Goal: Book appointment/travel/reservation: Book appointment/travel/reservation

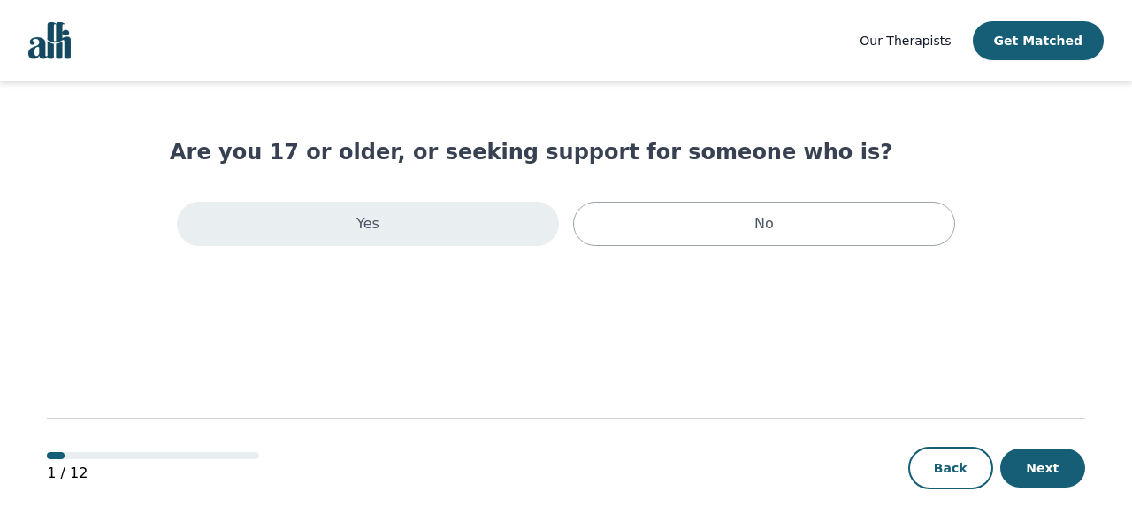
click at [429, 225] on div "Yes" at bounding box center [368, 224] width 382 height 44
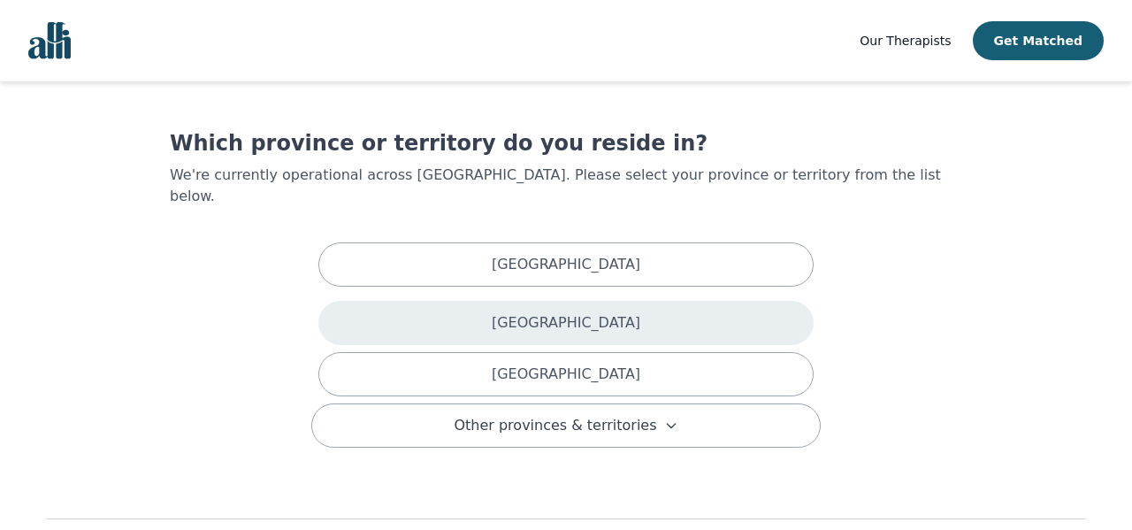
click at [557, 301] on div "[GEOGRAPHIC_DATA]" at bounding box center [565, 323] width 495 height 44
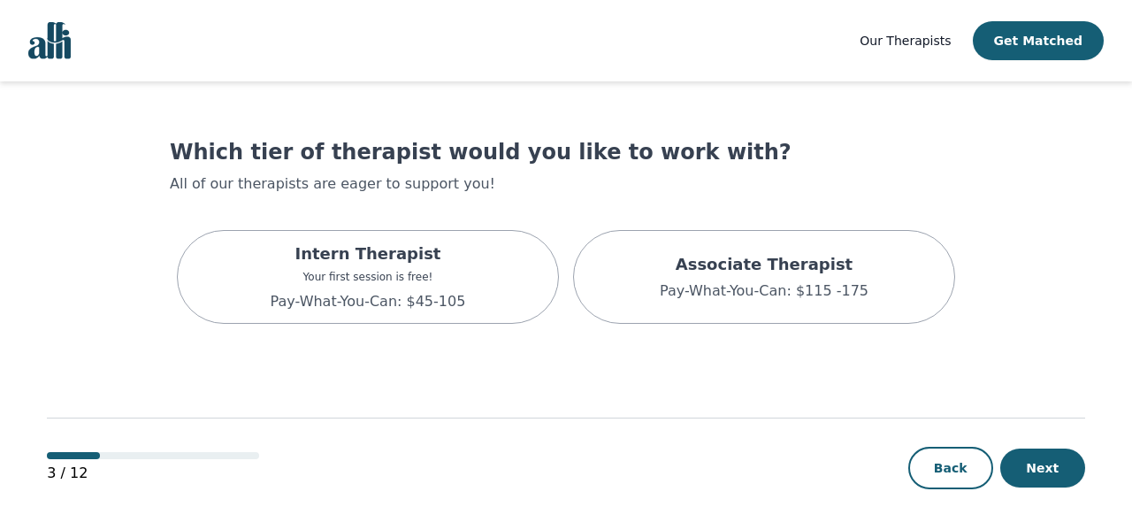
scroll to position [2, 0]
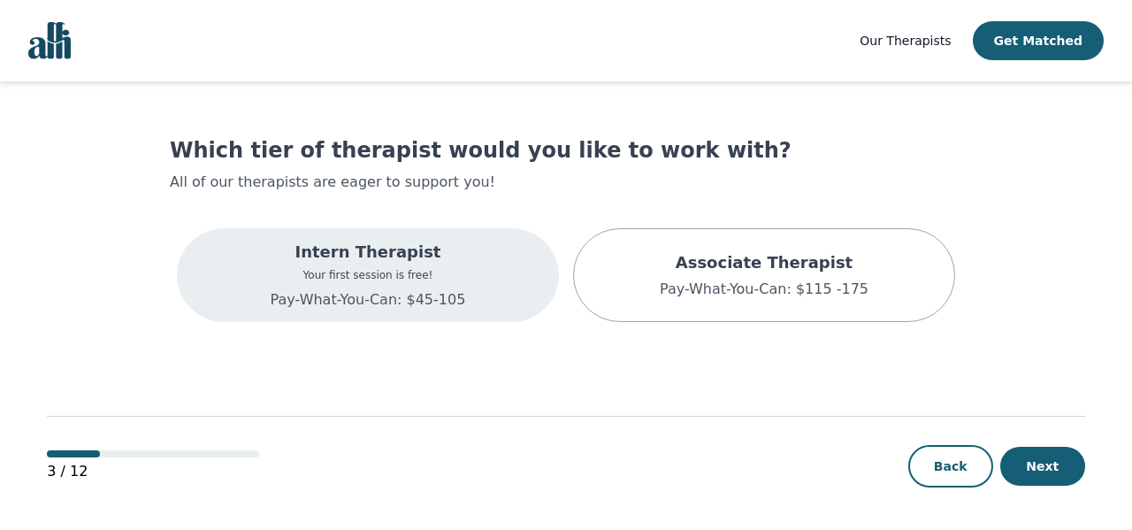
click at [485, 279] on div "Intern Therapist Your first session is free! Pay-What-You-Can: $45-105" at bounding box center [368, 275] width 382 height 94
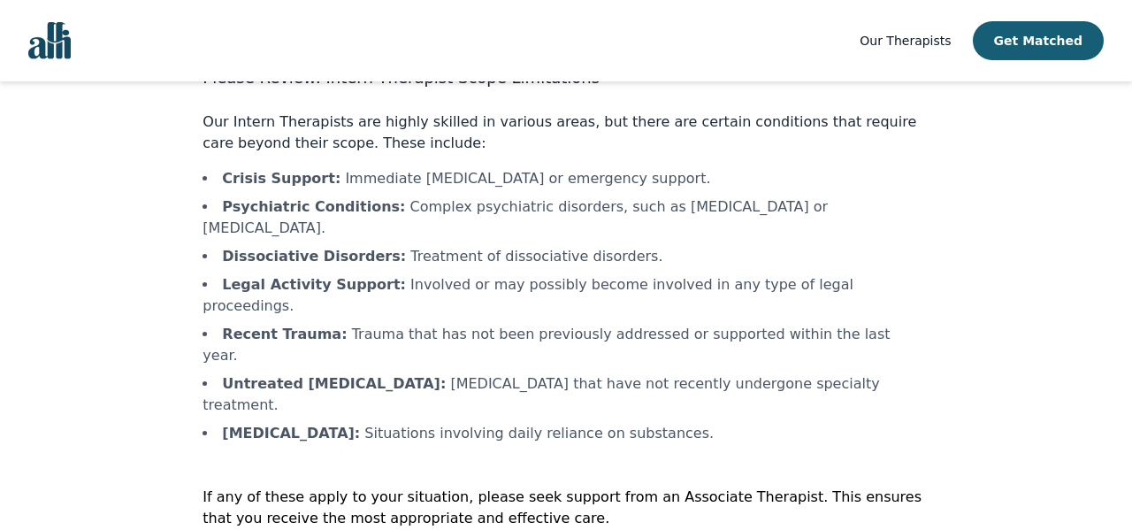
scroll to position [100, 0]
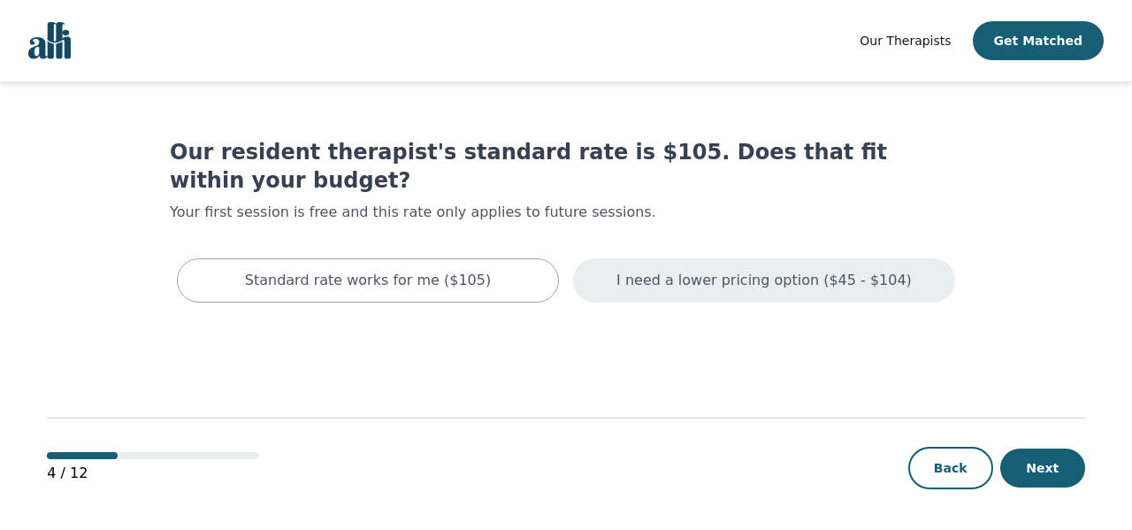
click at [653, 270] on p "I need a lower pricing option ($45 - $104)" at bounding box center [763, 280] width 295 height 21
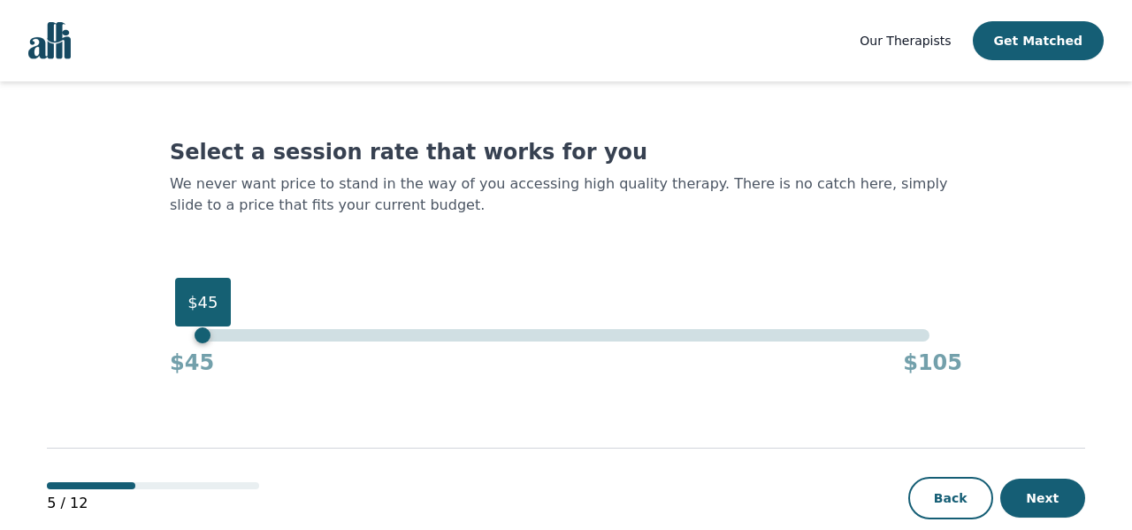
drag, startPoint x: 928, startPoint y: 332, endPoint x: 165, endPoint y: 293, distance: 763.3
click at [165, 296] on main "Select a session rate that works for you We never want price to stand in the wa…" at bounding box center [565, 321] width 1037 height 480
click at [1037, 486] on button "Next" at bounding box center [1042, 497] width 85 height 39
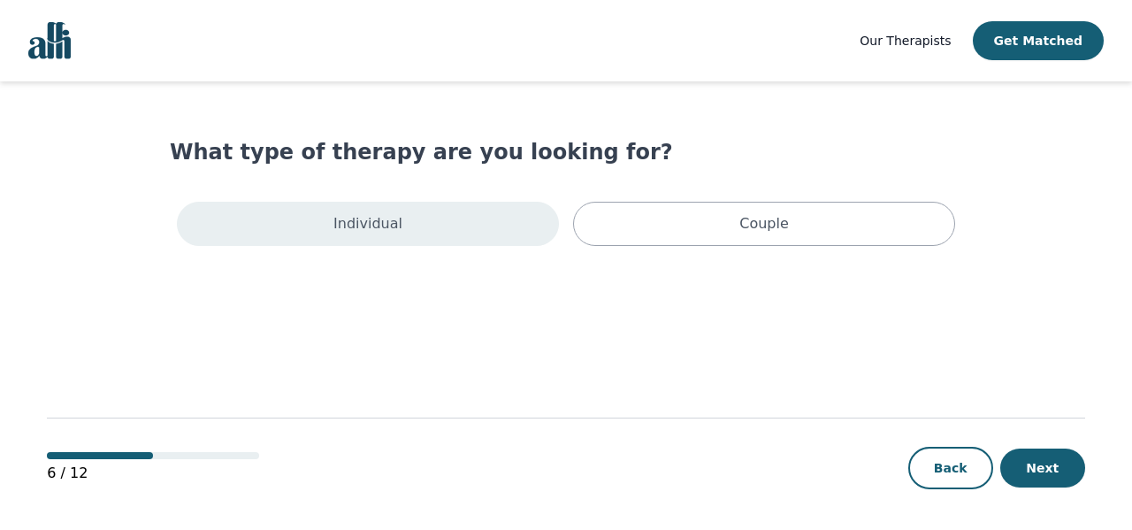
click at [493, 233] on div "Individual" at bounding box center [368, 224] width 382 height 44
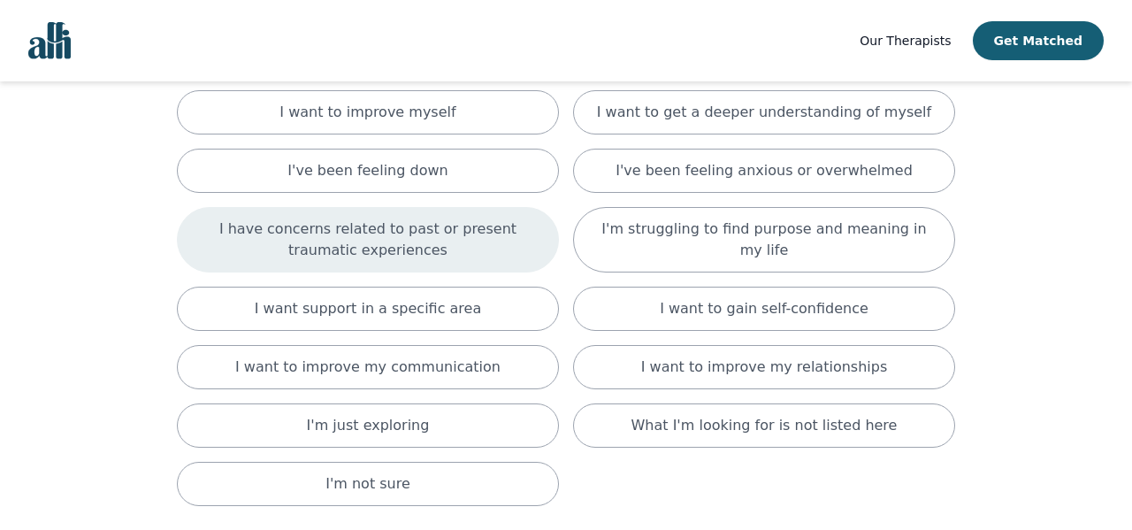
scroll to position [144, 0]
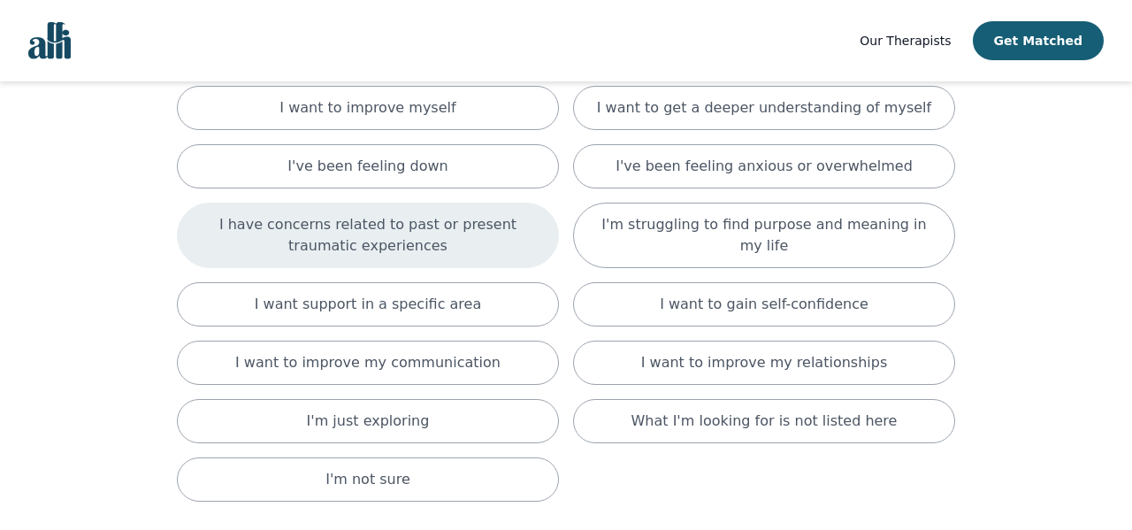
click at [501, 258] on div "I have concerns related to past or present traumatic experiences" at bounding box center [368, 235] width 382 height 65
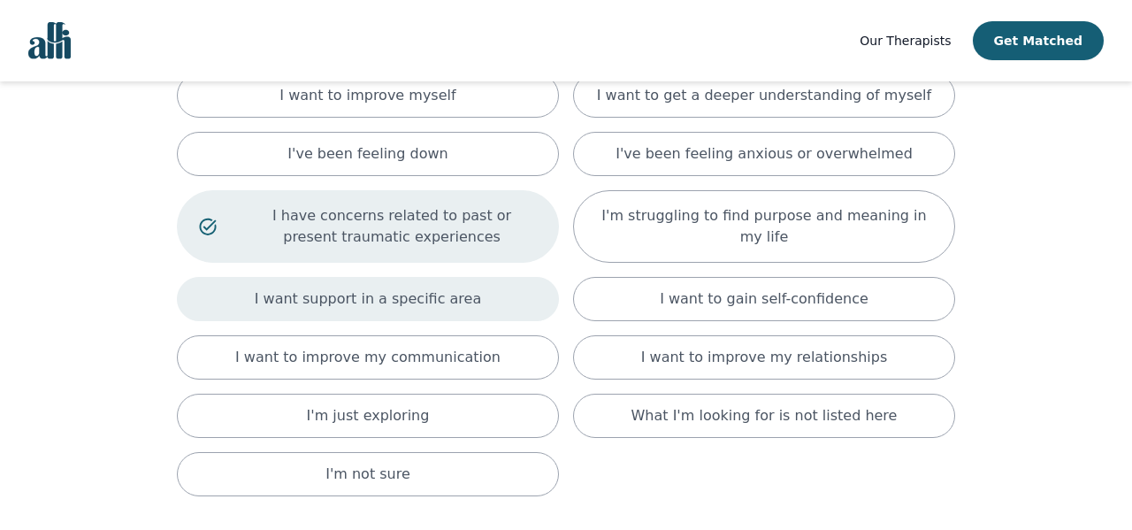
scroll to position [157, 0]
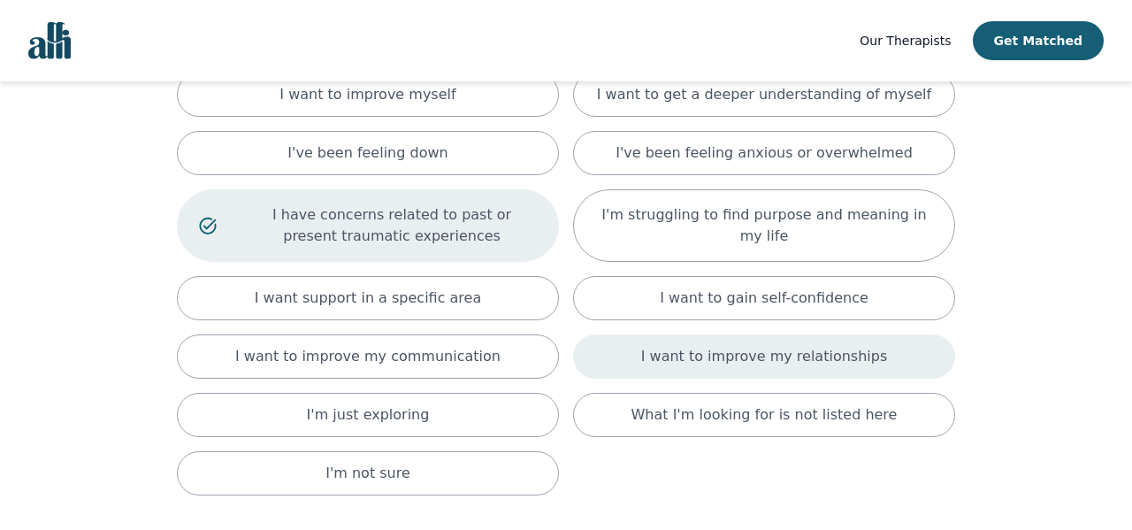
click at [600, 352] on div "I want to improve my relationships" at bounding box center [764, 356] width 382 height 44
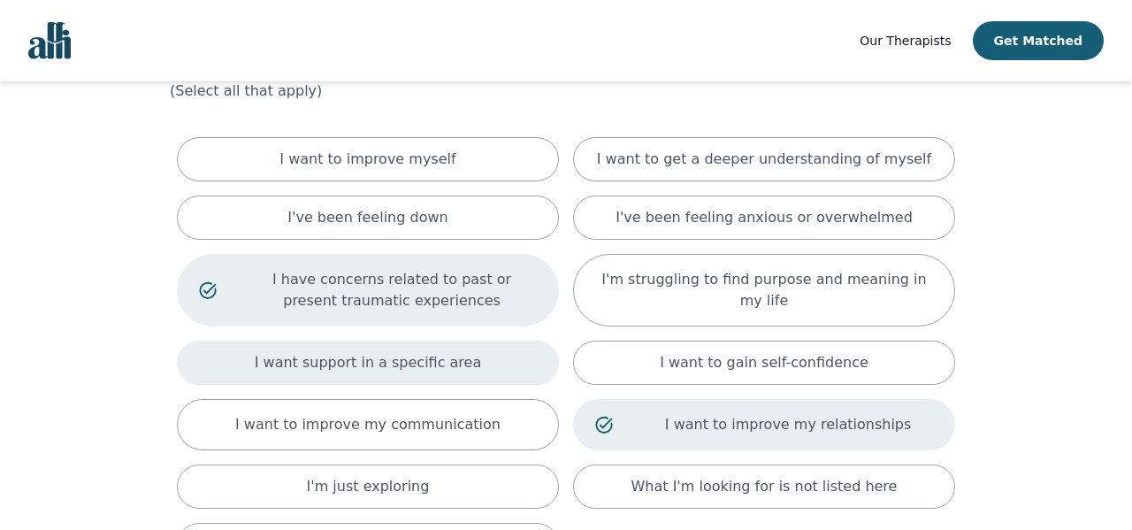
scroll to position [0, 0]
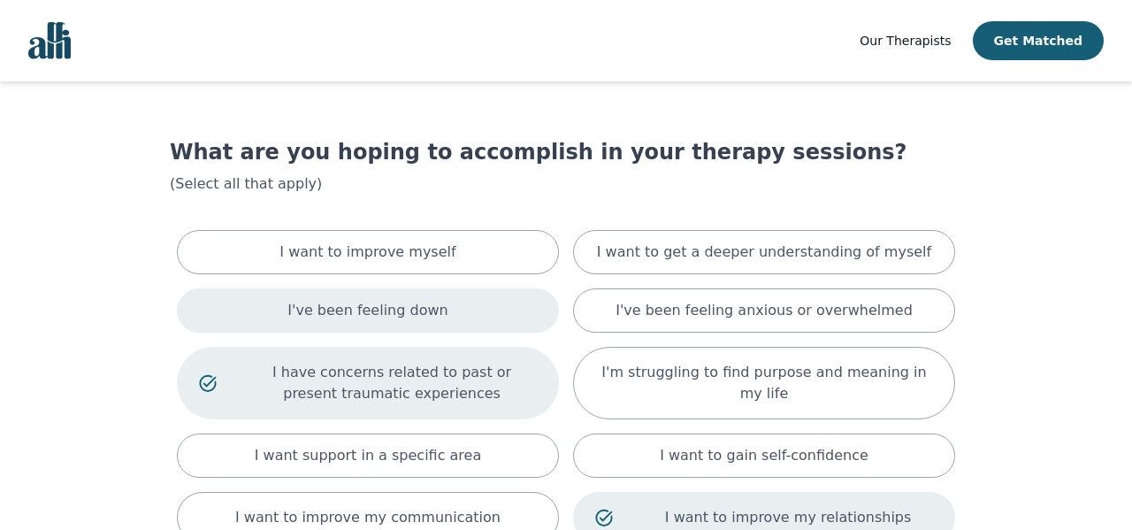
click at [419, 305] on p "I've been feeling down" at bounding box center [367, 310] width 160 height 21
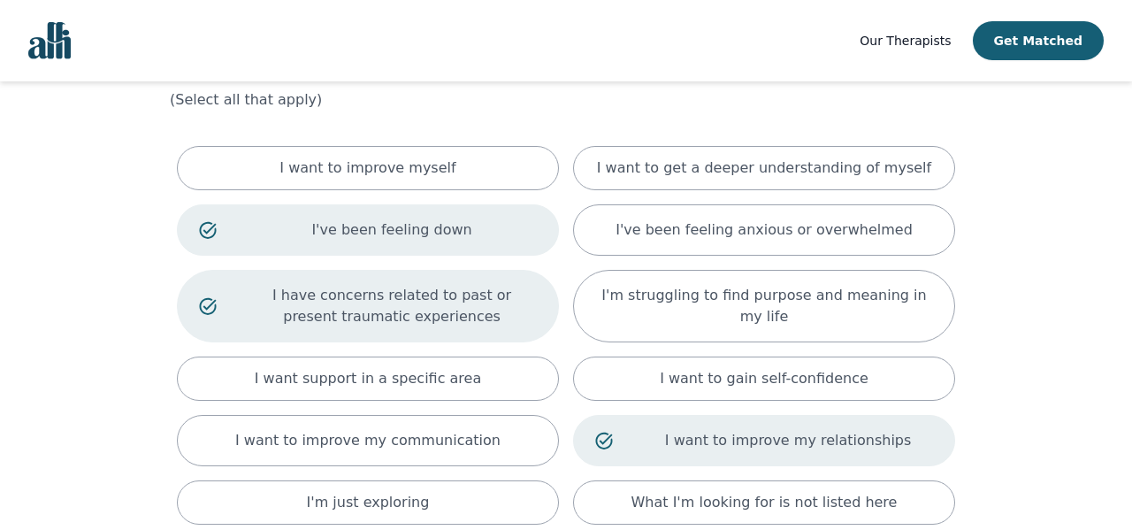
scroll to position [94, 0]
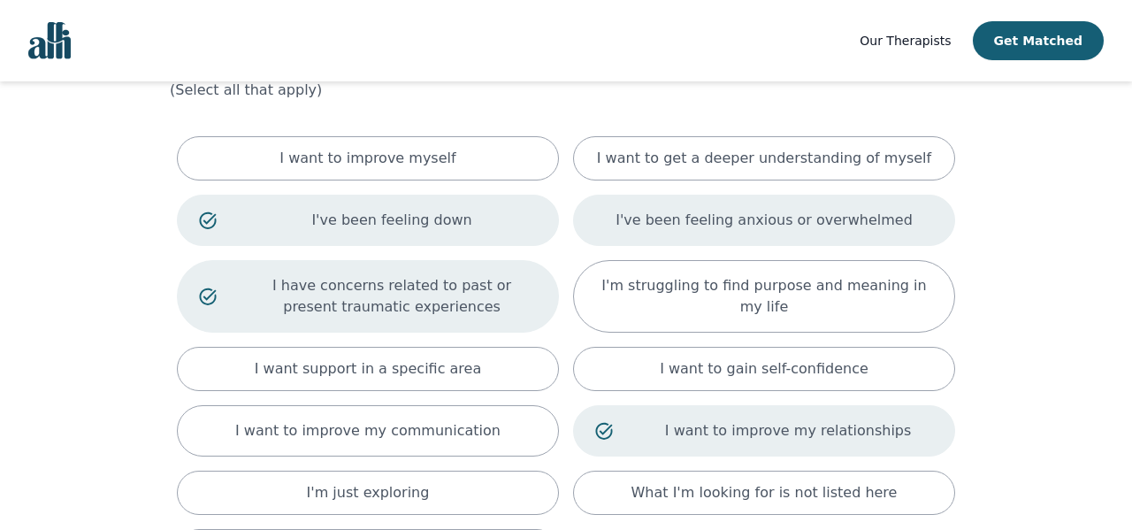
click at [640, 215] on p "I've been feeling anxious or overwhelmed" at bounding box center [763, 220] width 297 height 21
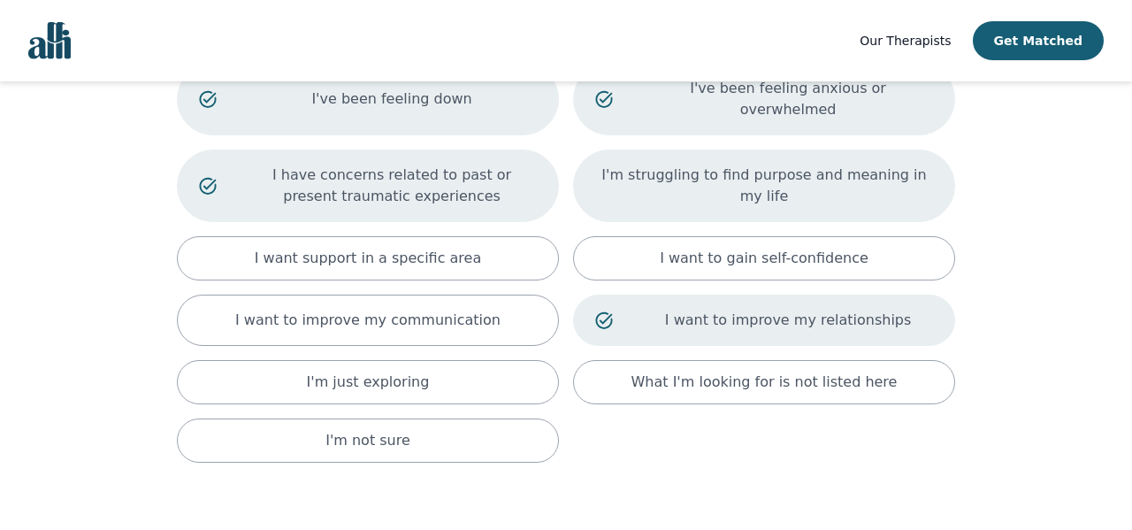
scroll to position [228, 0]
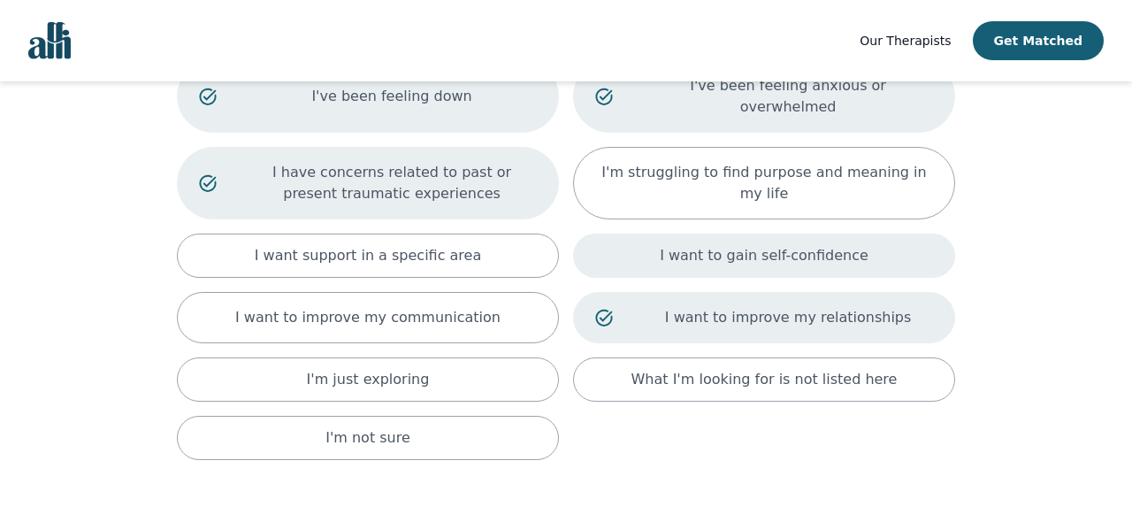
click at [633, 243] on div "I want to gain self-confidence" at bounding box center [764, 255] width 382 height 44
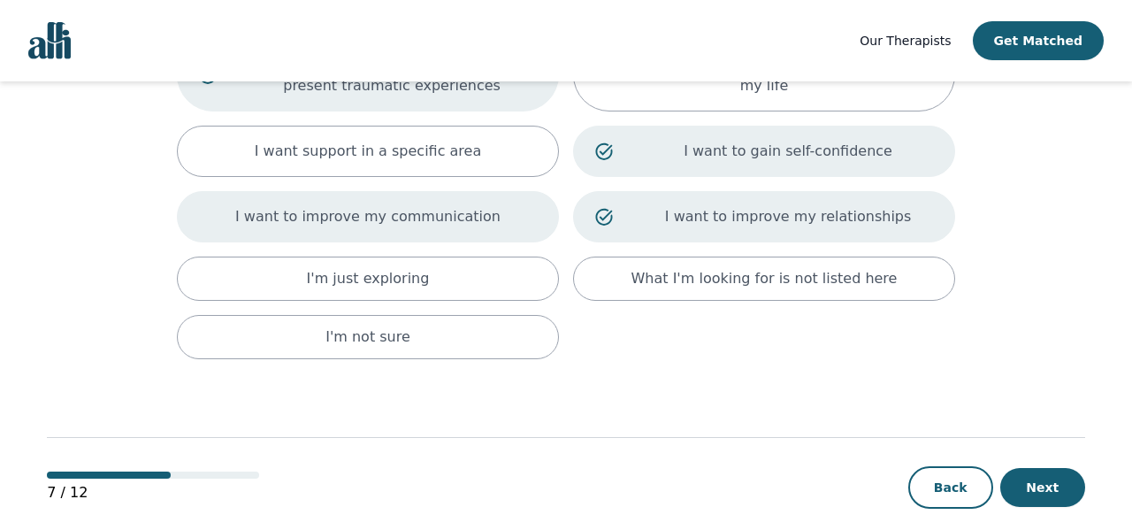
scroll to position [330, 0]
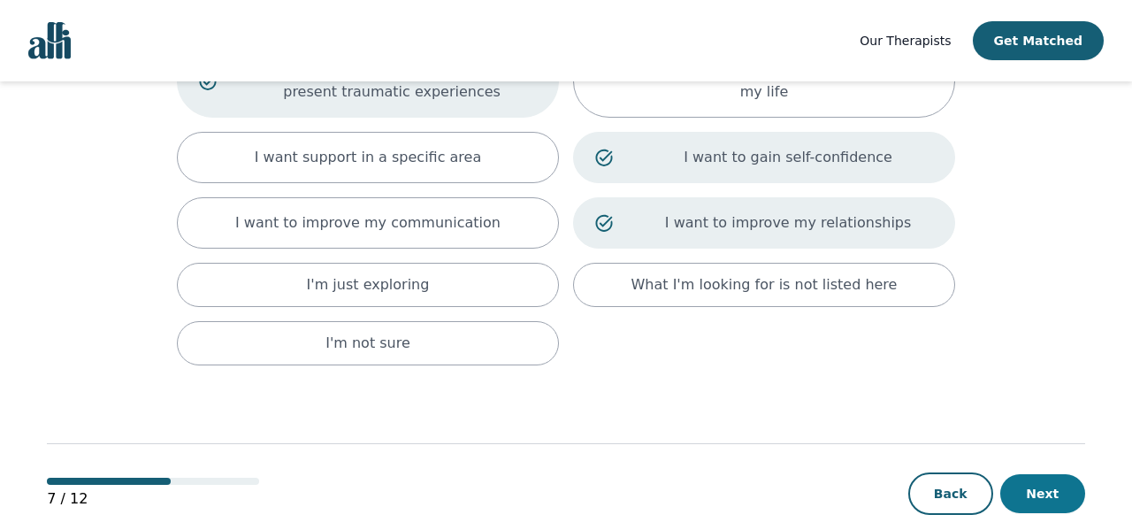
click at [1023, 474] on button "Next" at bounding box center [1042, 493] width 85 height 39
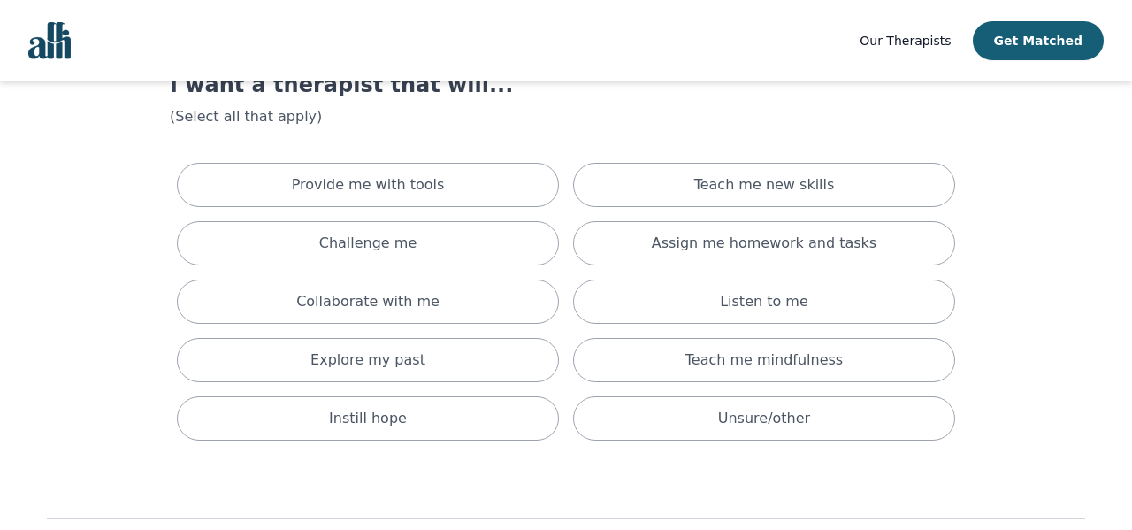
scroll to position [81, 0]
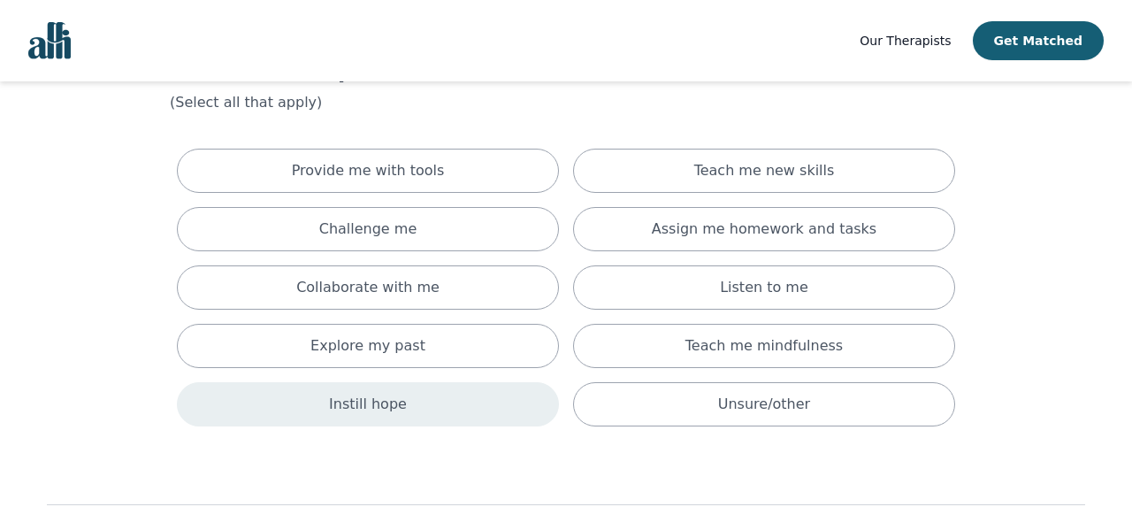
click at [487, 399] on div "Instill hope" at bounding box center [368, 404] width 382 height 44
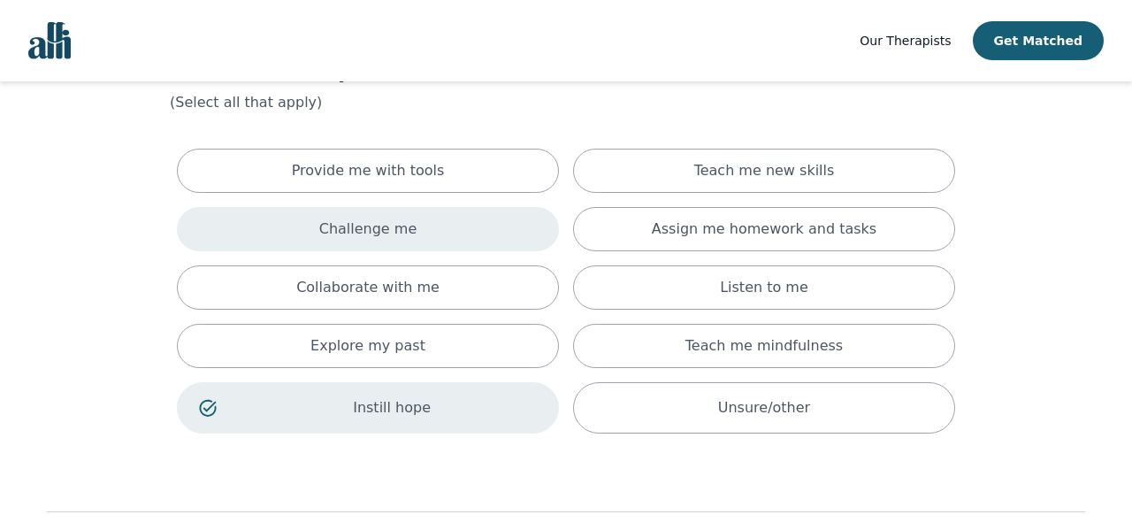
click at [442, 218] on div "Challenge me" at bounding box center [368, 229] width 382 height 44
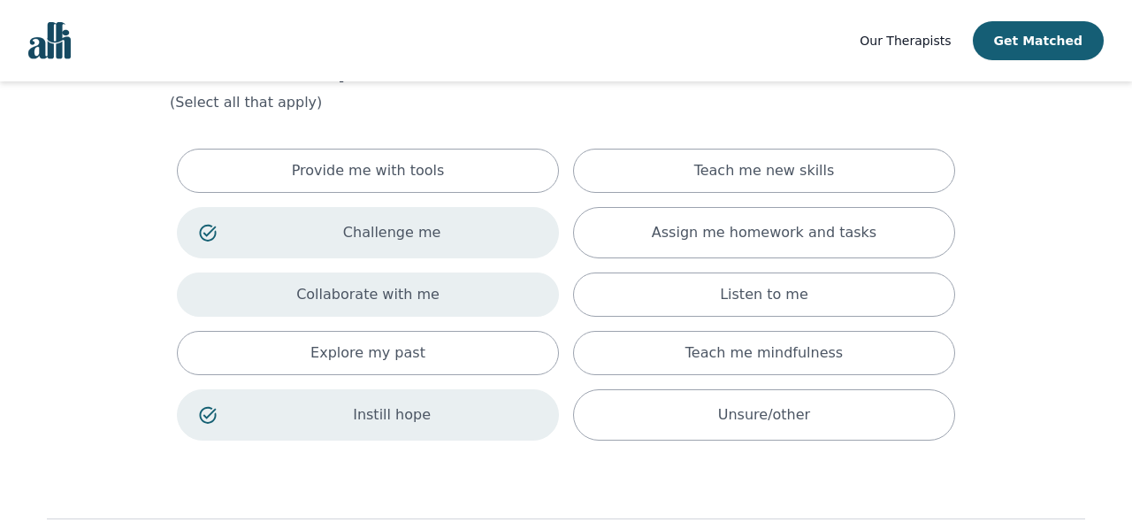
click at [442, 285] on div "Collaborate with me" at bounding box center [368, 294] width 382 height 44
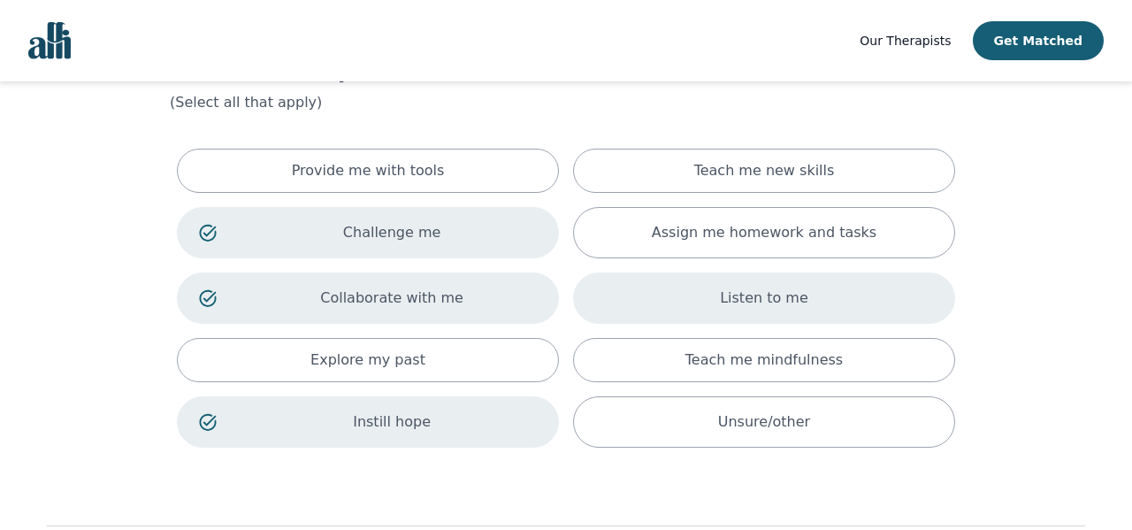
click at [773, 287] on div "Listen to me" at bounding box center [764, 297] width 382 height 51
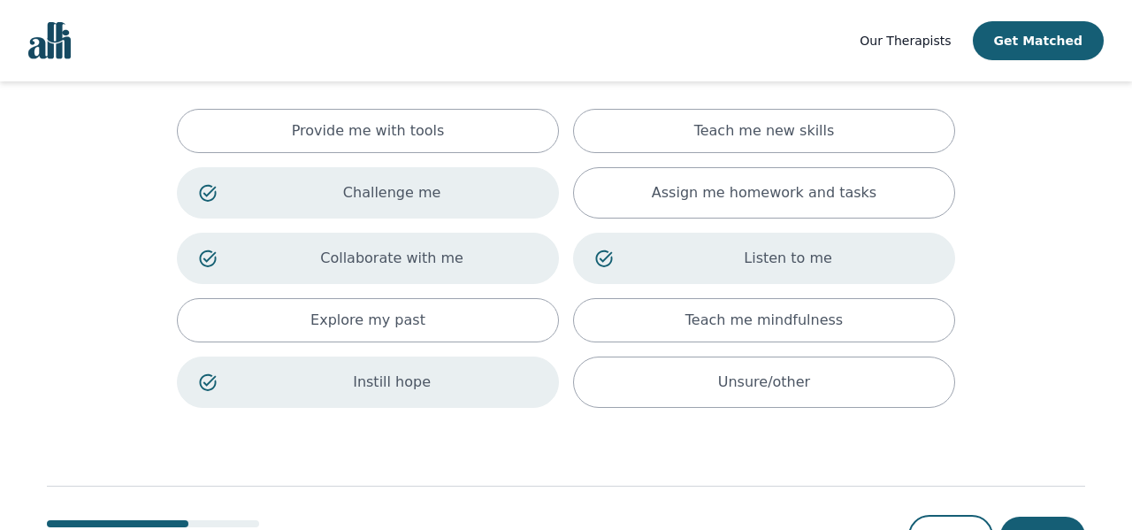
scroll to position [126, 0]
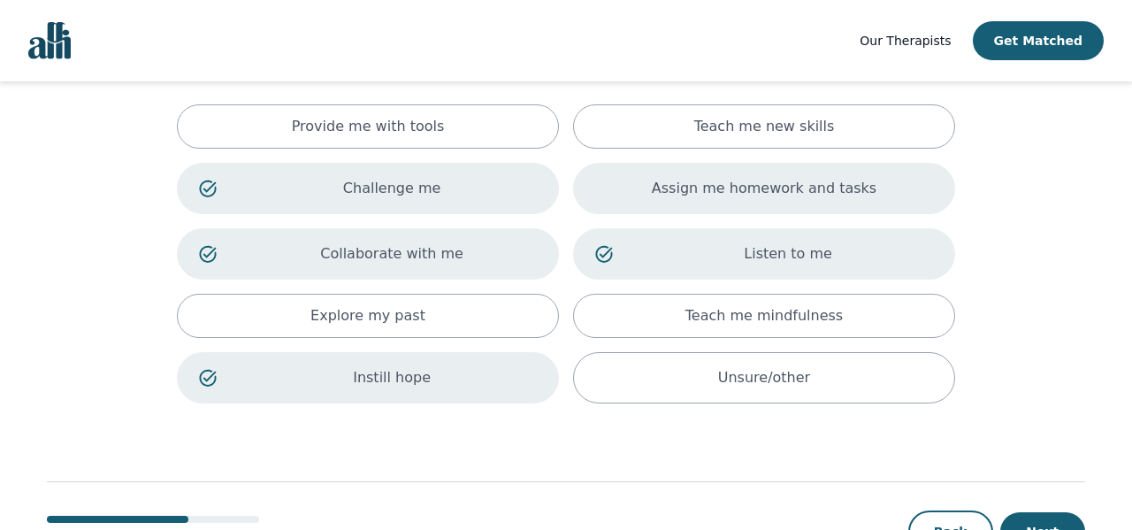
click at [647, 191] on div "Assign me homework and tasks" at bounding box center [764, 188] width 382 height 51
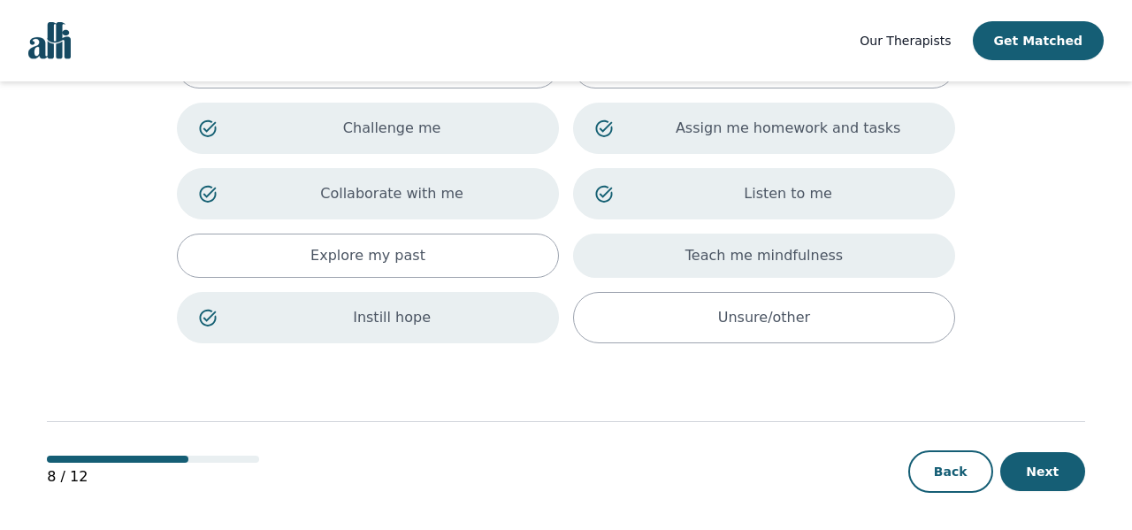
scroll to position [191, 0]
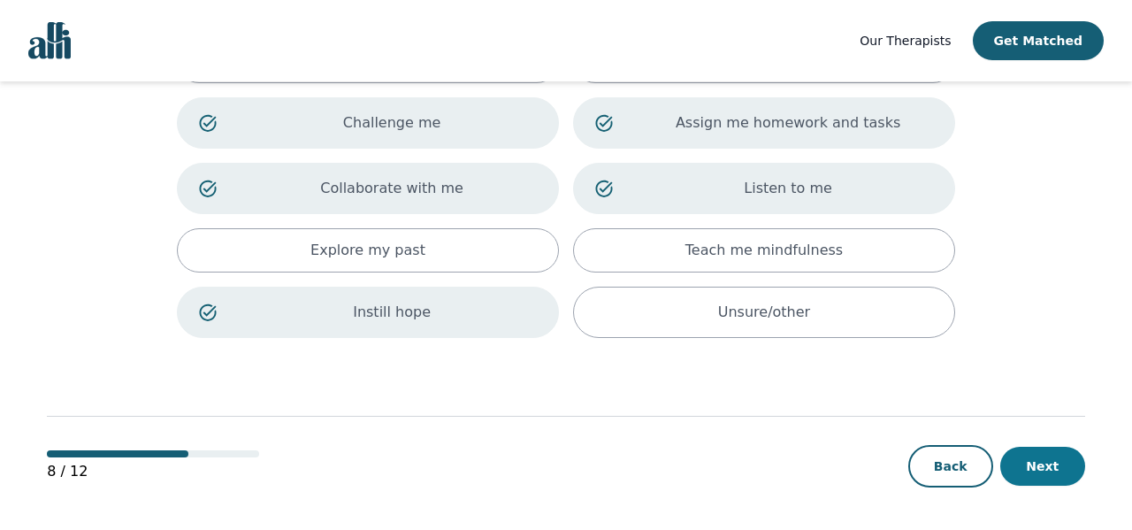
click at [1024, 458] on button "Next" at bounding box center [1042, 466] width 85 height 39
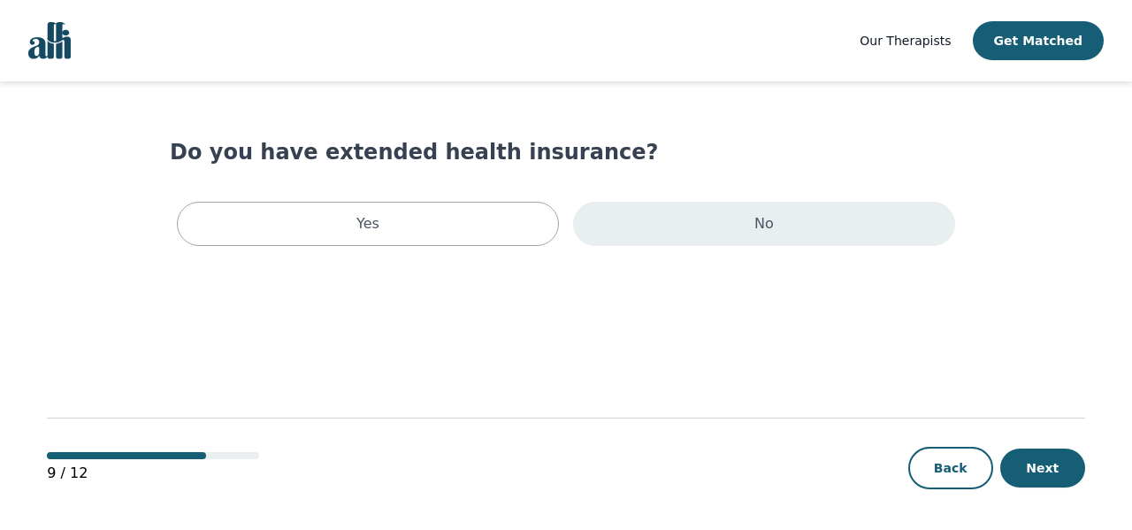
click at [697, 245] on div "No" at bounding box center [764, 224] width 382 height 44
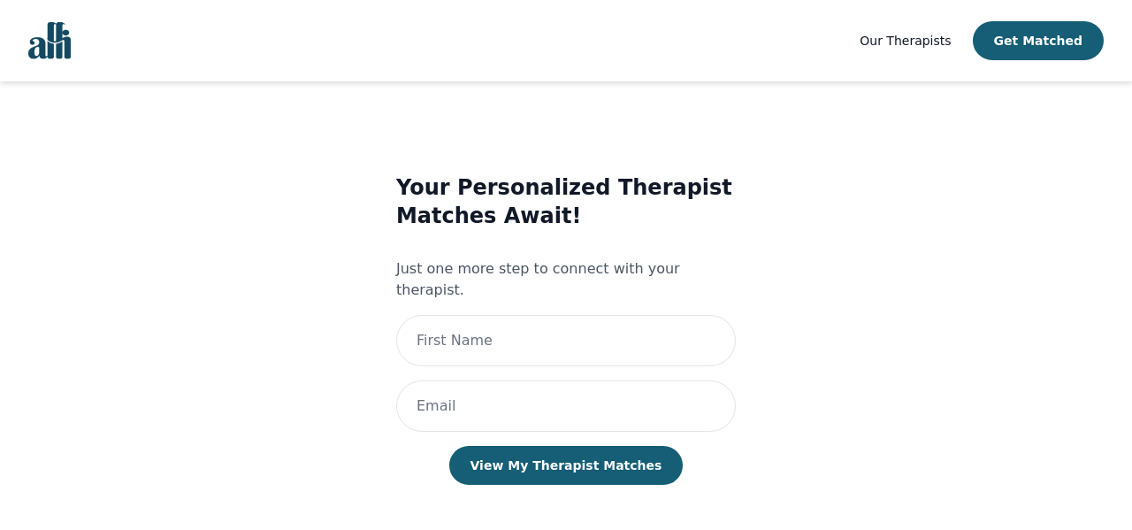
click at [1056, 499] on main "Your Personalized Therapist Matches Await! Just one more step to connect with y…" at bounding box center [565, 314] width 1037 height 467
click at [532, 323] on input "text" at bounding box center [566, 340] width 340 height 51
type input "Ocea"
click at [456, 411] on div "Your Personalized Therapist Matches Await! Just one more step to connect with y…" at bounding box center [566, 346] width 340 height 347
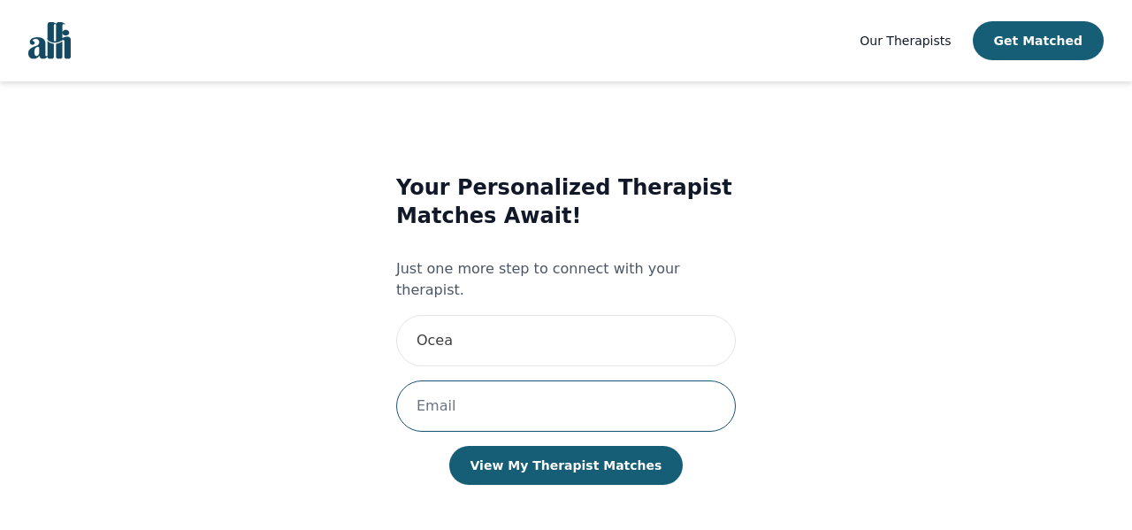
click at [449, 396] on input "email" at bounding box center [566, 405] width 340 height 51
type input "[EMAIL_ADDRESS][DOMAIN_NAME]"
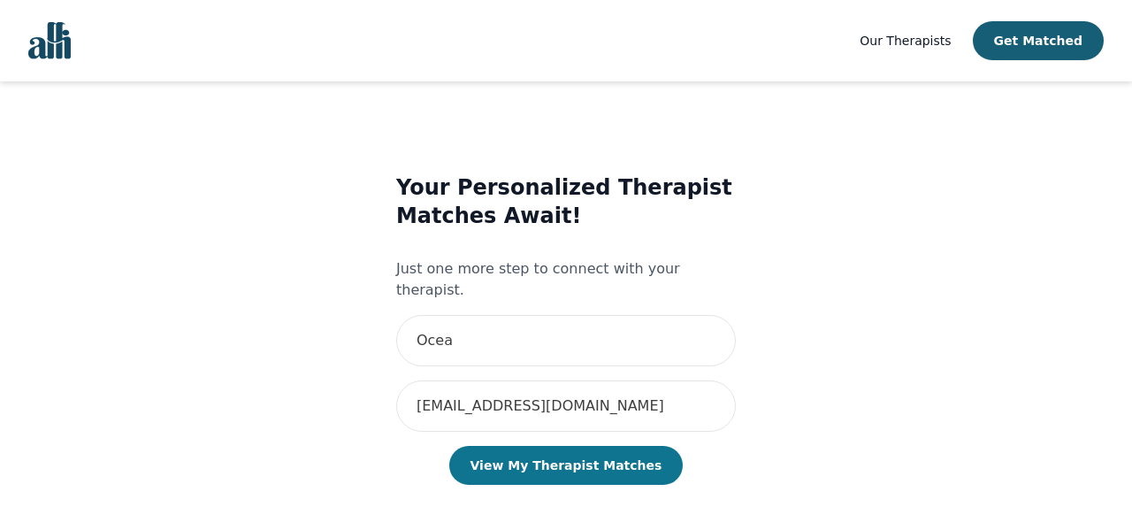
click at [583, 446] on button "View My Therapist Matches" at bounding box center [566, 465] width 234 height 39
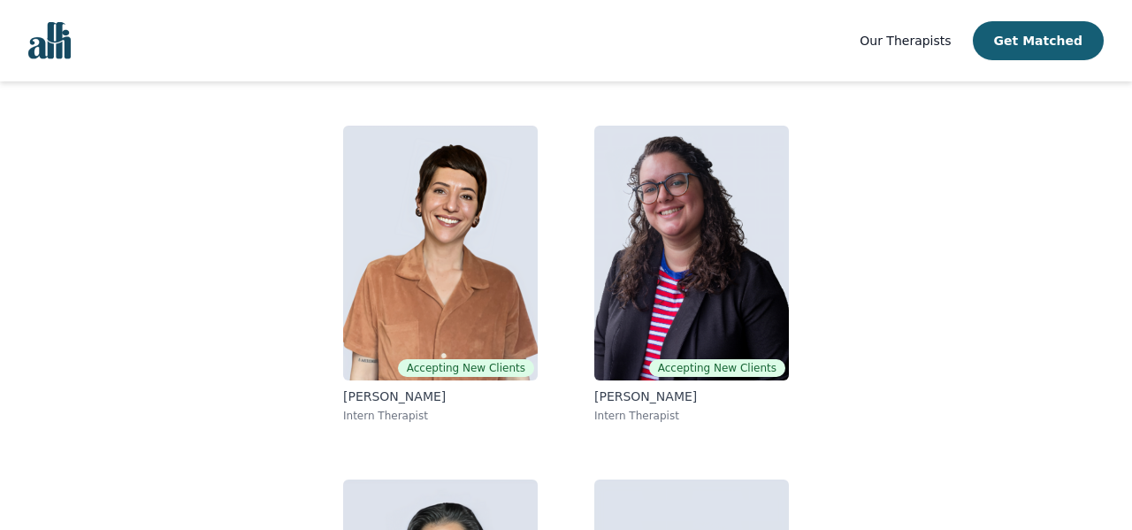
scroll to position [117, 0]
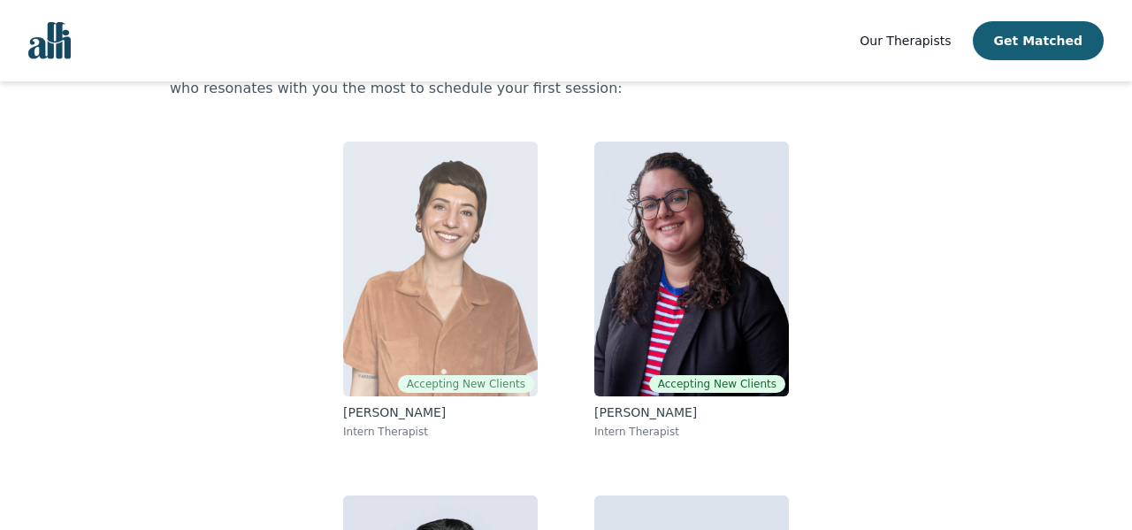
click at [495, 325] on img at bounding box center [440, 268] width 195 height 255
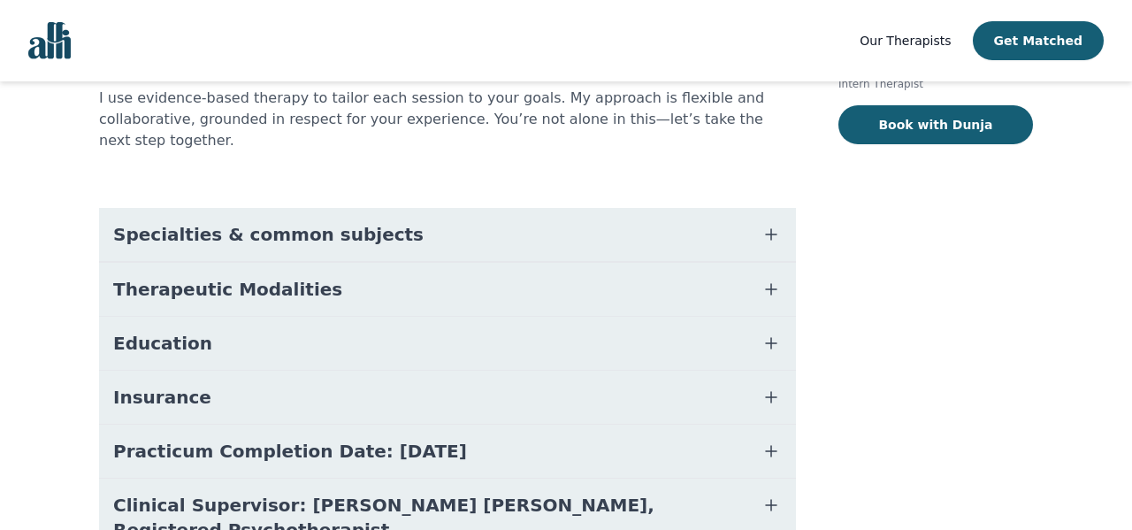
scroll to position [328, 0]
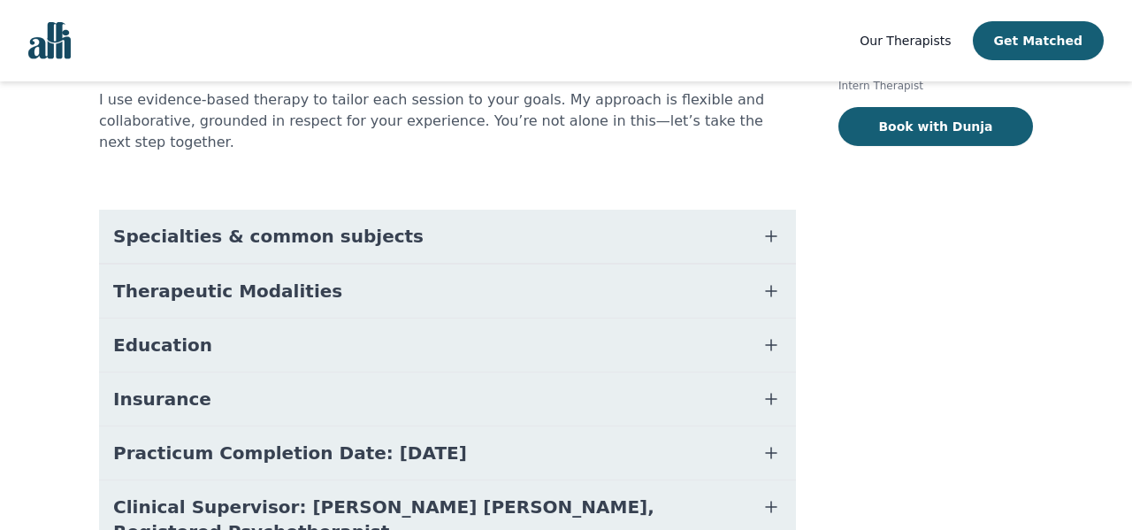
click at [335, 224] on span "Specialties & common subjects" at bounding box center [268, 236] width 310 height 25
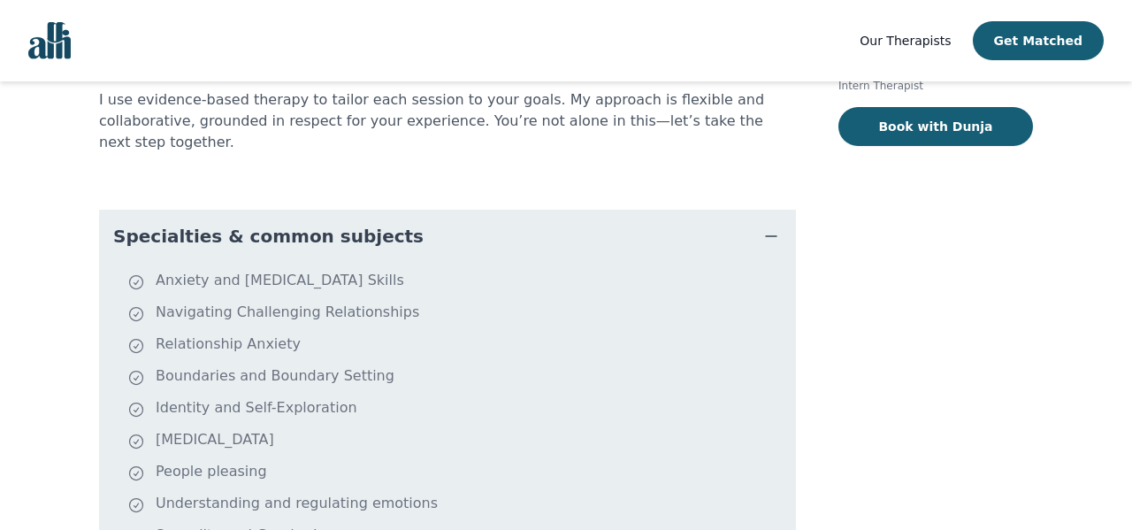
click at [335, 224] on span "Specialties & common subjects" at bounding box center [268, 236] width 310 height 25
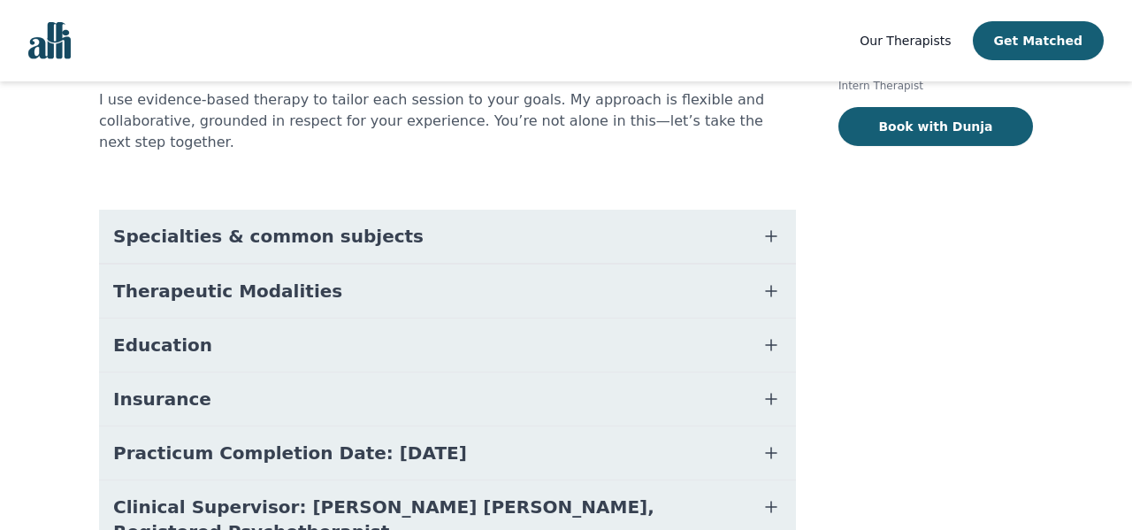
click at [335, 224] on span "Specialties & common subjects" at bounding box center [268, 236] width 310 height 25
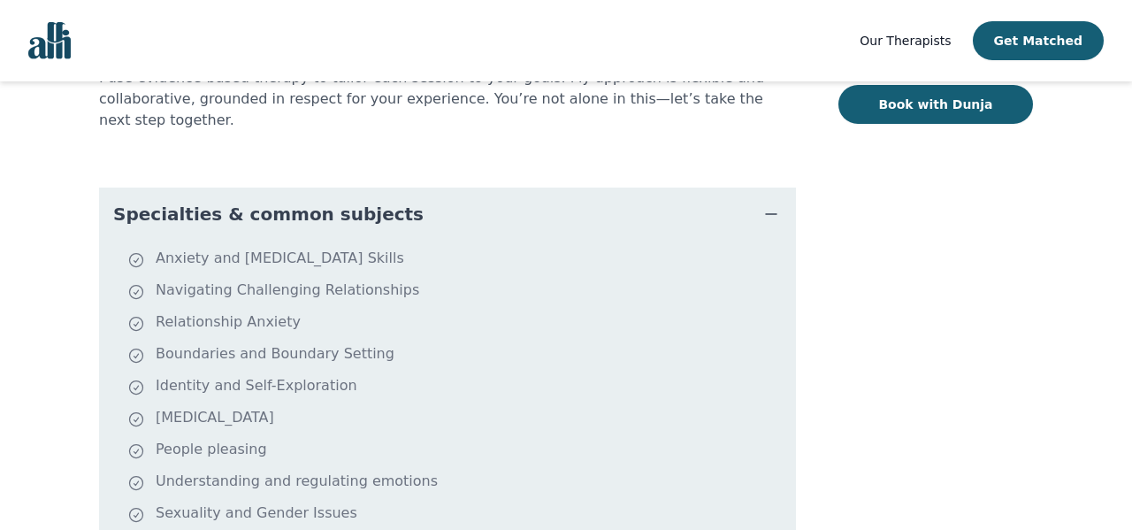
scroll to position [352, 0]
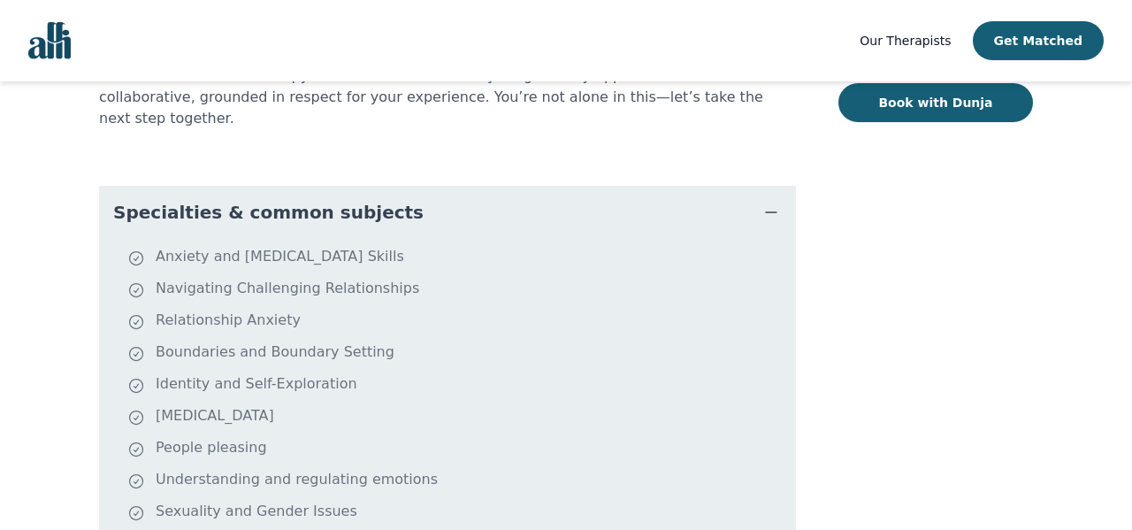
click at [347, 200] on span "Specialties & common subjects" at bounding box center [268, 212] width 310 height 25
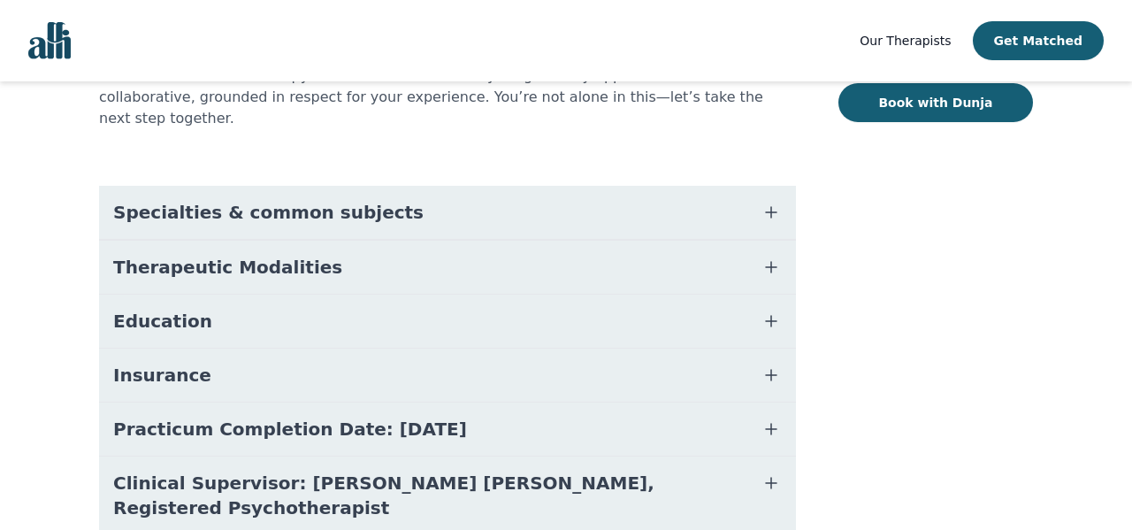
click at [332, 241] on button "Therapeutic Modalities" at bounding box center [447, 267] width 697 height 53
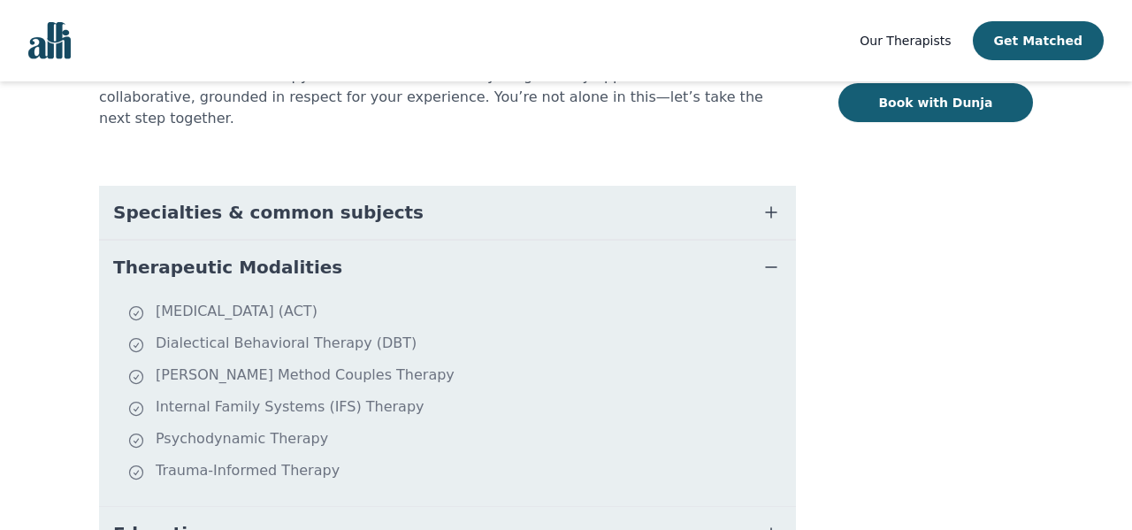
click at [325, 241] on button "Therapeutic Modalities" at bounding box center [447, 267] width 697 height 53
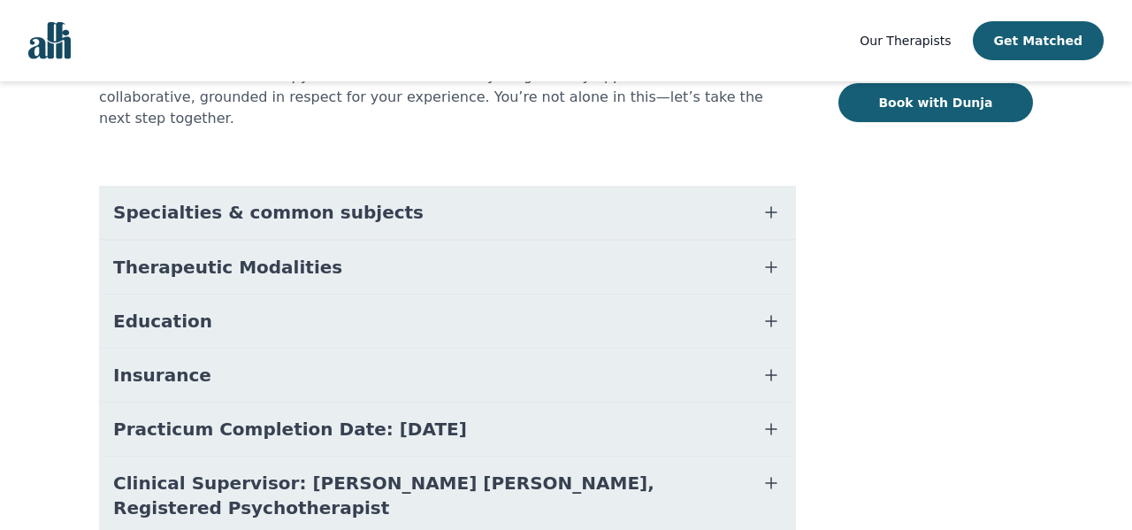
click at [302, 294] on button "Education" at bounding box center [447, 320] width 697 height 53
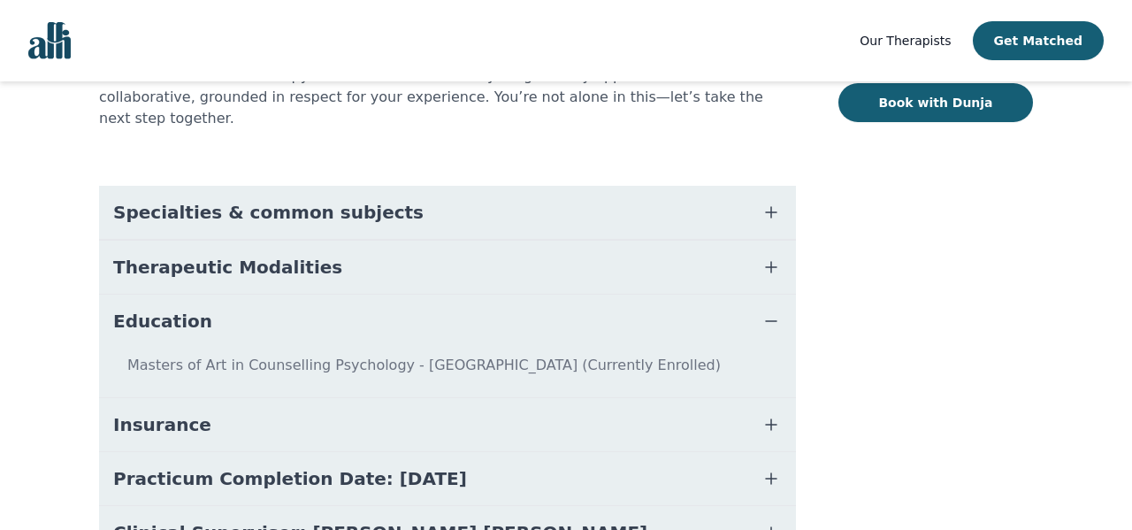
drag, startPoint x: 302, startPoint y: 283, endPoint x: 281, endPoint y: 337, distance: 58.0
click at [281, 337] on div "Education Masters of Art in Counselling Psychology - [GEOGRAPHIC_DATA] (Current…" at bounding box center [447, 345] width 697 height 103
click at [261, 398] on button "Insurance" at bounding box center [447, 424] width 697 height 53
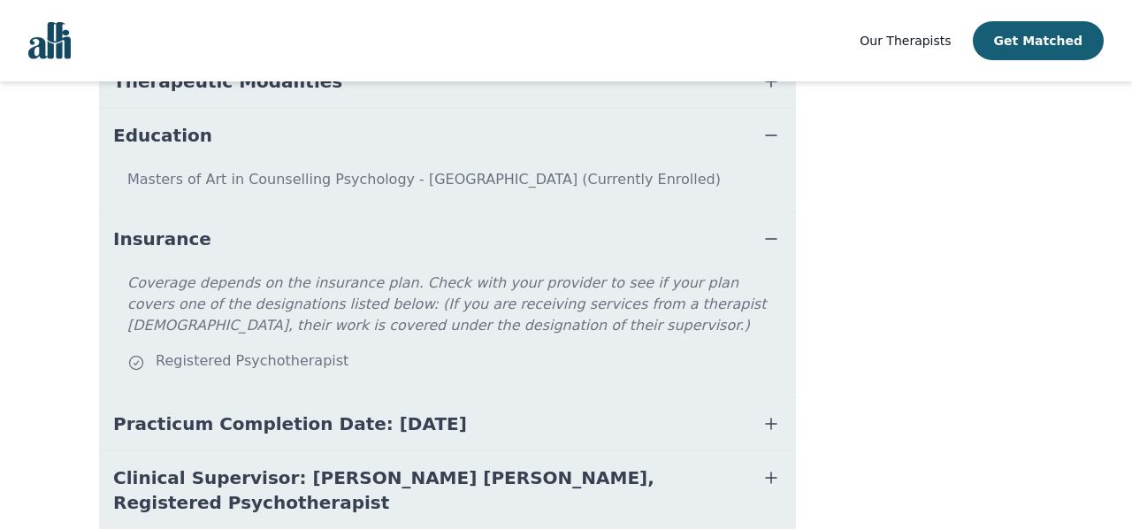
click at [250, 212] on button "Insurance" at bounding box center [447, 238] width 697 height 53
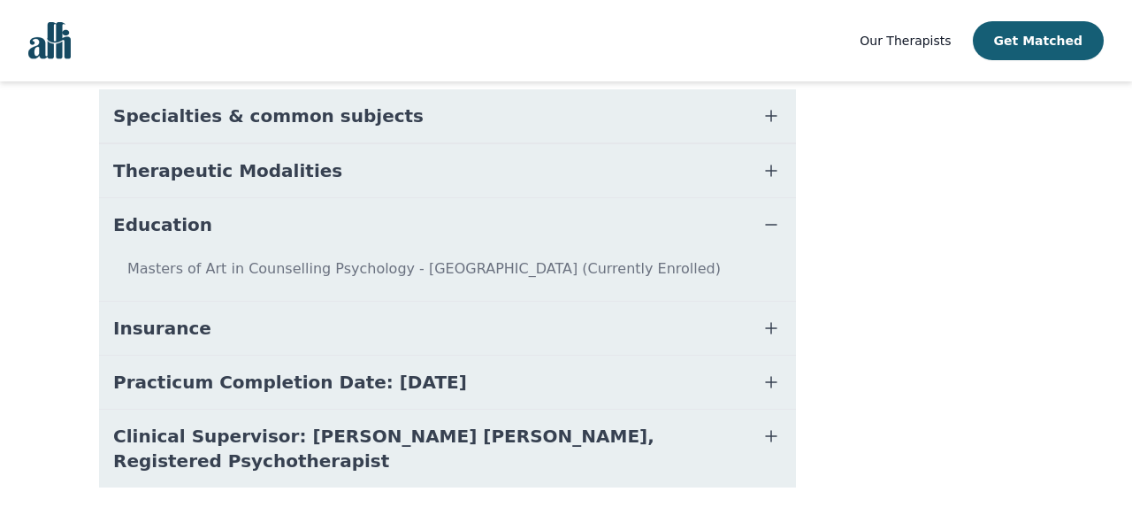
click at [271, 302] on button "Insurance" at bounding box center [447, 328] width 697 height 53
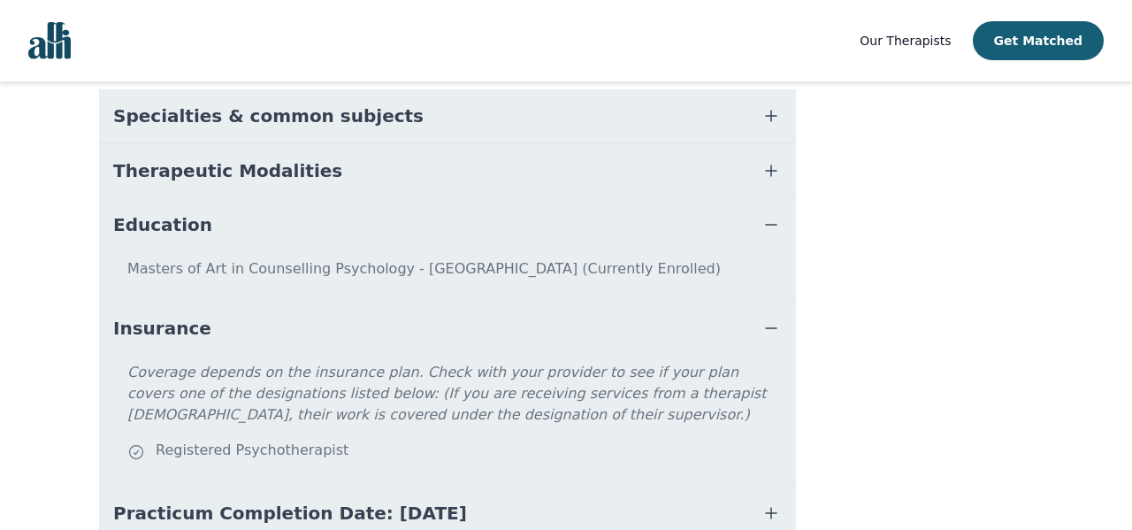
scroll to position [538, 0]
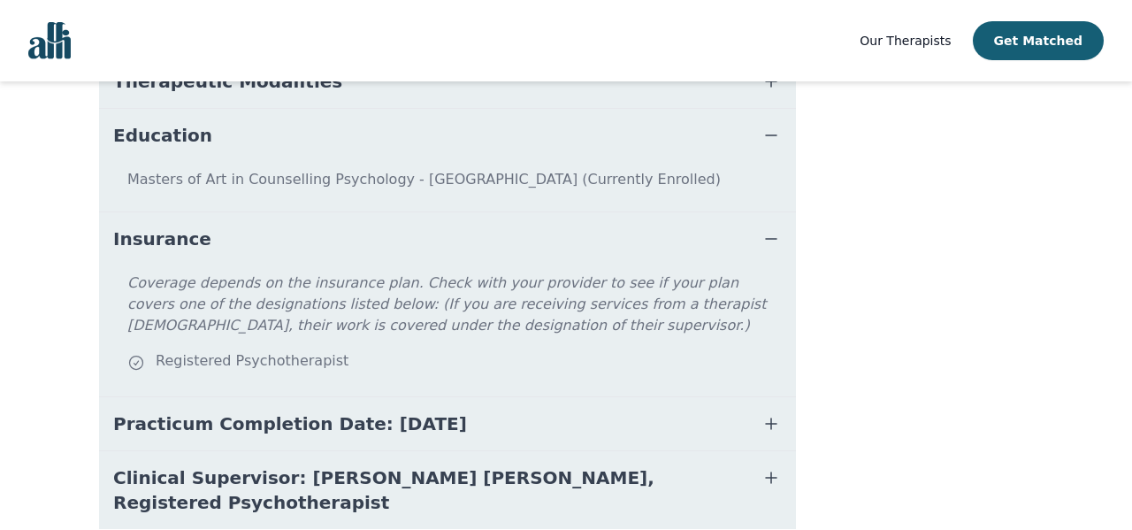
click at [231, 212] on button "Insurance" at bounding box center [447, 238] width 697 height 53
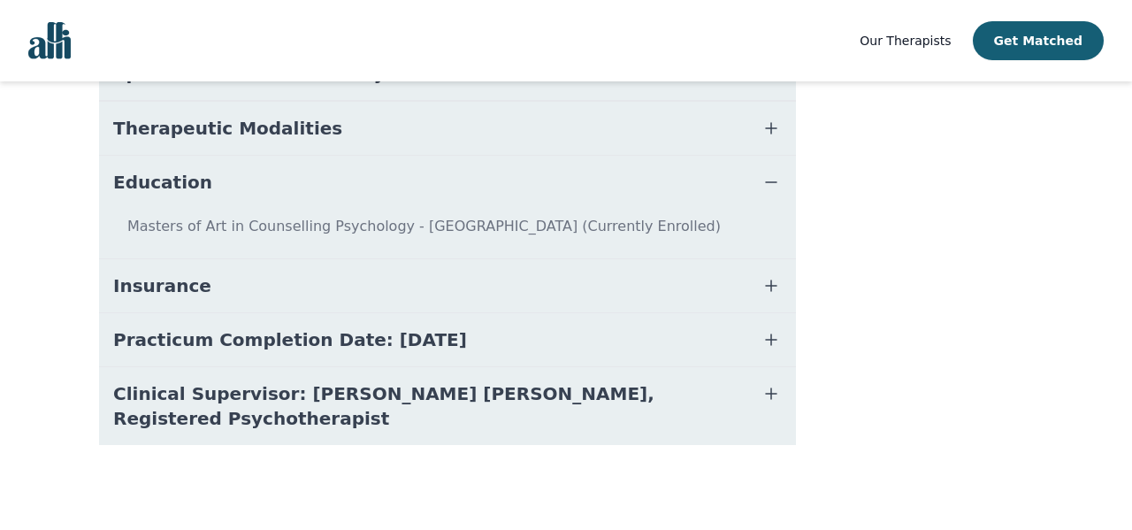
scroll to position [448, 0]
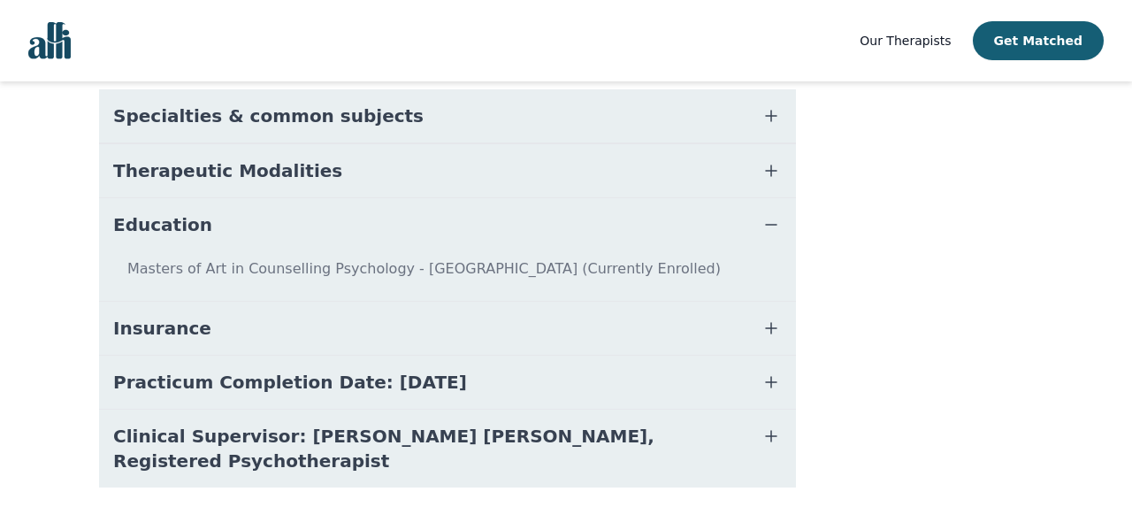
click at [363, 370] on span "Practicum Completion Date: [DATE]" at bounding box center [290, 382] width 354 height 25
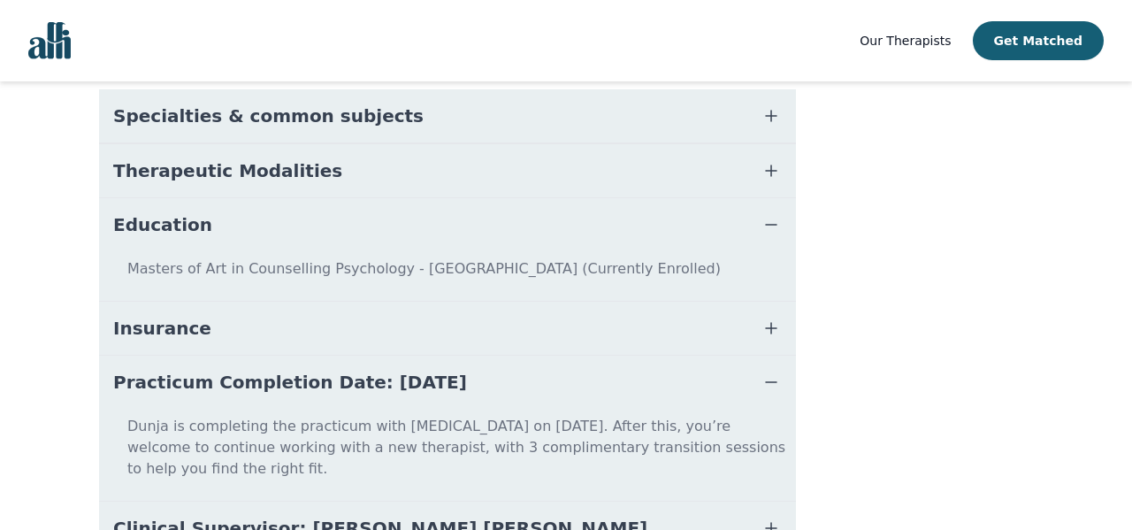
click at [363, 370] on span "Practicum Completion Date: [DATE]" at bounding box center [290, 382] width 354 height 25
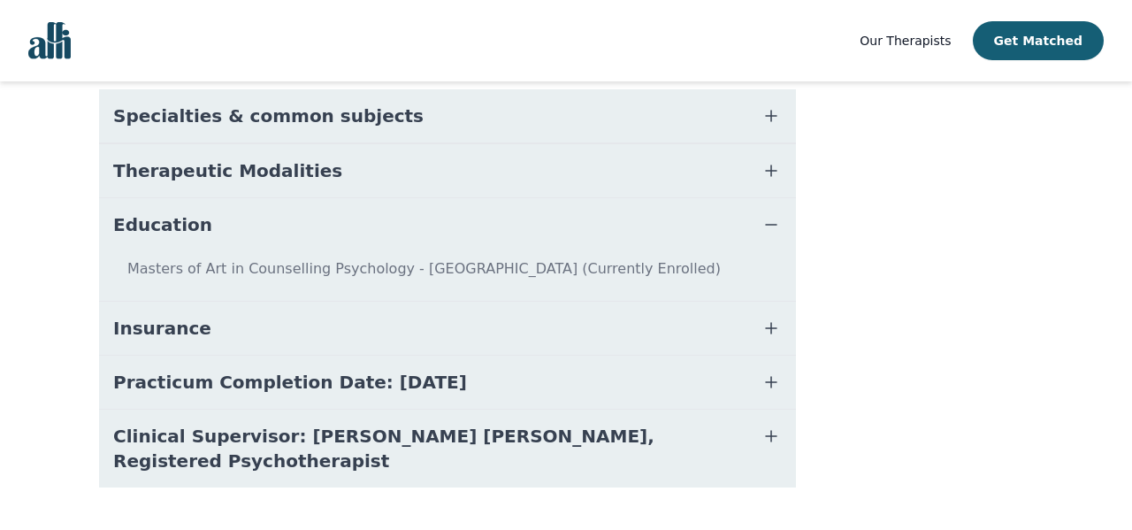
click at [362, 370] on span "Practicum Completion Date: [DATE]" at bounding box center [290, 382] width 354 height 25
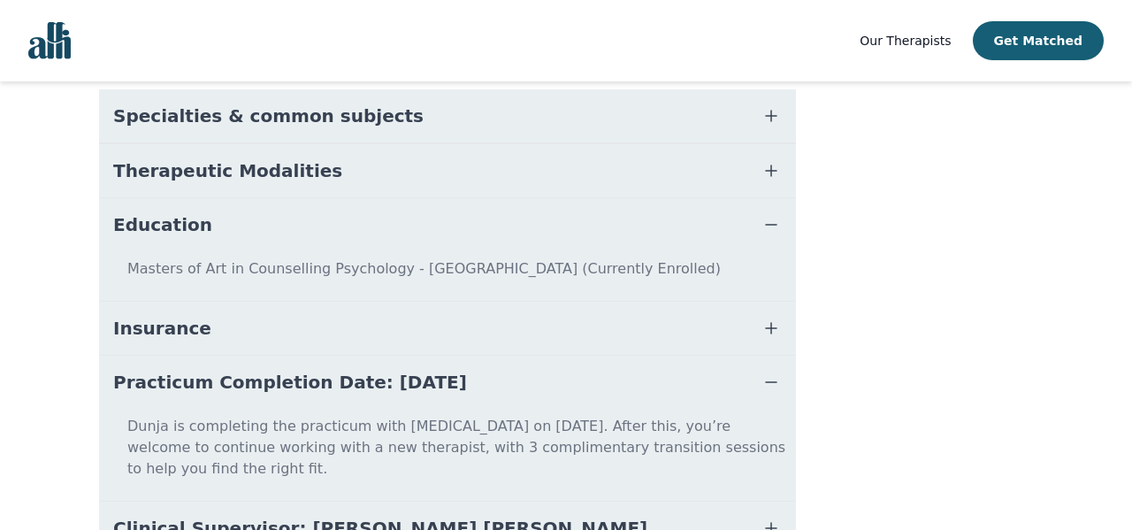
click at [362, 370] on span "Practicum Completion Date: [DATE]" at bounding box center [290, 382] width 354 height 25
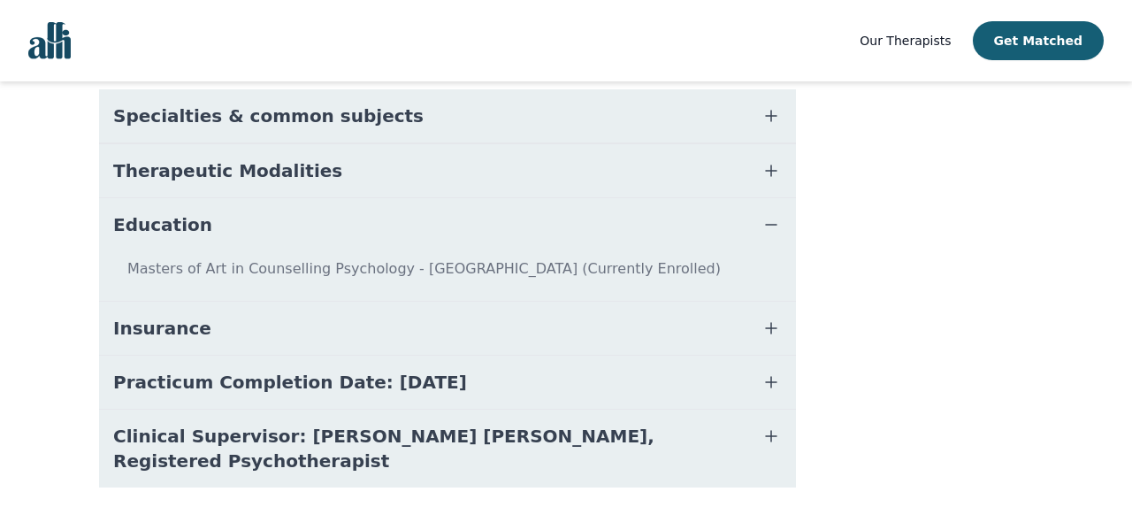
click at [382, 424] on span "Clinical Supervisor: [PERSON_NAME] [PERSON_NAME], Registered Psychotherapist" at bounding box center [426, 449] width 626 height 50
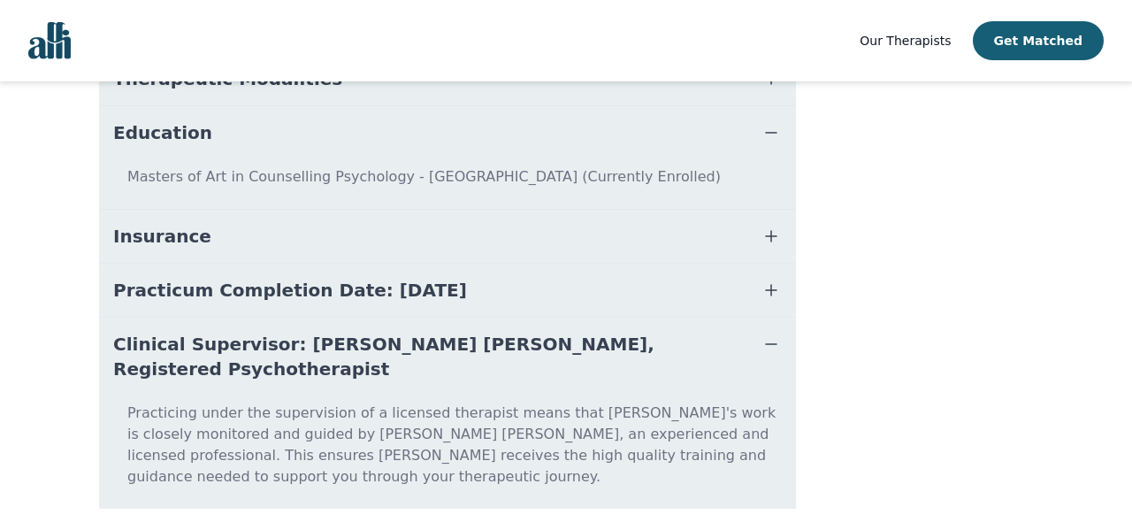
click at [383, 332] on span "Clinical Supervisor: [PERSON_NAME] [PERSON_NAME], Registered Psychotherapist" at bounding box center [426, 357] width 626 height 50
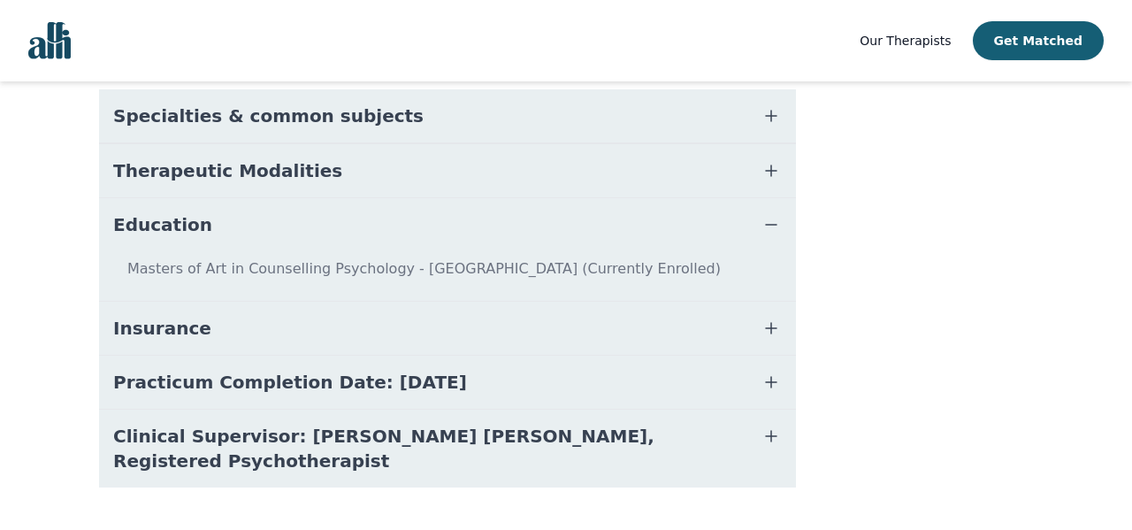
scroll to position [0, 0]
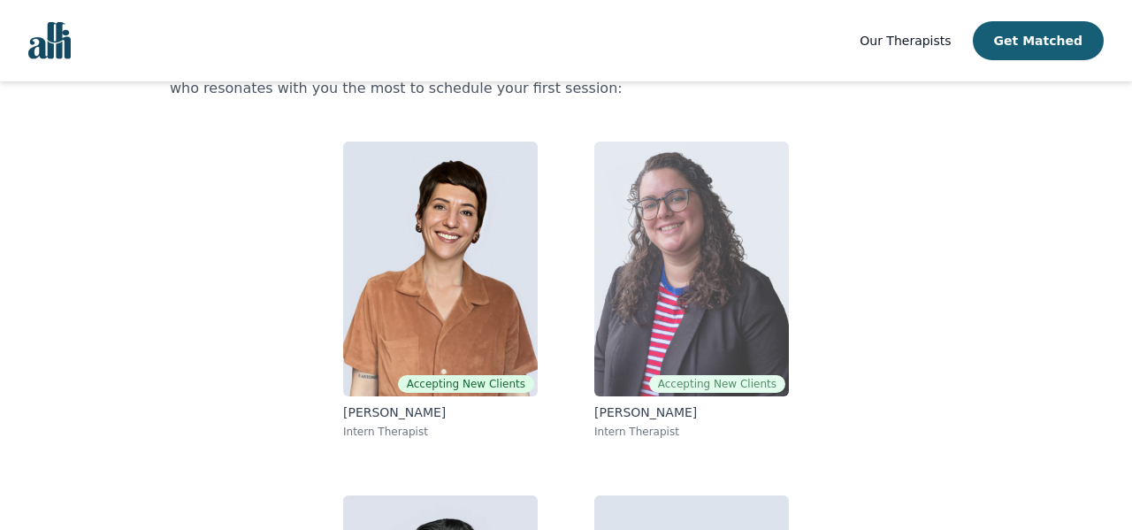
scroll to position [224, 0]
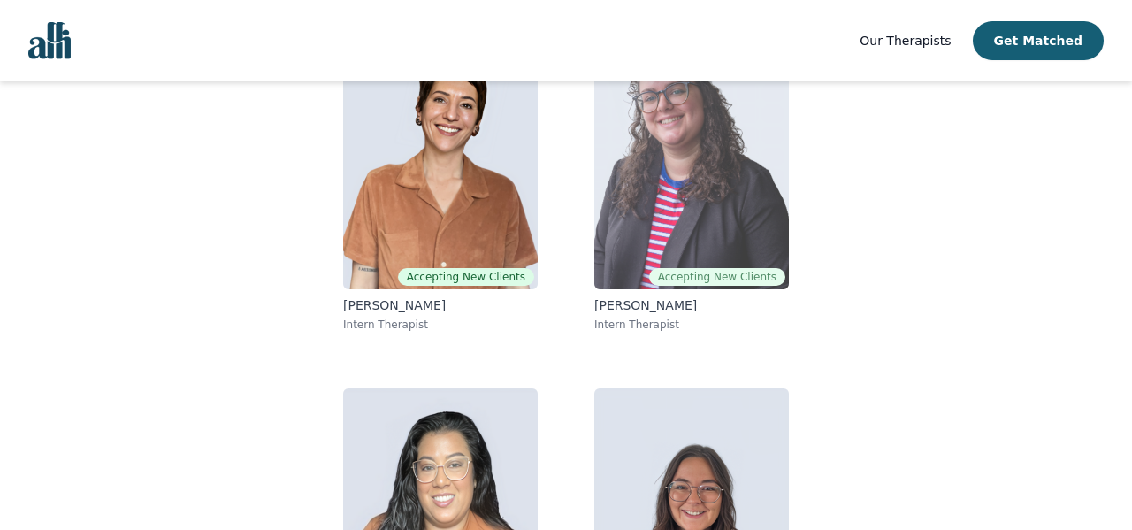
click at [635, 185] on img at bounding box center [691, 161] width 195 height 255
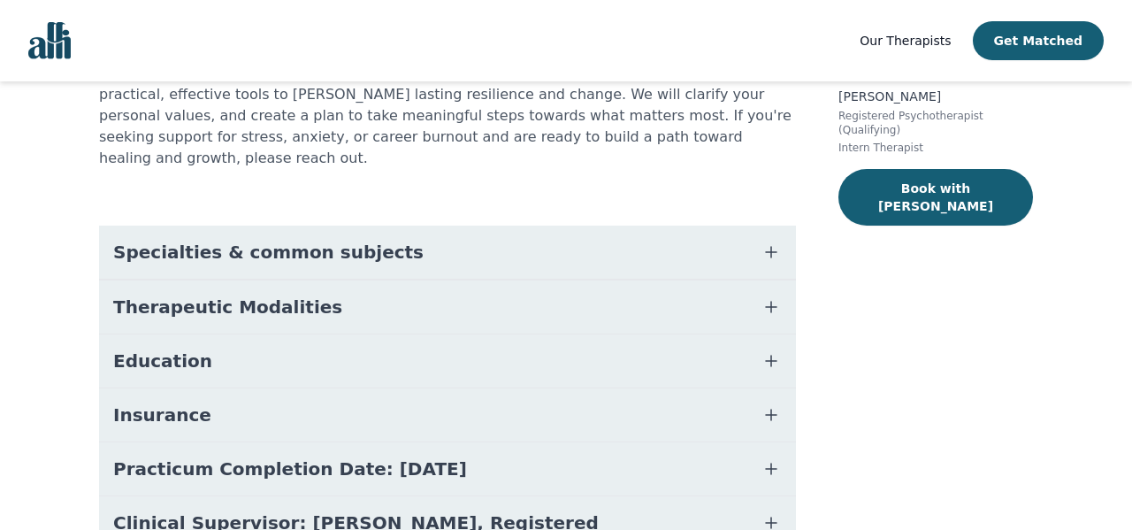
scroll to position [302, 0]
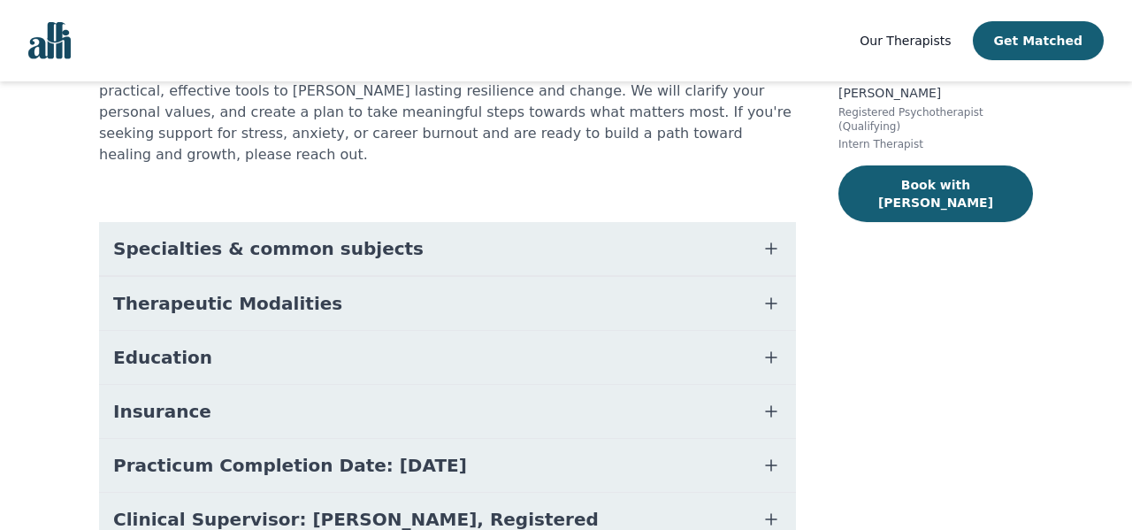
click at [262, 236] on span "Specialties & common subjects" at bounding box center [268, 248] width 310 height 25
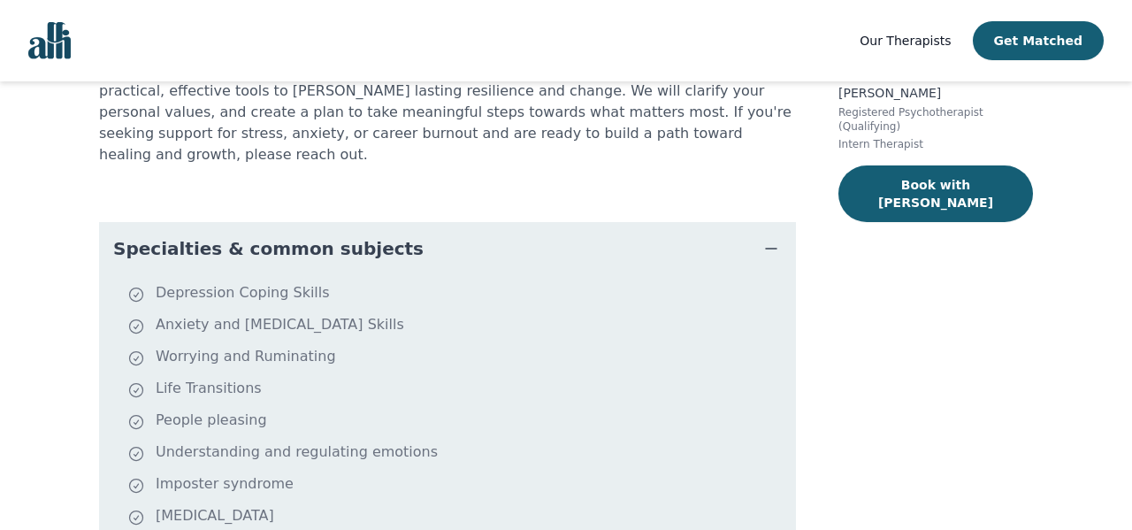
click at [262, 236] on span "Specialties & common subjects" at bounding box center [268, 248] width 310 height 25
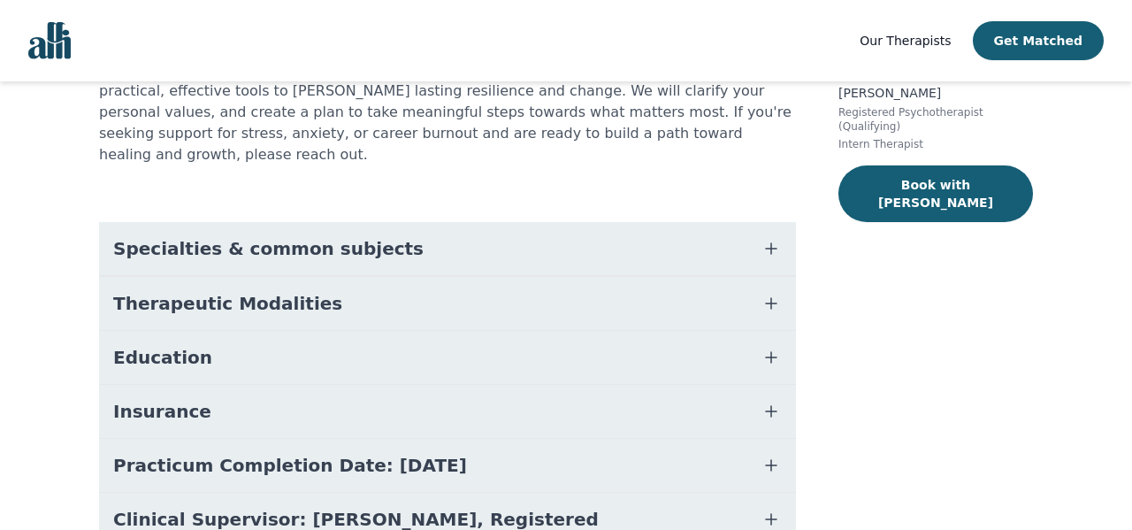
click at [268, 236] on span "Specialties & common subjects" at bounding box center [268, 248] width 310 height 25
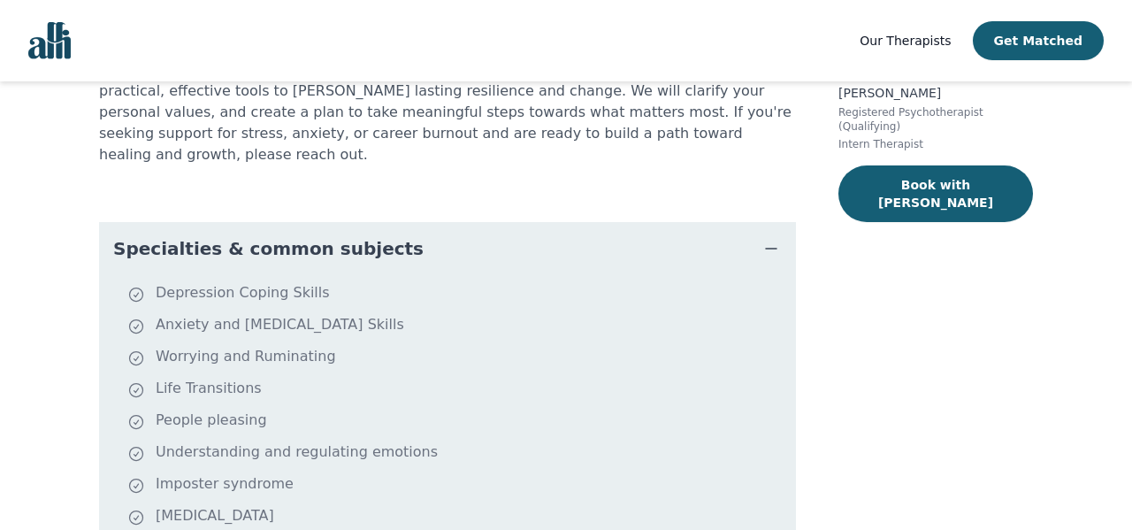
scroll to position [467, 0]
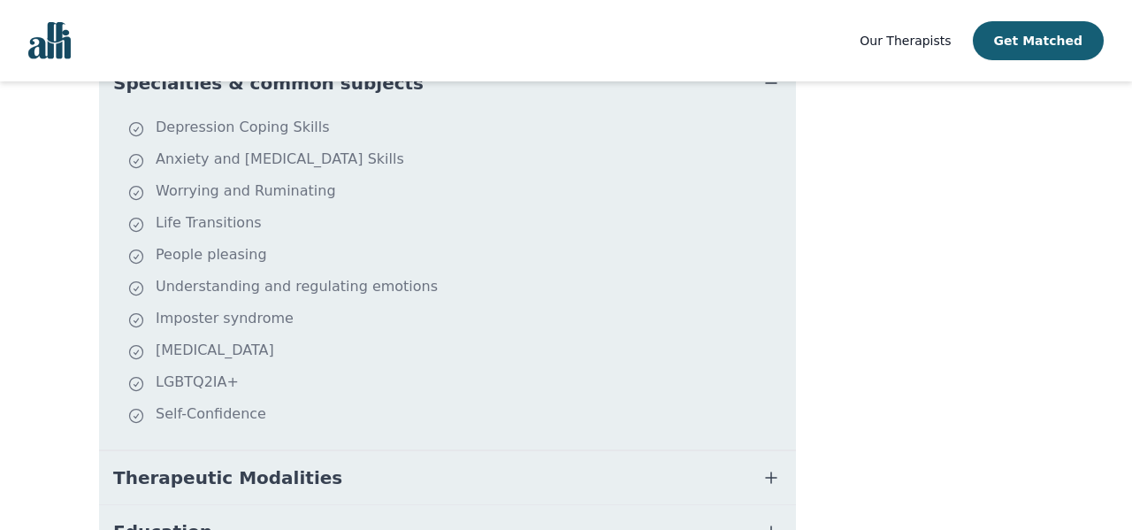
click at [262, 465] on span "Therapeutic Modalities" at bounding box center [227, 477] width 229 height 25
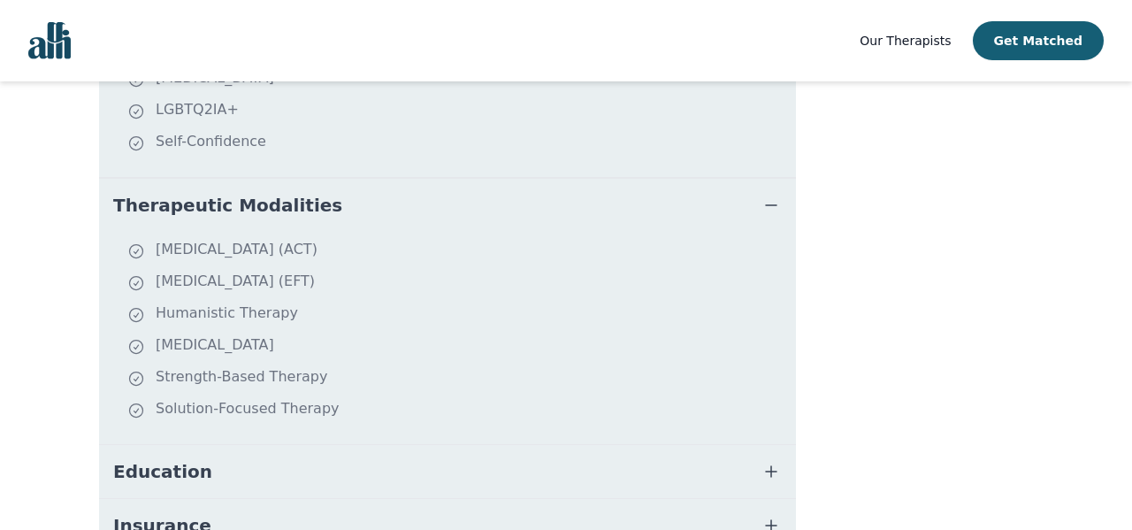
scroll to position [751, 0]
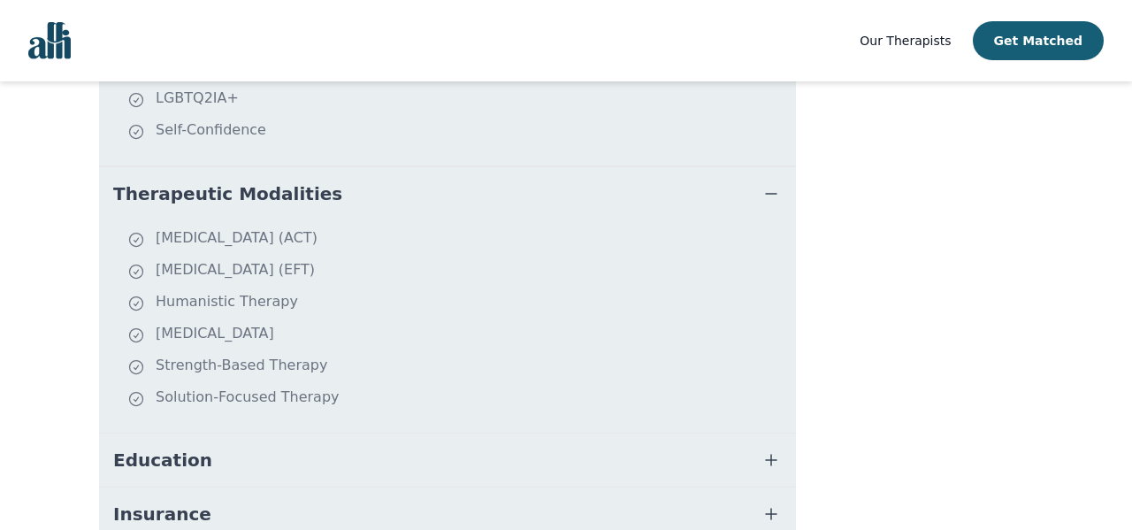
drag, startPoint x: 412, startPoint y: 214, endPoint x: 144, endPoint y: 214, distance: 267.9
click at [144, 227] on li "[MEDICAL_DATA] (ACT)" at bounding box center [457, 239] width 661 height 25
copy li "[MEDICAL_DATA] ("
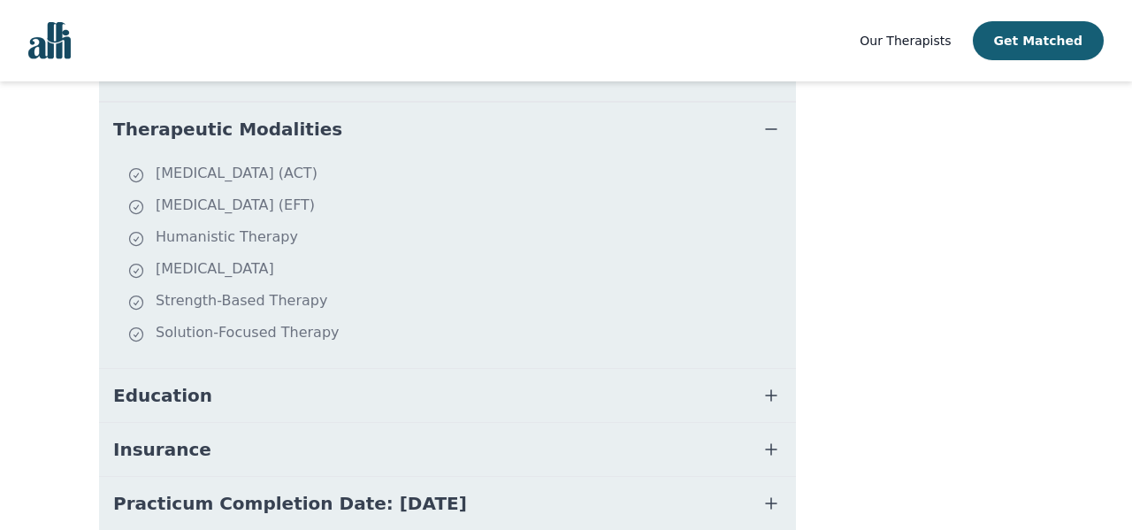
scroll to position [839, 0]
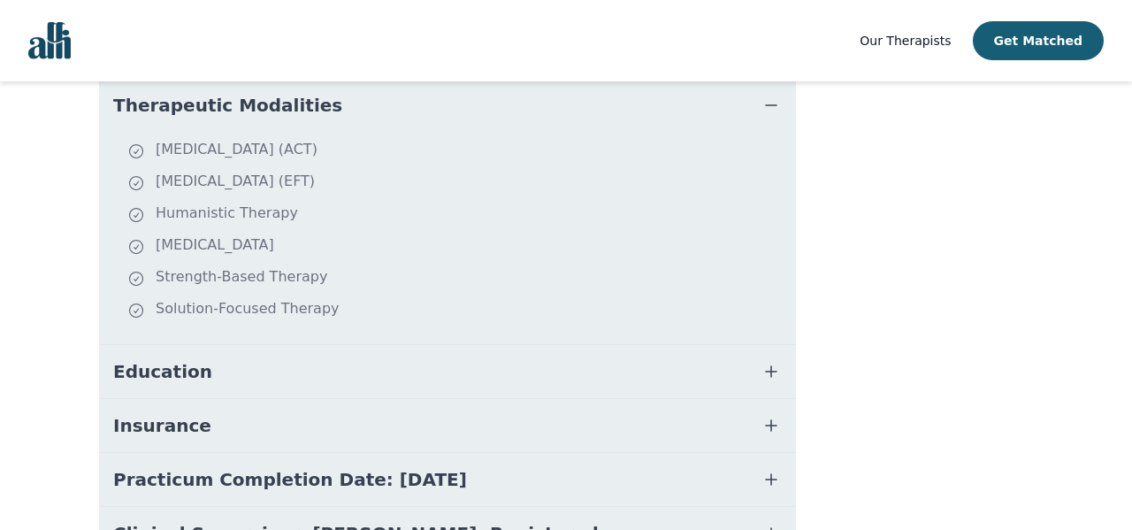
click at [225, 355] on button "Education" at bounding box center [447, 371] width 697 height 53
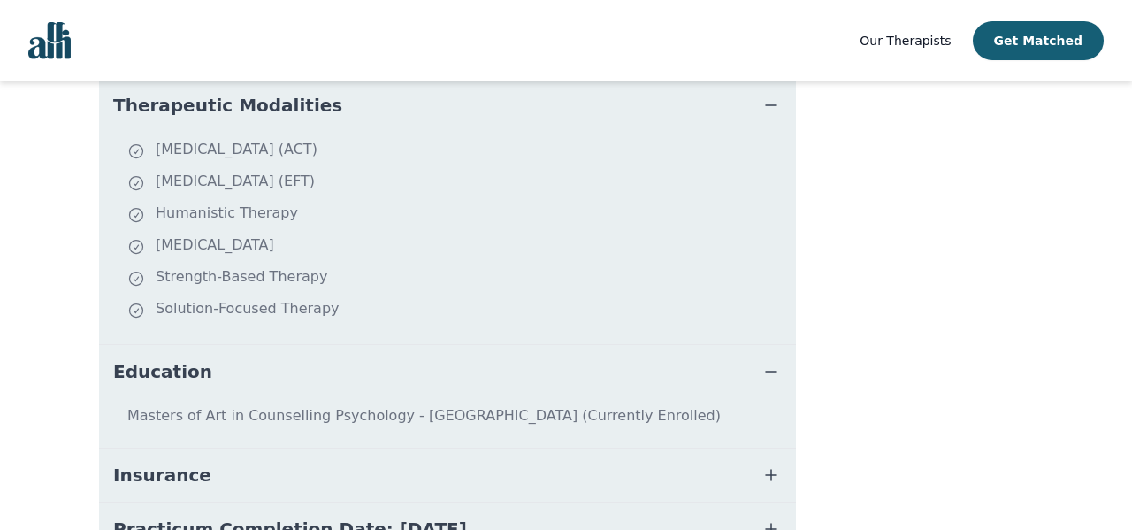
drag, startPoint x: 225, startPoint y: 355, endPoint x: 223, endPoint y: 392, distance: 36.3
click at [223, 389] on div "Education Masters of Art in Counselling Psychology - [GEOGRAPHIC_DATA] (Current…" at bounding box center [447, 395] width 697 height 103
click at [204, 463] on button "Insurance" at bounding box center [447, 474] width 697 height 53
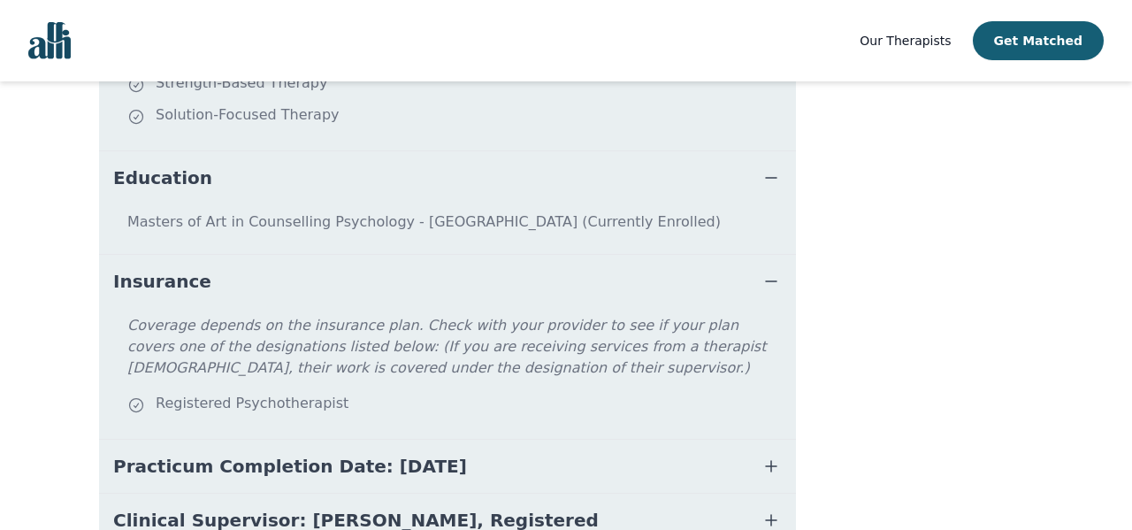
scroll to position [1113, 0]
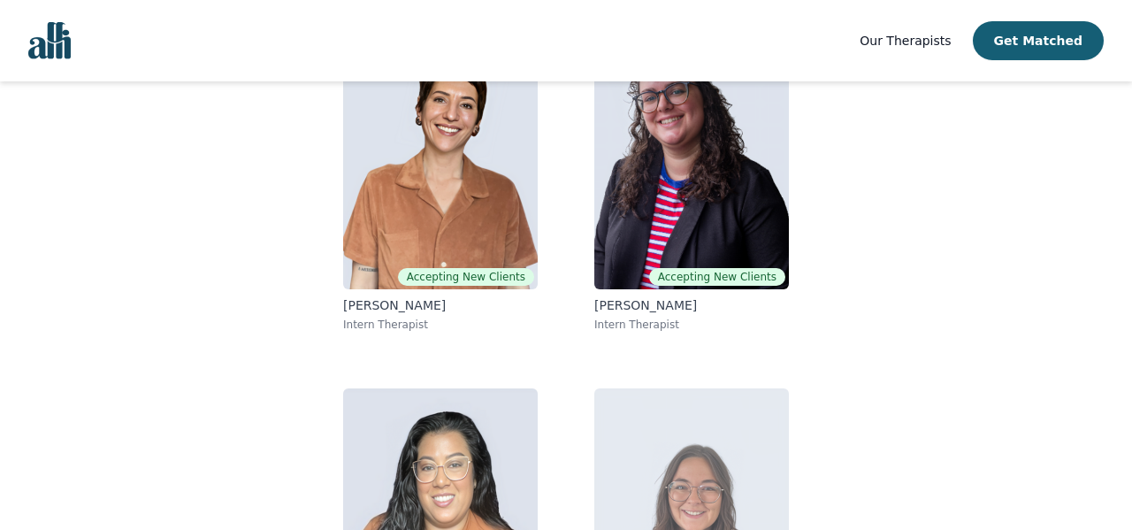
scroll to position [394, 0]
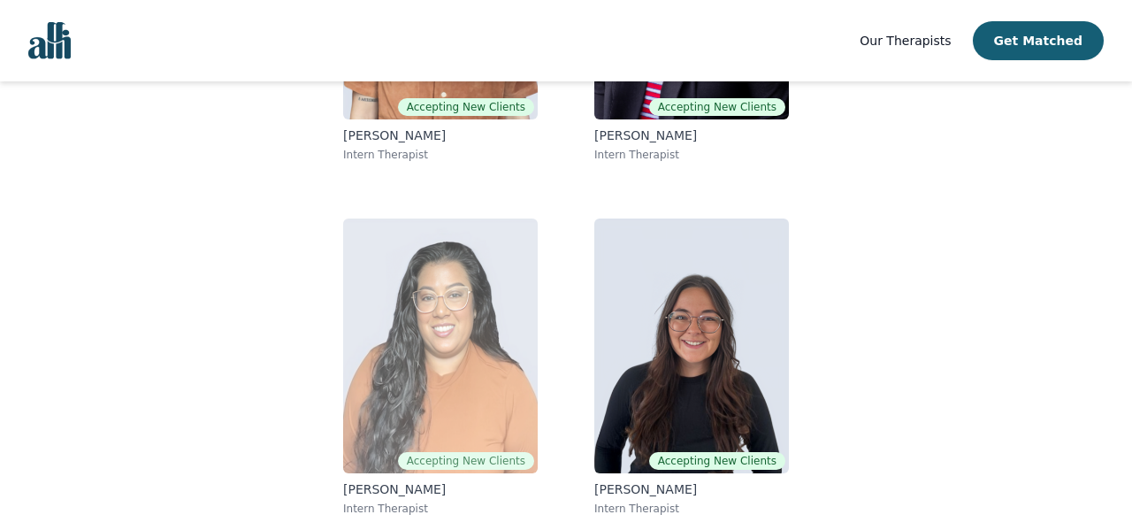
click at [427, 332] on img at bounding box center [440, 345] width 195 height 255
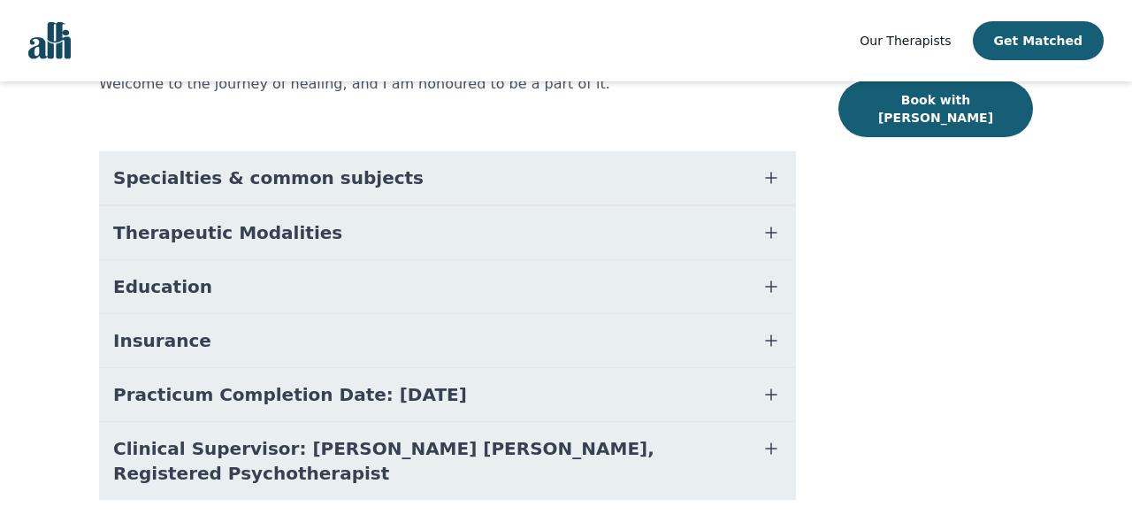
scroll to position [386, 0]
click at [390, 406] on span "Practicum Completion Date: [DATE]" at bounding box center [290, 395] width 354 height 25
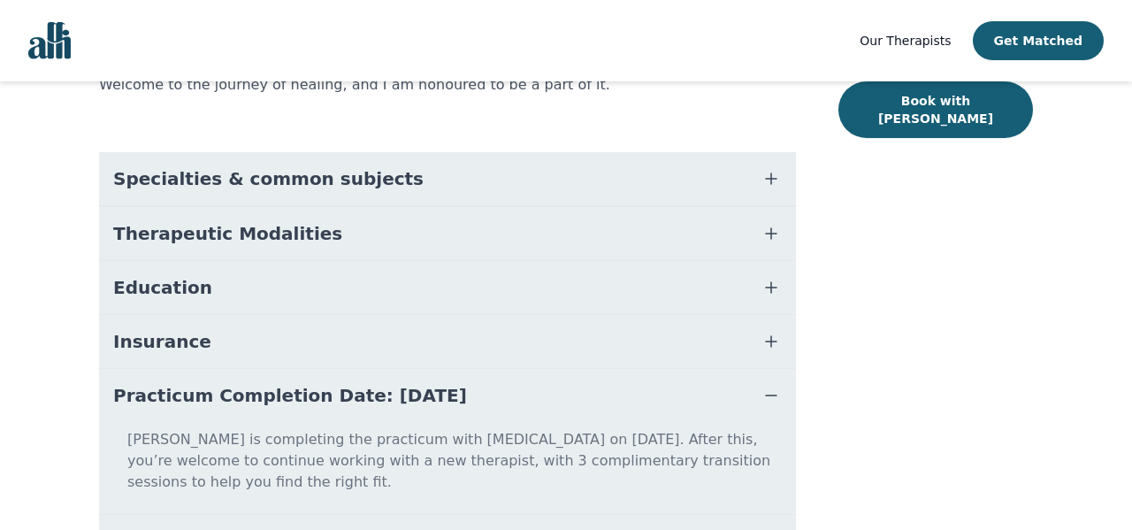
click at [335, 349] on button "Insurance" at bounding box center [447, 341] width 697 height 53
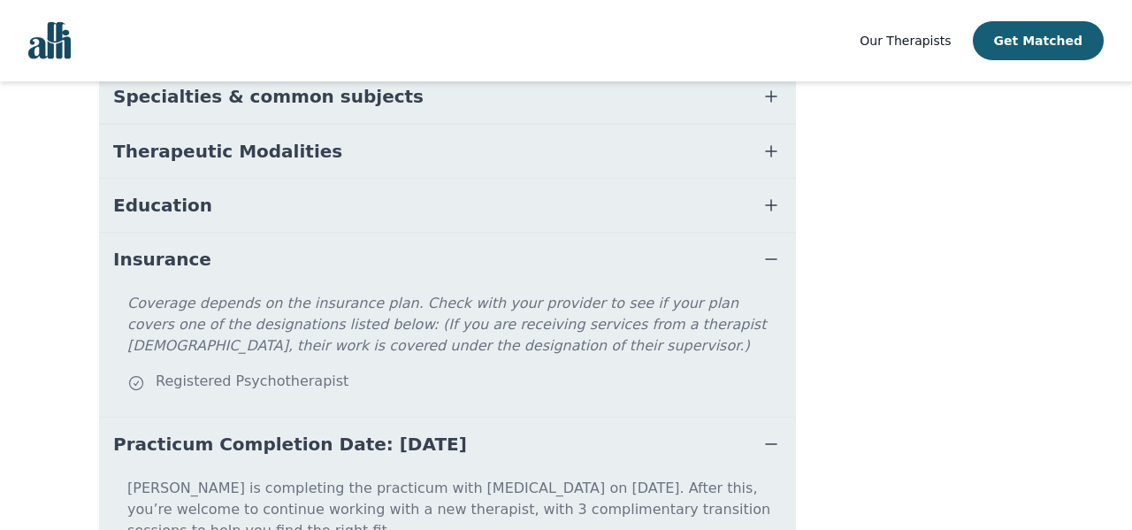
scroll to position [469, 0]
click at [285, 261] on button "Insurance" at bounding box center [447, 258] width 697 height 53
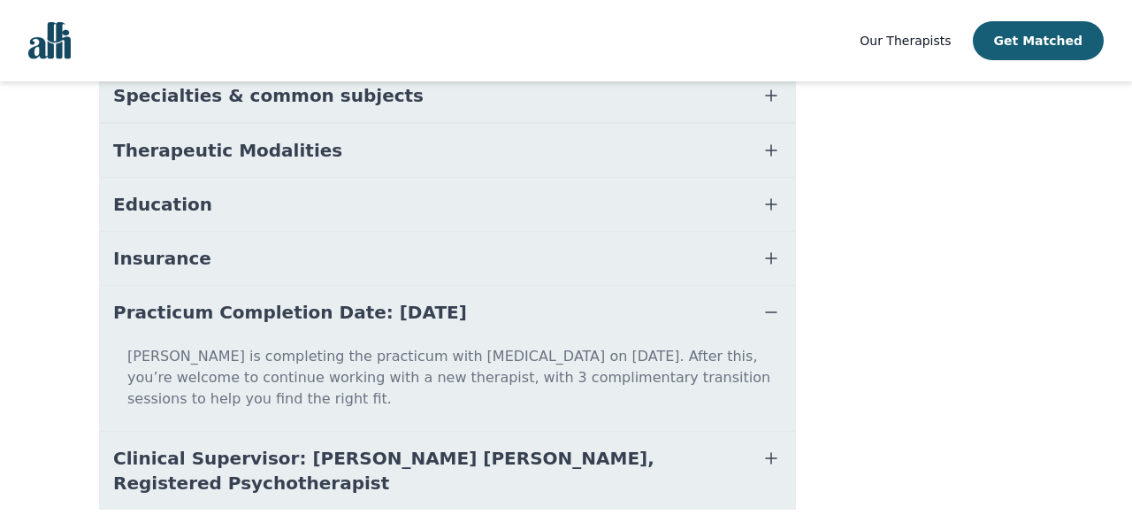
click at [249, 203] on button "Education" at bounding box center [447, 204] width 697 height 53
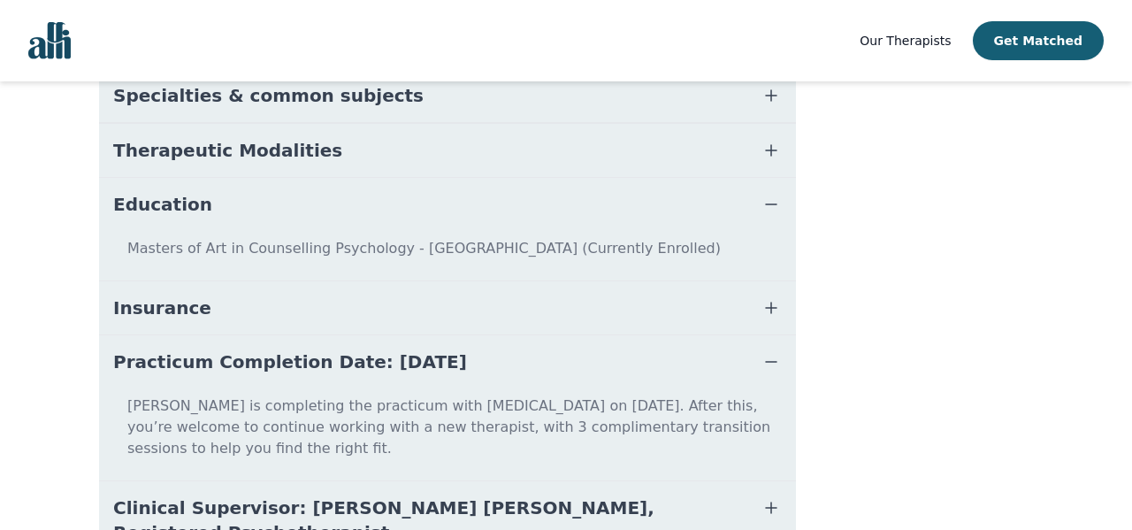
click at [256, 198] on button "Education" at bounding box center [447, 204] width 697 height 53
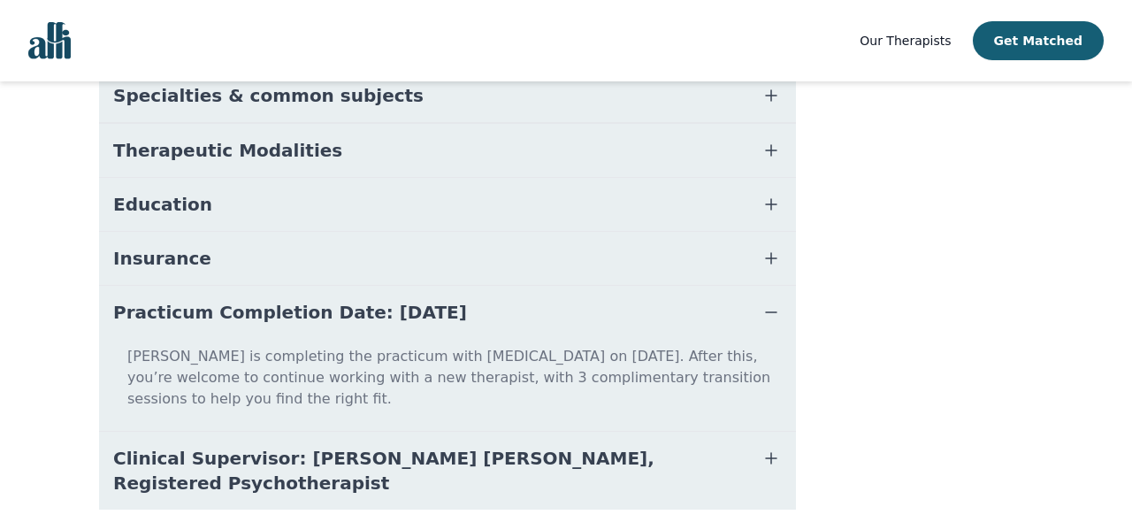
click at [239, 136] on button "Therapeutic Modalities" at bounding box center [447, 150] width 697 height 53
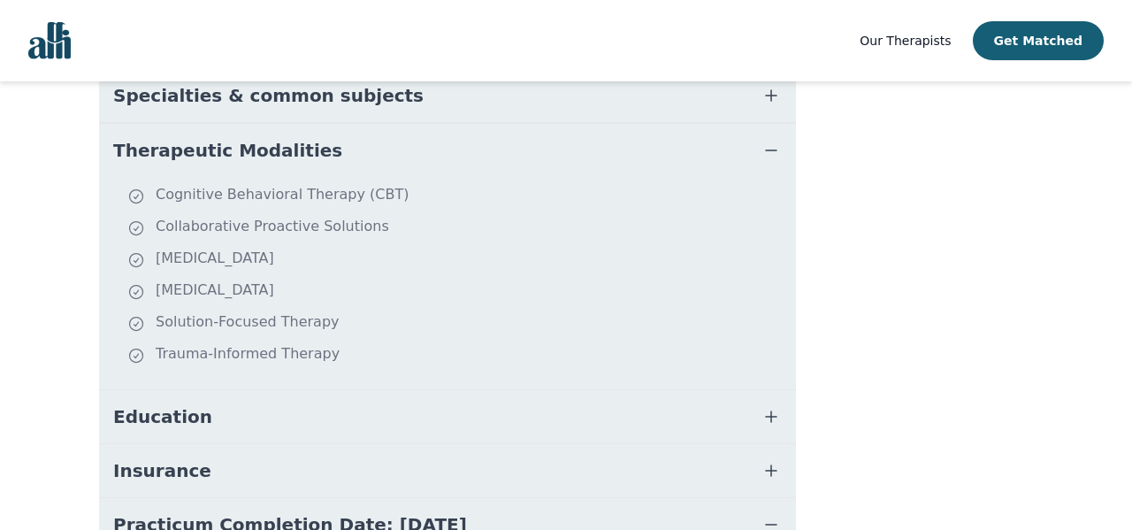
click at [237, 146] on span "Therapeutic Modalities" at bounding box center [227, 150] width 229 height 25
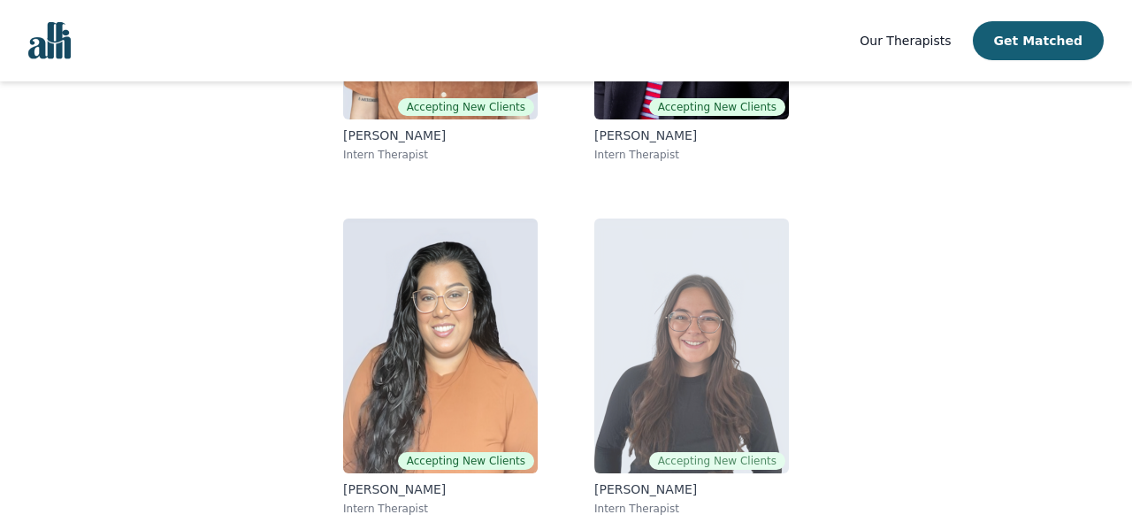
click at [707, 366] on img at bounding box center [691, 345] width 195 height 255
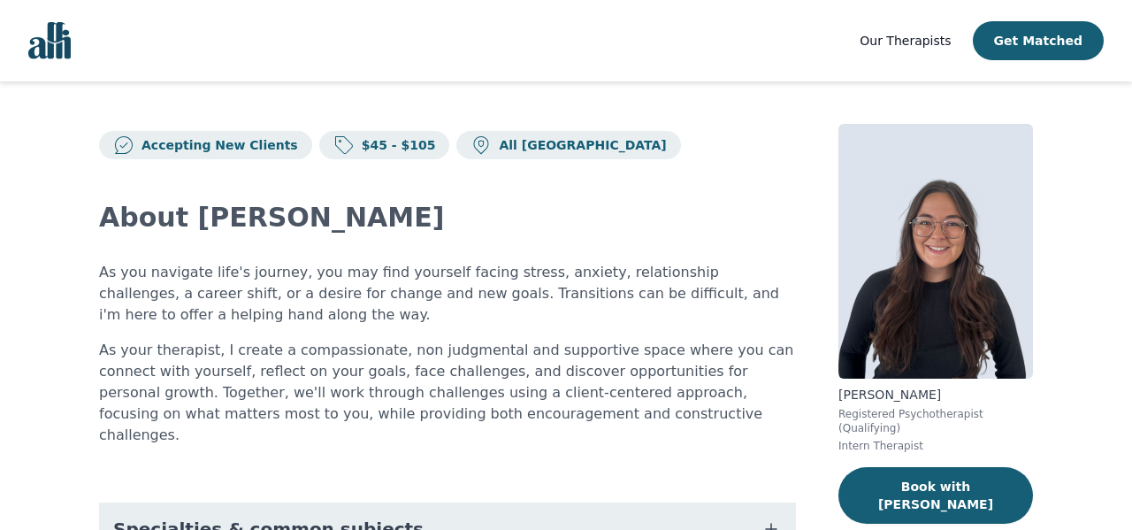
click at [336, 321] on p "As you navigate life's journey, you may find yourself facing stress, anxiety, r…" at bounding box center [447, 294] width 697 height 64
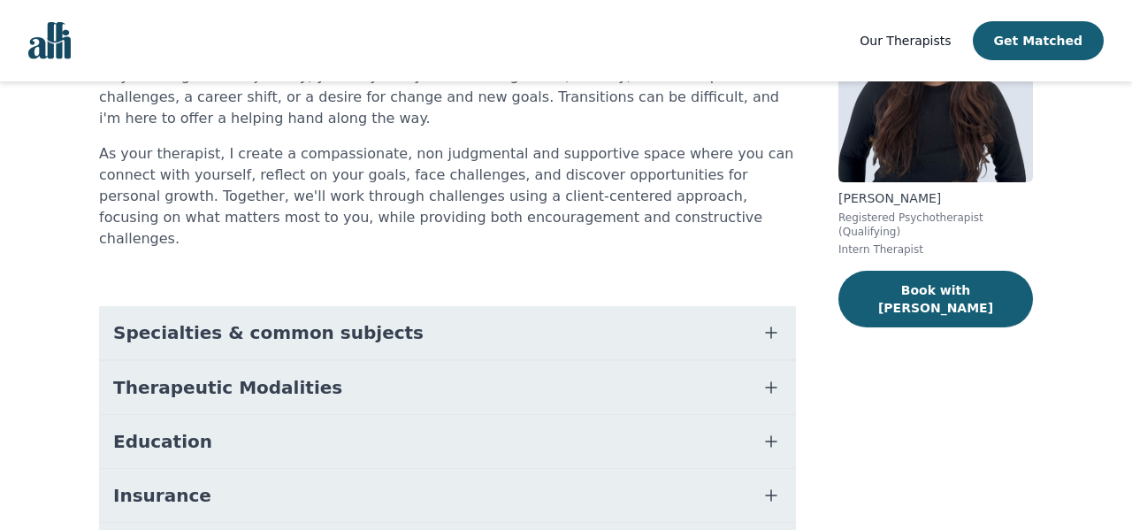
scroll to position [204, 0]
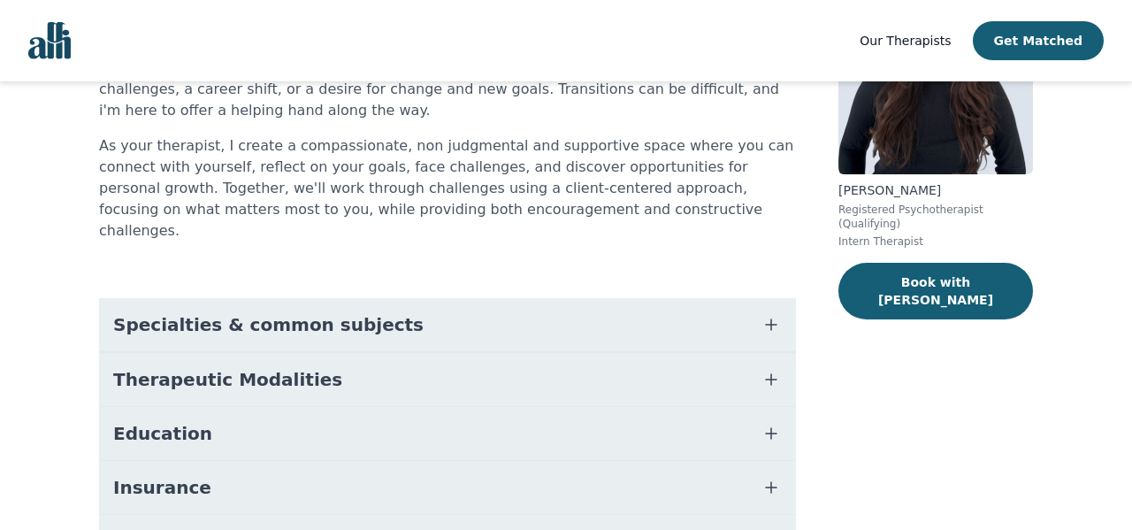
click at [320, 312] on span "Specialties & common subjects" at bounding box center [268, 324] width 310 height 25
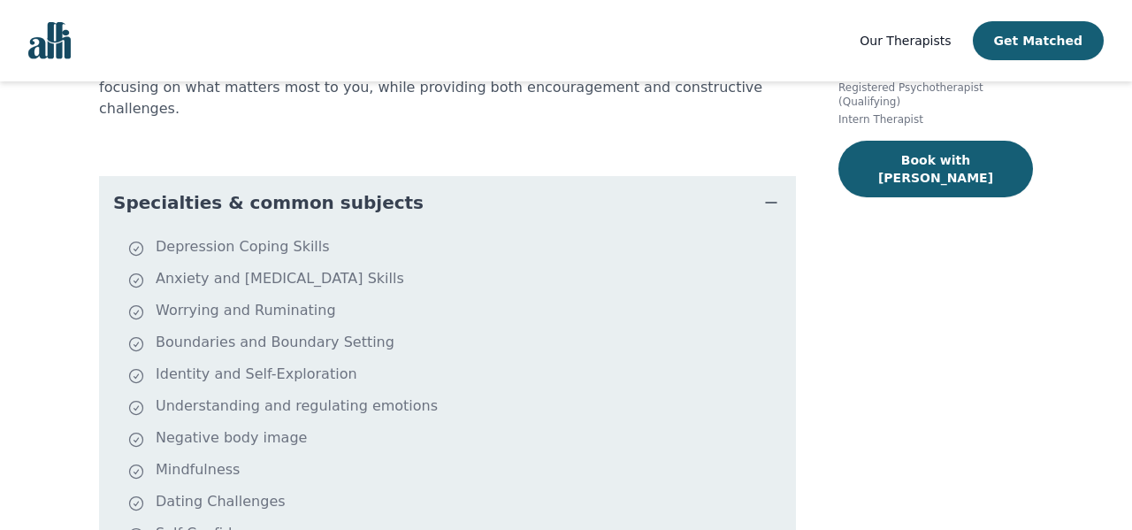
scroll to position [353, 0]
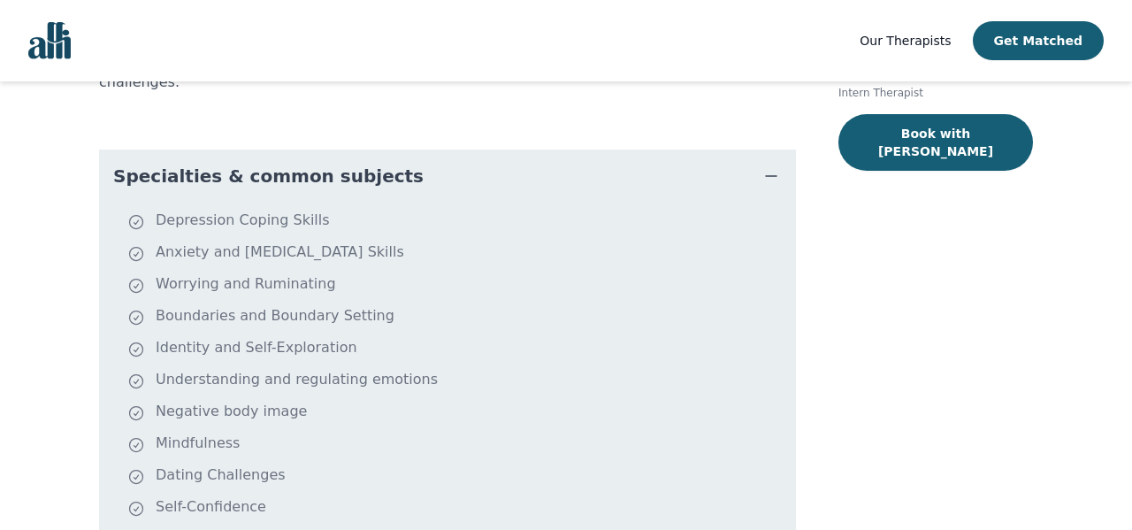
click at [317, 164] on span "Specialties & common subjects" at bounding box center [268, 176] width 310 height 25
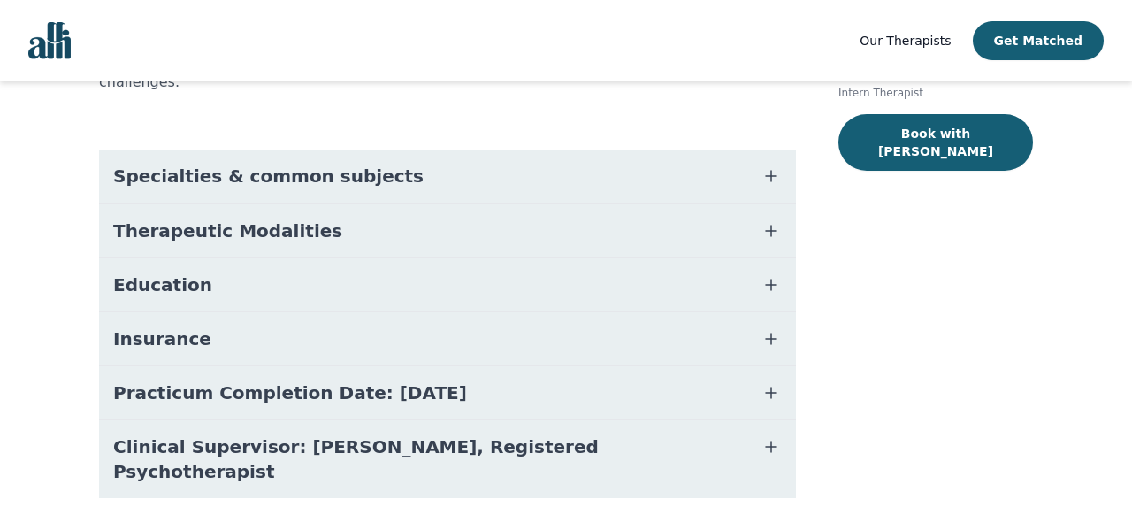
click at [241, 258] on button "Education" at bounding box center [447, 284] width 697 height 53
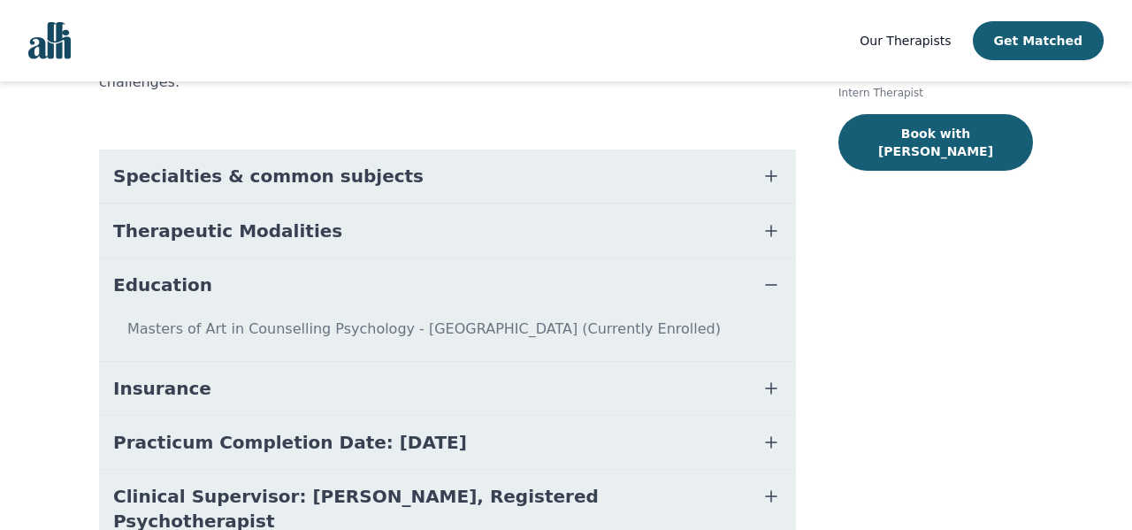
click at [241, 261] on button "Education" at bounding box center [447, 284] width 697 height 53
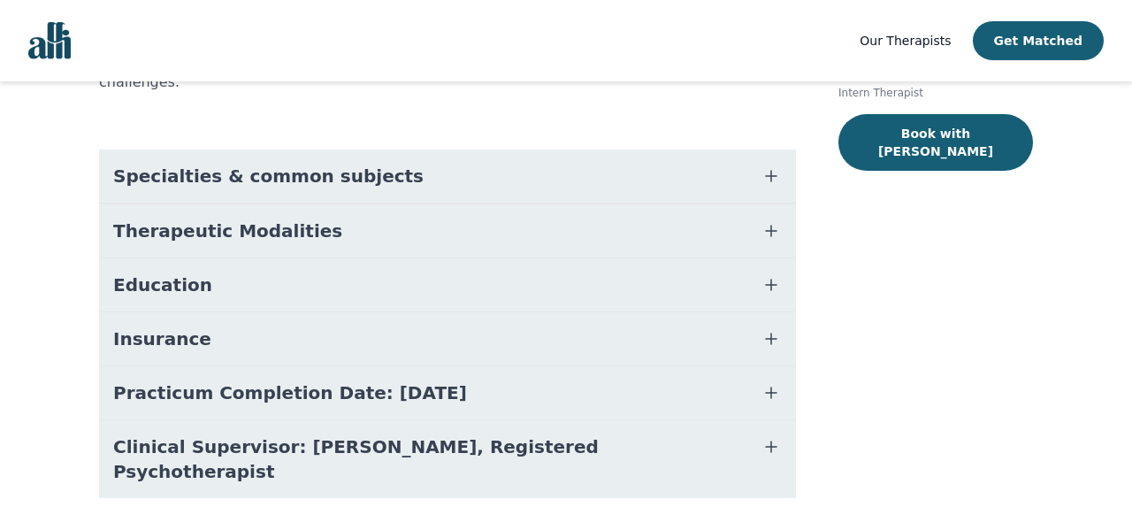
click at [249, 218] on span "Therapeutic Modalities" at bounding box center [227, 230] width 229 height 25
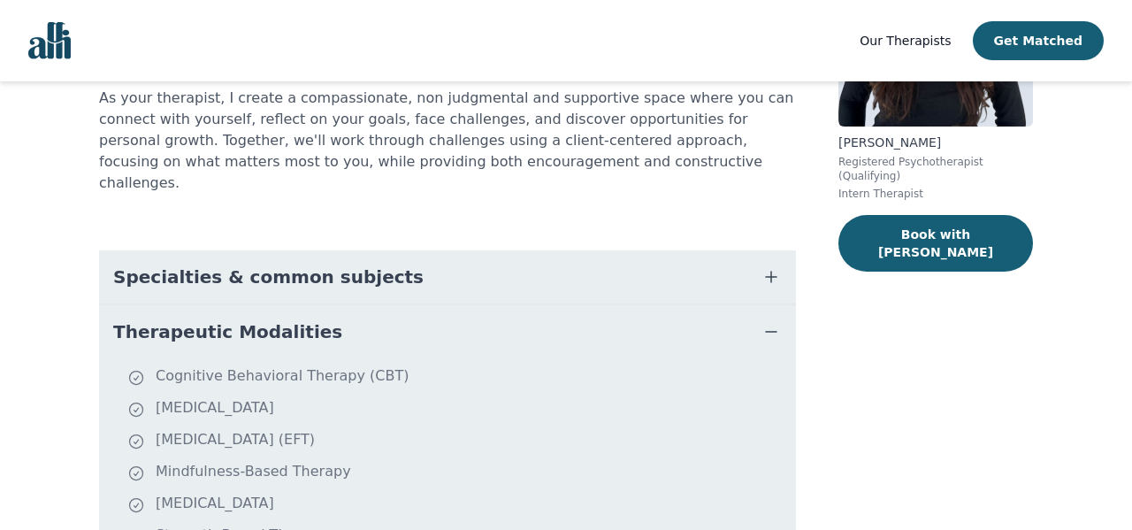
scroll to position [244, 0]
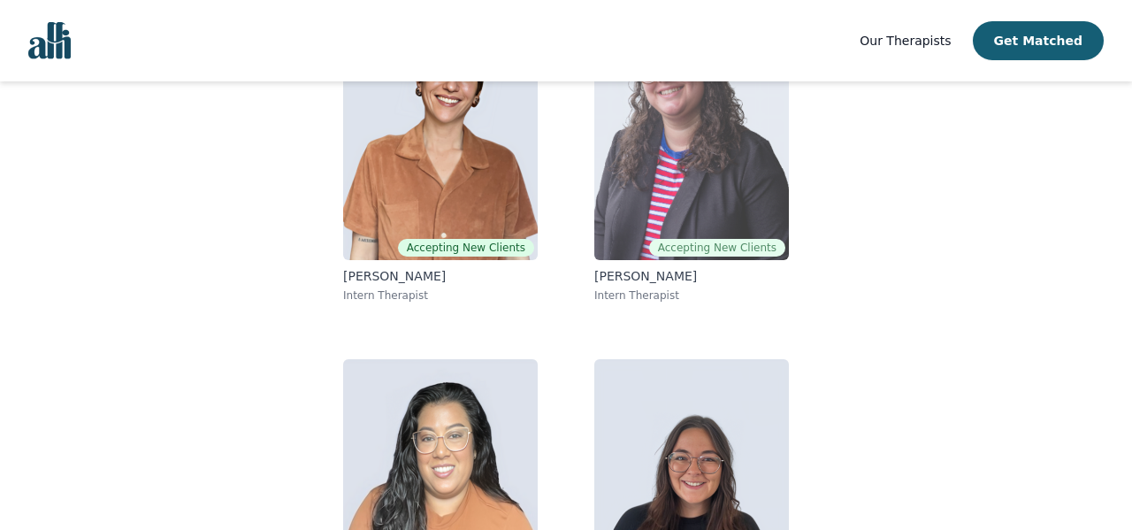
scroll to position [231, 0]
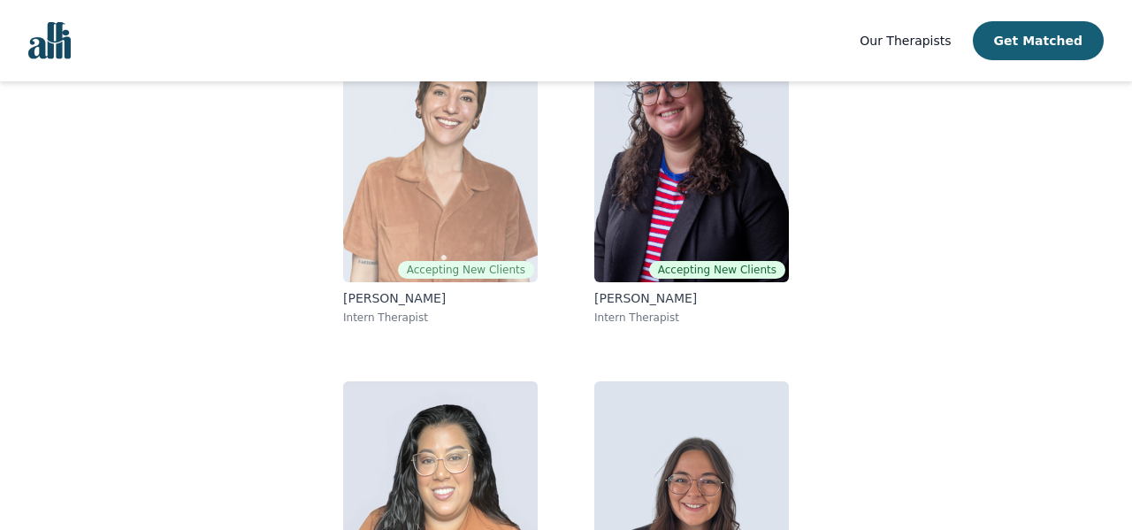
click at [473, 222] on img at bounding box center [440, 154] width 195 height 255
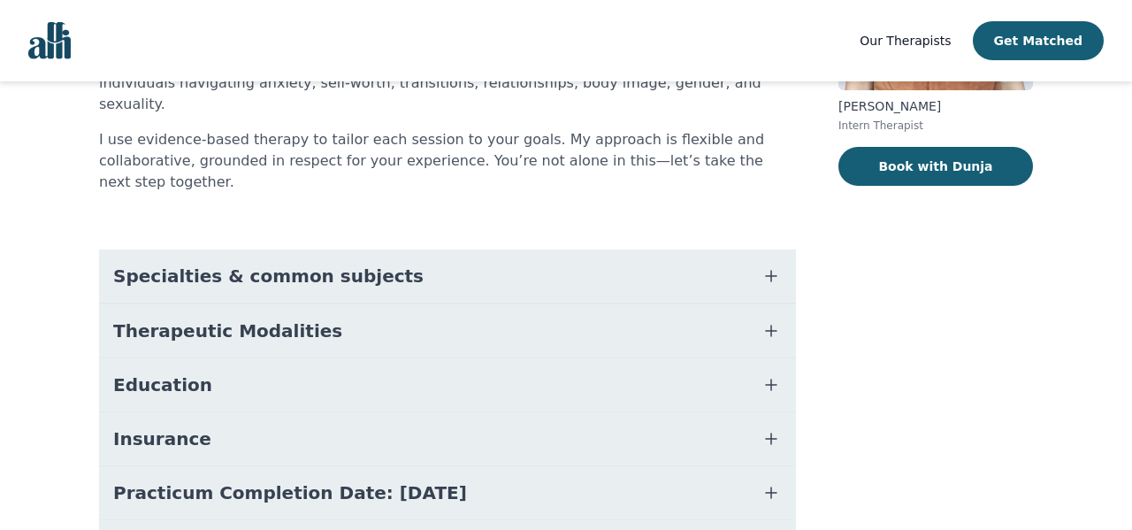
scroll to position [309, 0]
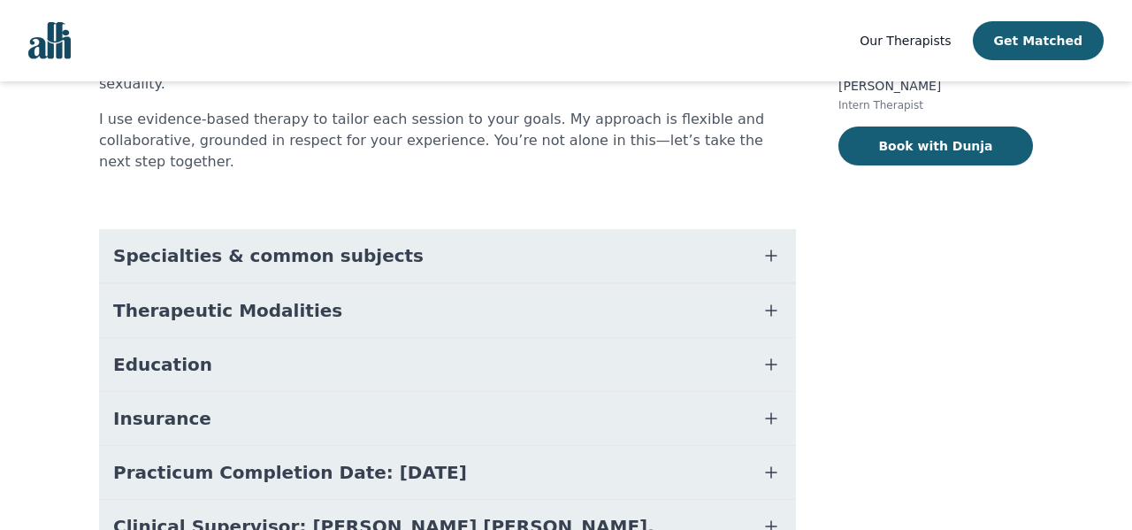
click at [255, 298] on span "Therapeutic Modalities" at bounding box center [227, 310] width 229 height 25
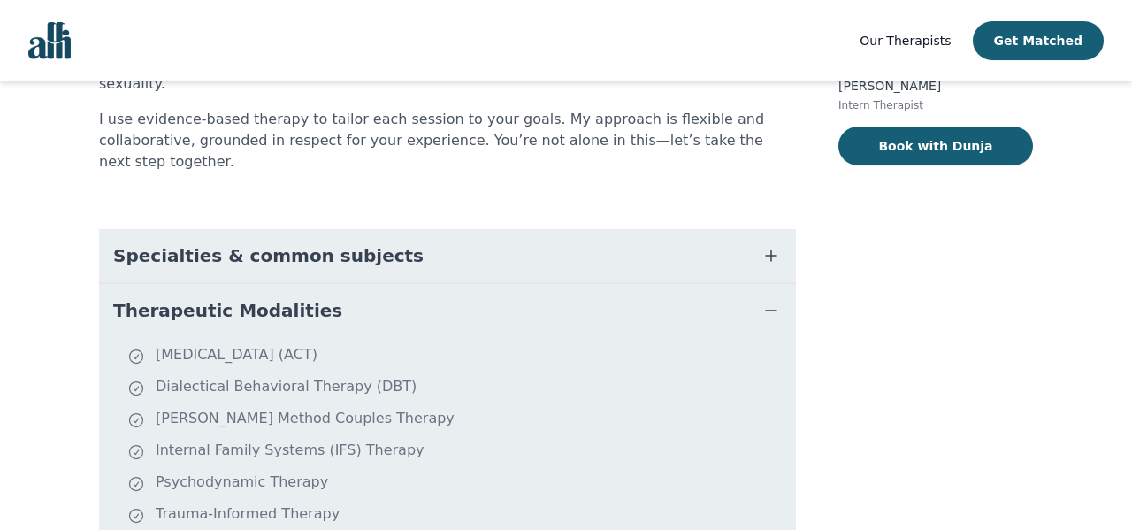
scroll to position [231, 0]
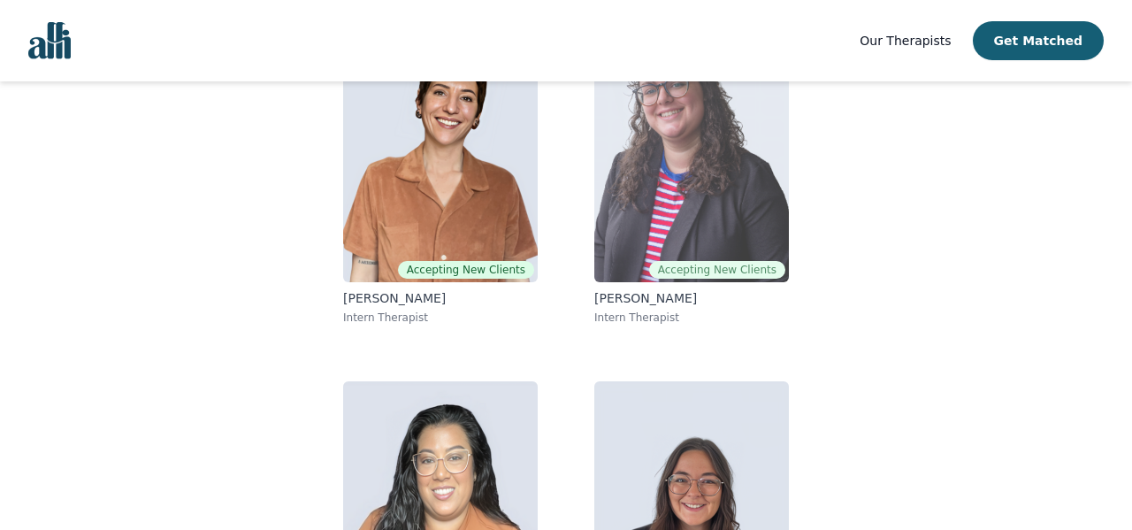
click at [629, 137] on img at bounding box center [691, 154] width 195 height 255
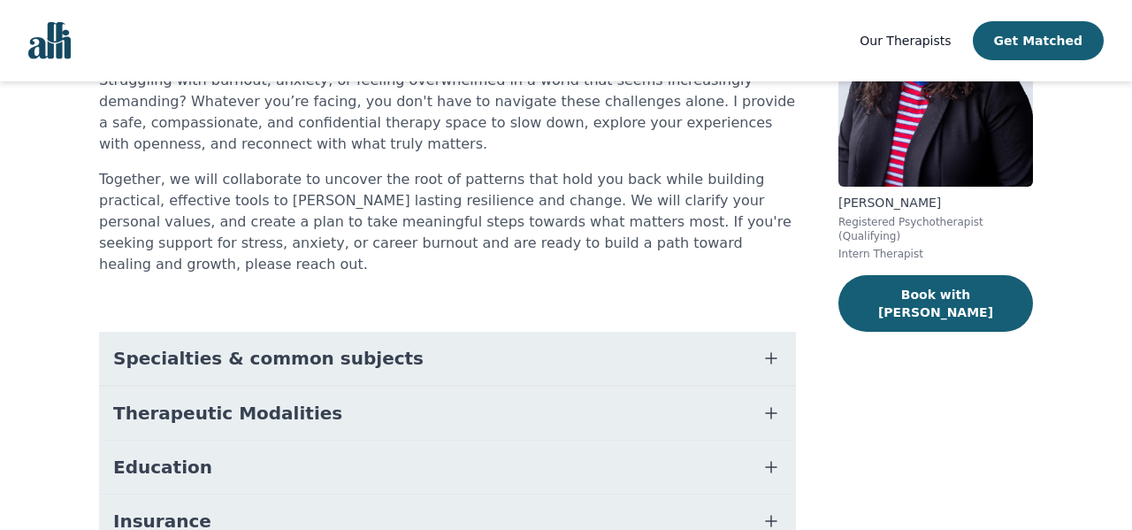
scroll to position [201, 0]
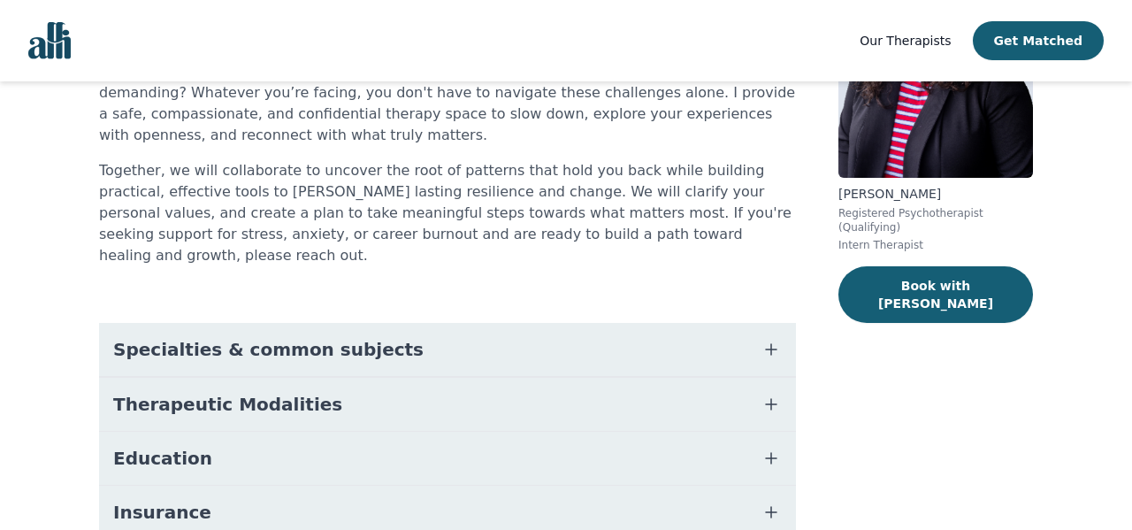
click at [221, 392] on span "Therapeutic Modalities" at bounding box center [227, 404] width 229 height 25
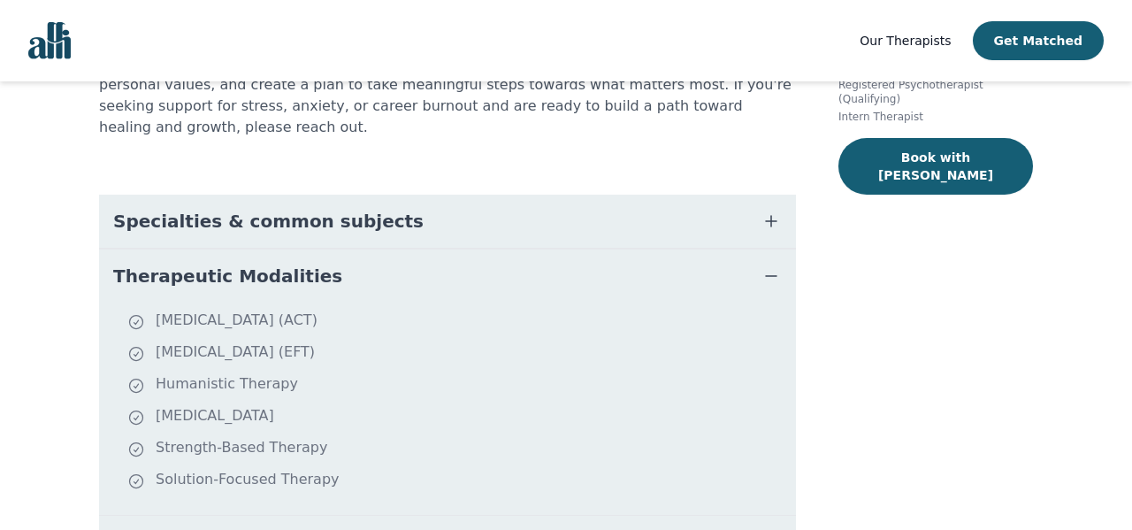
scroll to position [328, 0]
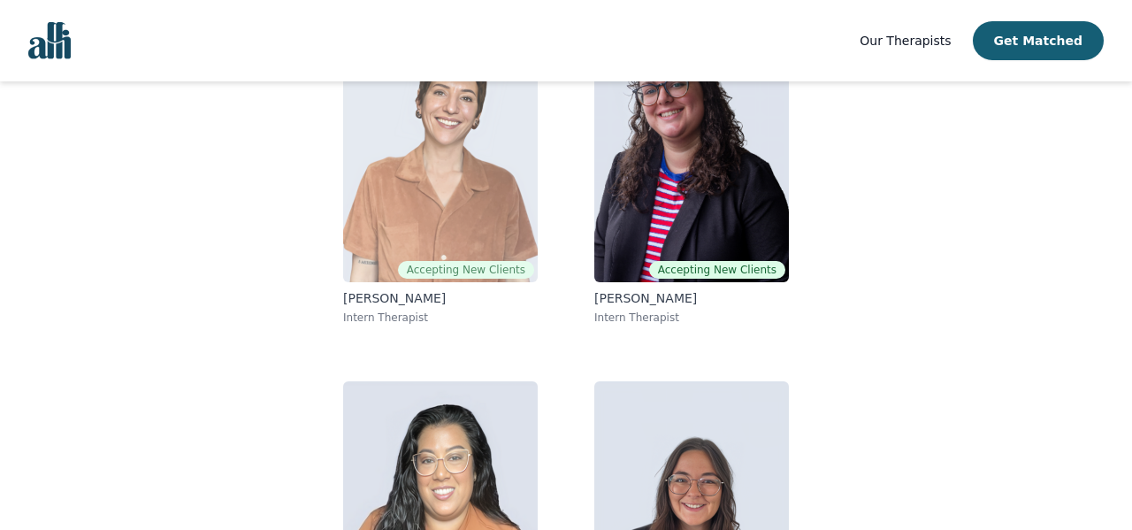
click at [505, 179] on img at bounding box center [440, 154] width 195 height 255
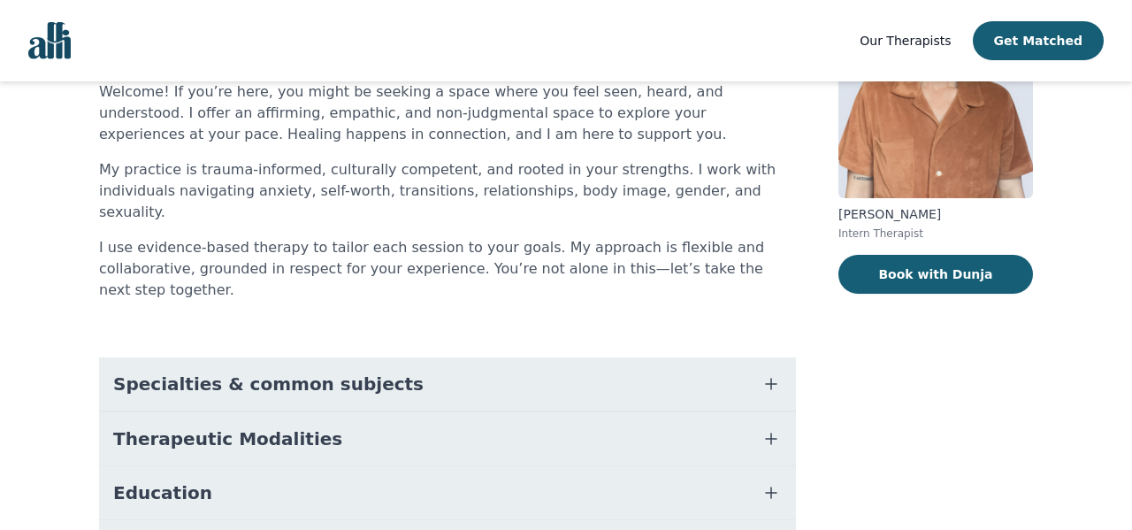
click at [250, 426] on span "Therapeutic Modalities" at bounding box center [227, 438] width 229 height 25
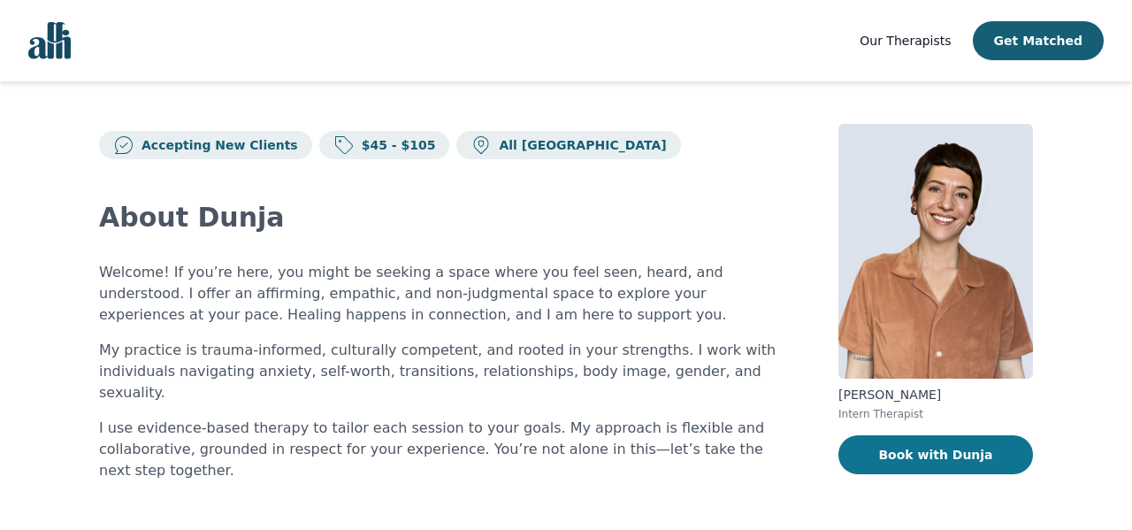
click at [918, 443] on button "Book with Dunja" at bounding box center [935, 454] width 195 height 39
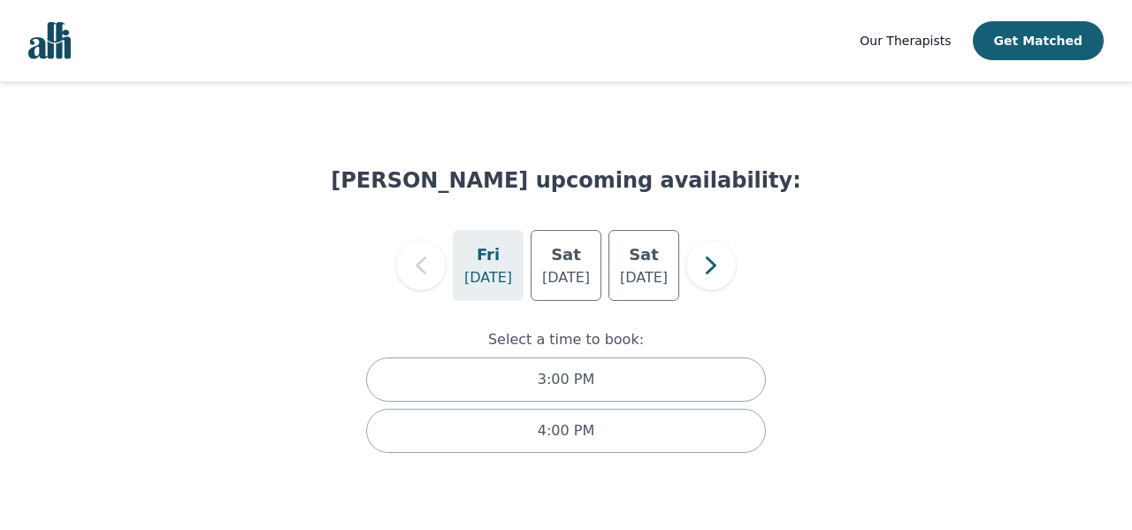
click at [479, 274] on p "[DATE]" at bounding box center [488, 277] width 48 height 21
click at [575, 289] on div "[DATE]" at bounding box center [566, 265] width 71 height 71
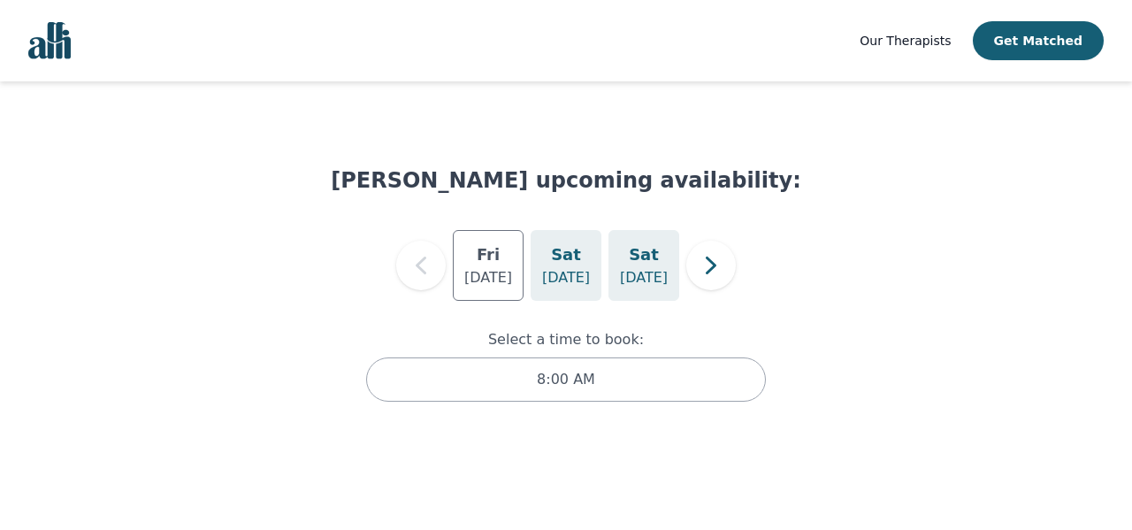
click at [633, 271] on p "[DATE]" at bounding box center [644, 277] width 48 height 21
click at [496, 267] on p "[DATE]" at bounding box center [488, 277] width 48 height 21
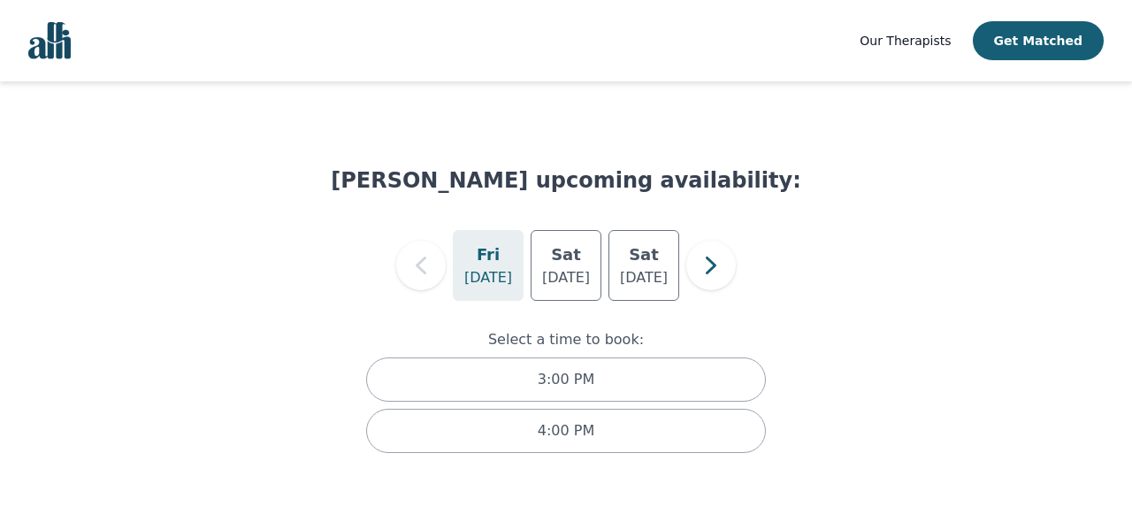
click at [509, 242] on div "[DATE]" at bounding box center [488, 265] width 71 height 71
click at [554, 264] on h5 "Sat" at bounding box center [566, 254] width 30 height 25
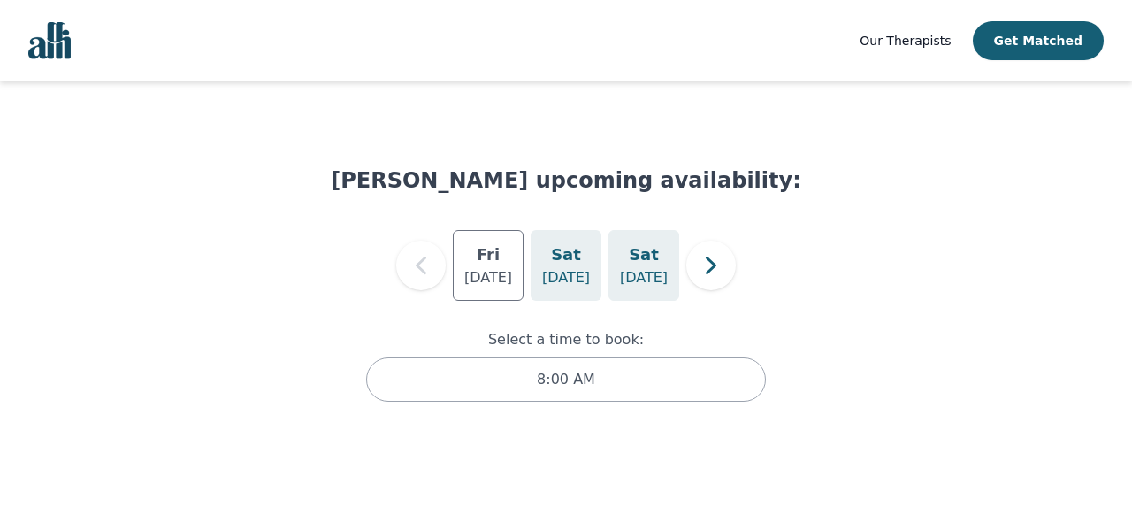
click at [653, 260] on h5 "Sat" at bounding box center [644, 254] width 30 height 25
click at [558, 249] on h5 "Sat" at bounding box center [566, 254] width 30 height 25
click at [510, 271] on p "[DATE]" at bounding box center [488, 277] width 48 height 21
click at [638, 293] on div "[DATE]" at bounding box center [643, 265] width 71 height 71
click at [573, 290] on div "[DATE]" at bounding box center [566, 265] width 71 height 71
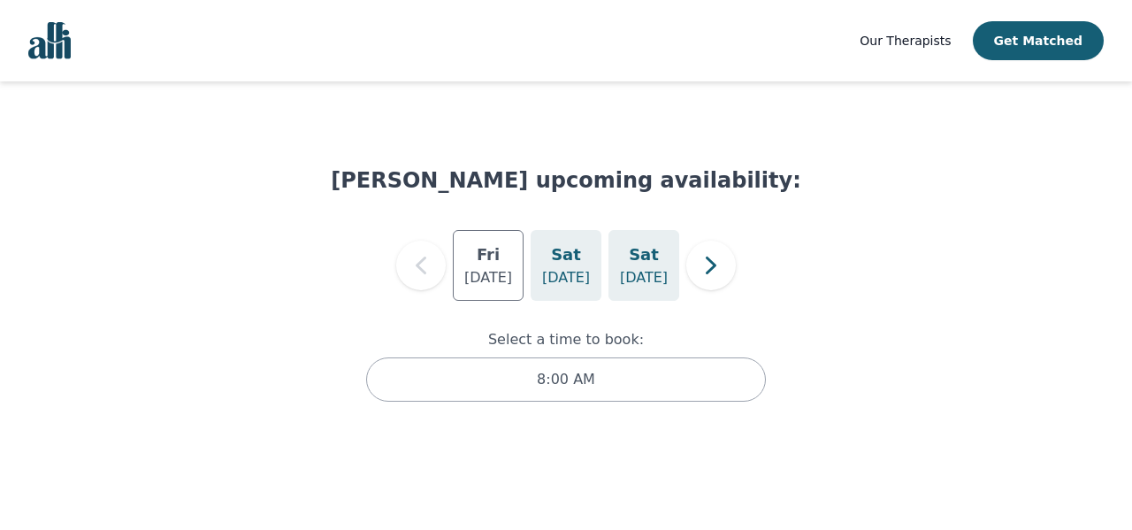
click at [638, 287] on p "[DATE]" at bounding box center [644, 277] width 48 height 21
click at [707, 258] on icon "button" at bounding box center [711, 265] width 11 height 18
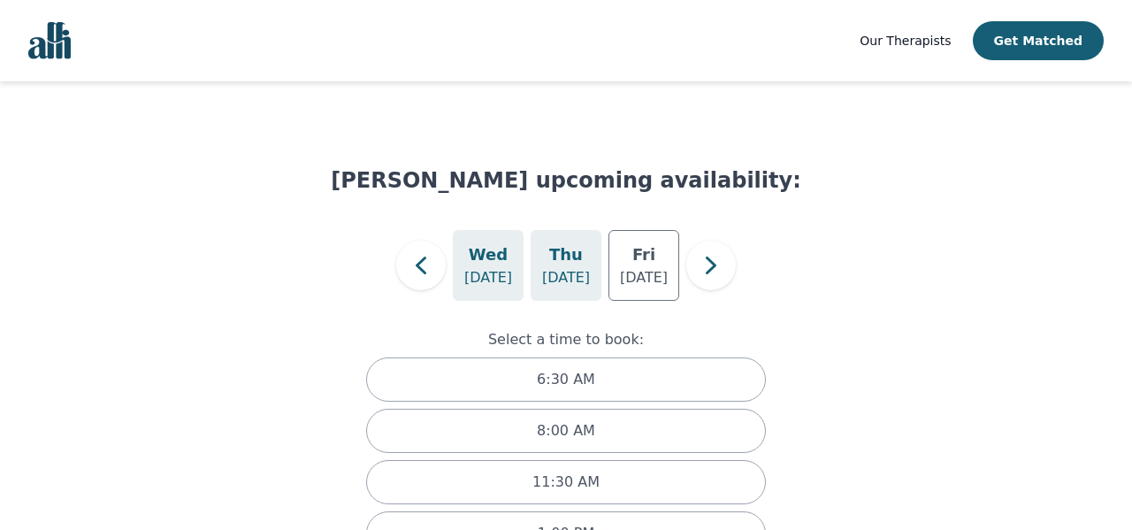
click at [588, 262] on div "[DATE]" at bounding box center [566, 265] width 71 height 71
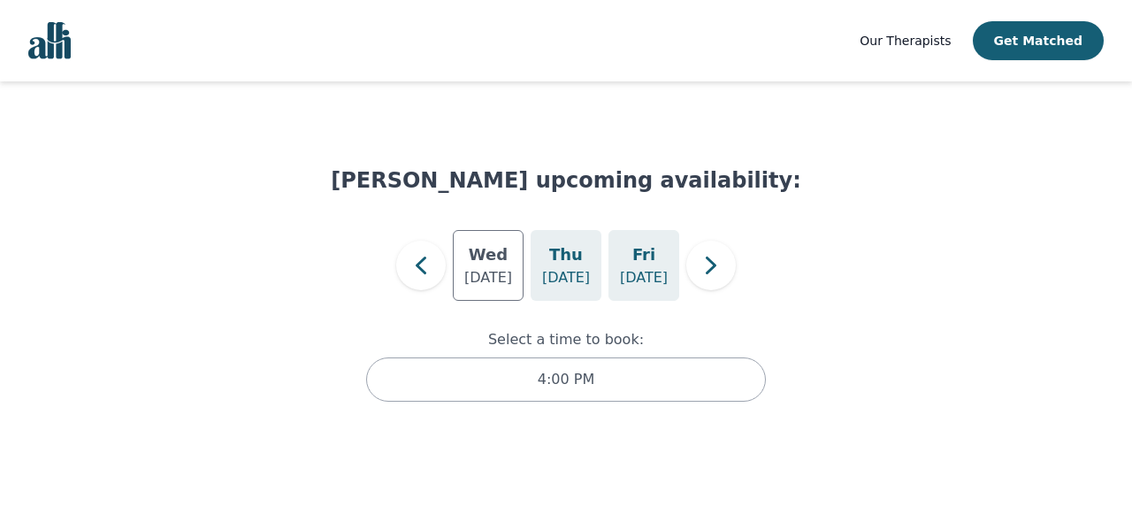
click at [639, 267] on p "[DATE]" at bounding box center [644, 277] width 48 height 21
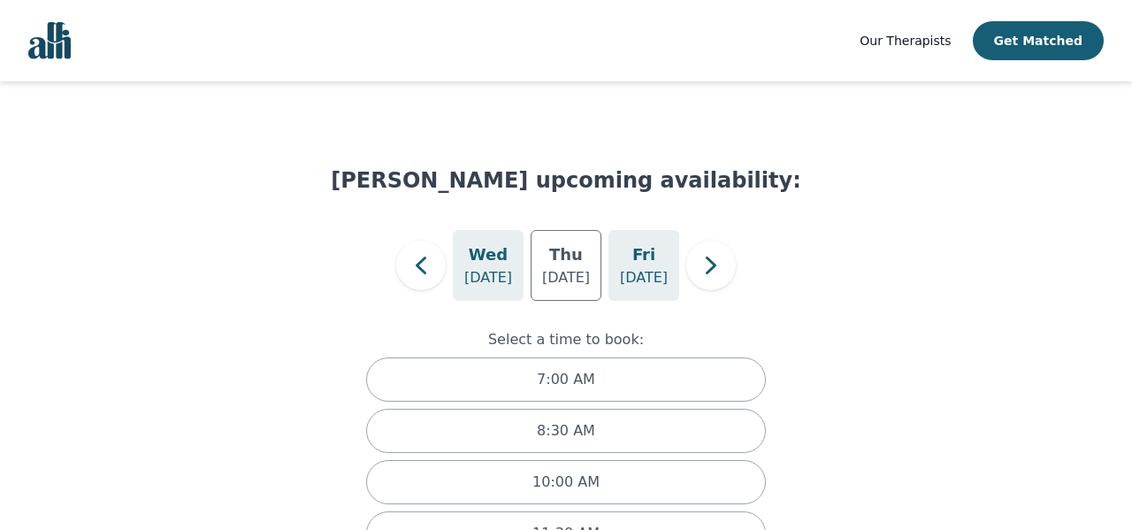
click at [455, 264] on div "[DATE]" at bounding box center [488, 265] width 71 height 71
click at [566, 276] on p "[DATE]" at bounding box center [566, 277] width 48 height 21
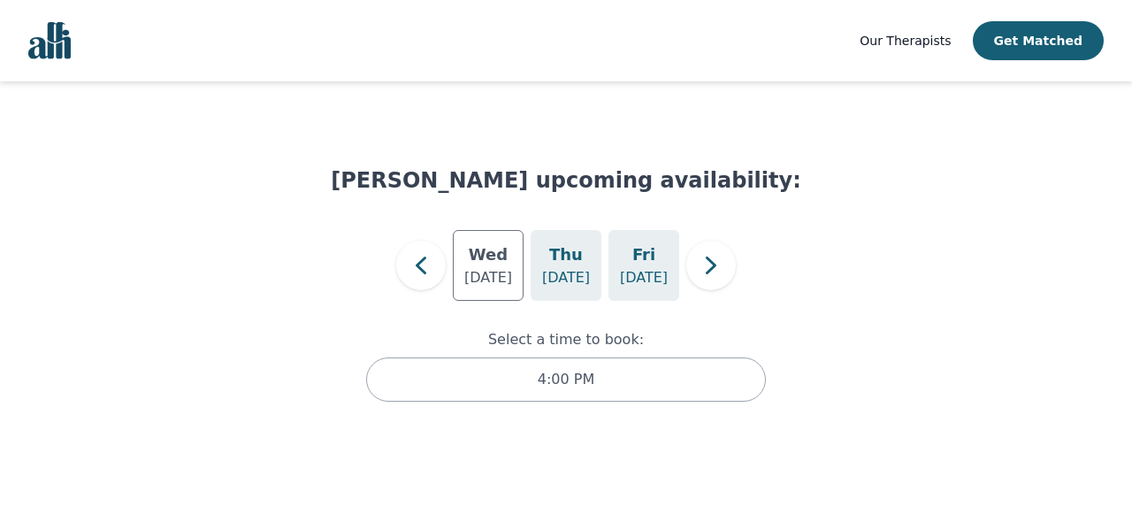
click at [648, 275] on p "[DATE]" at bounding box center [644, 277] width 48 height 21
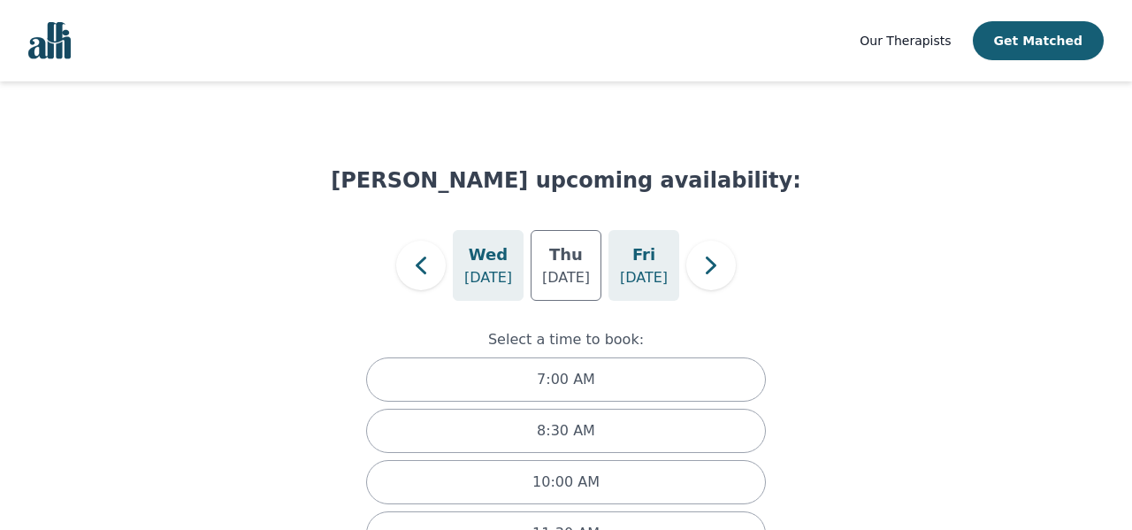
click at [508, 264] on div "[DATE]" at bounding box center [488, 265] width 71 height 71
click at [429, 271] on icon "button" at bounding box center [420, 265] width 35 height 35
click at [500, 280] on p "[DATE]" at bounding box center [488, 277] width 48 height 21
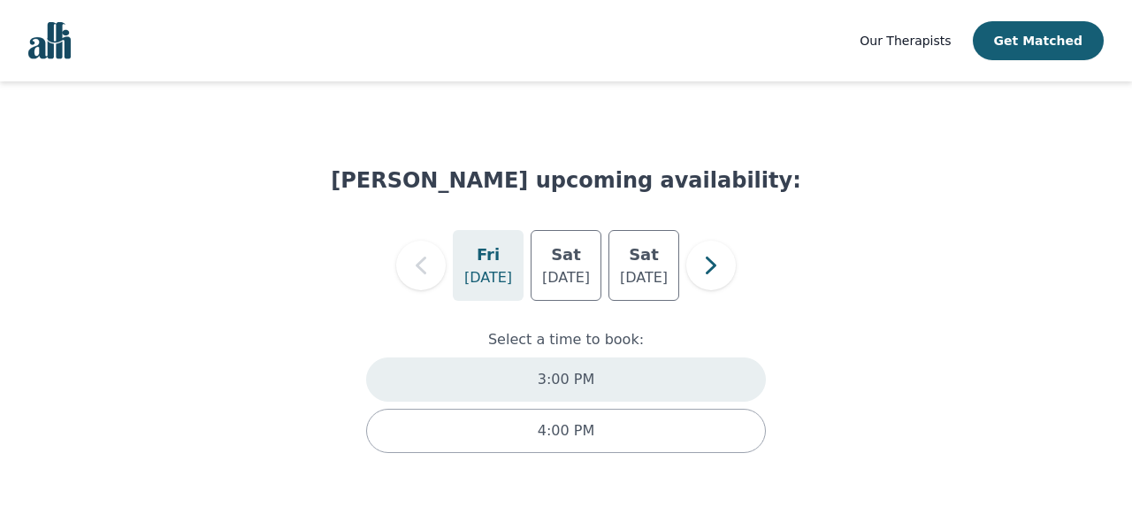
click at [580, 382] on p "3:00 PM" at bounding box center [566, 379] width 57 height 21
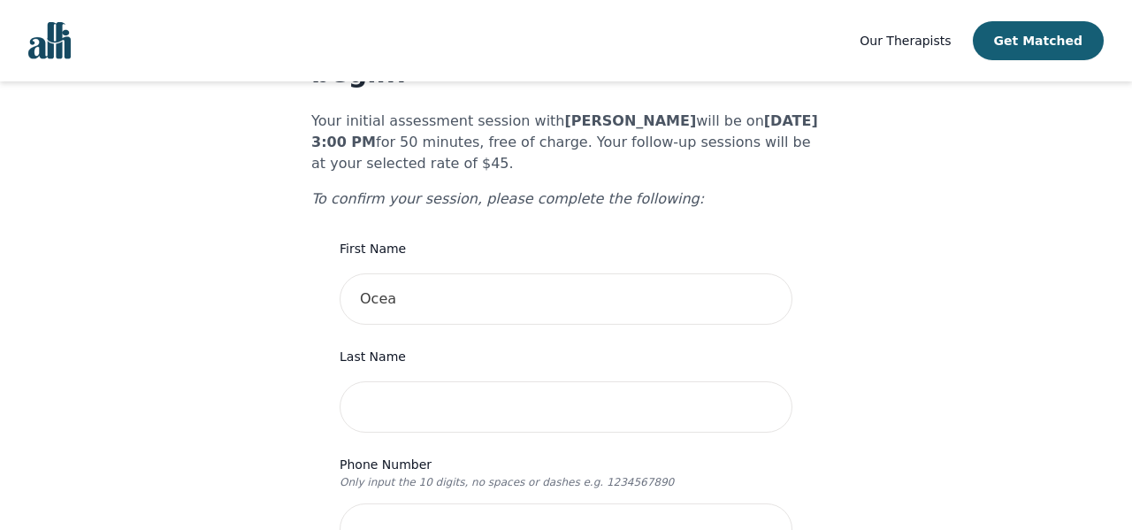
scroll to position [165, 0]
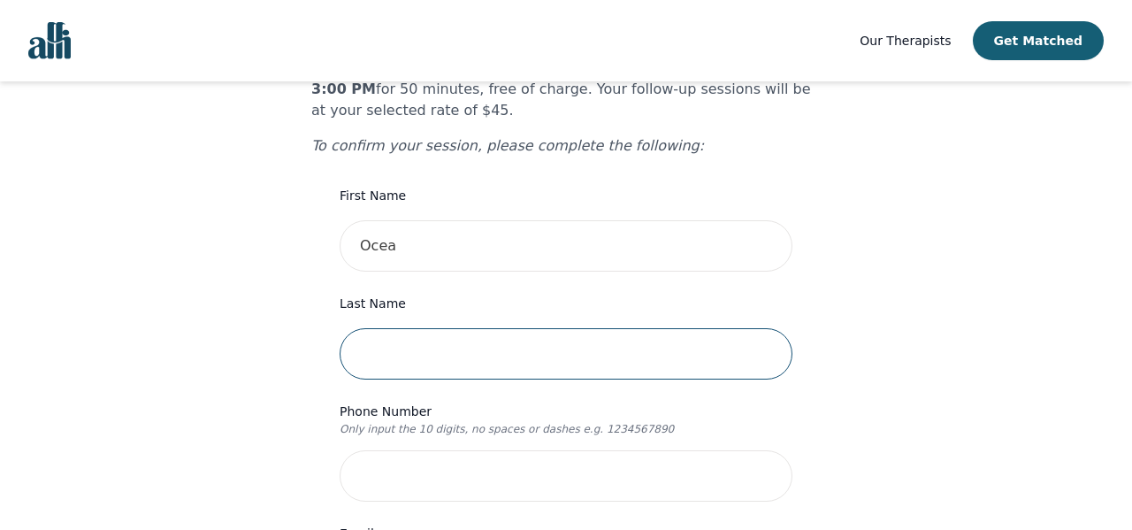
click at [437, 337] on input "text" at bounding box center [566, 353] width 453 height 51
type input "[PERSON_NAME]"
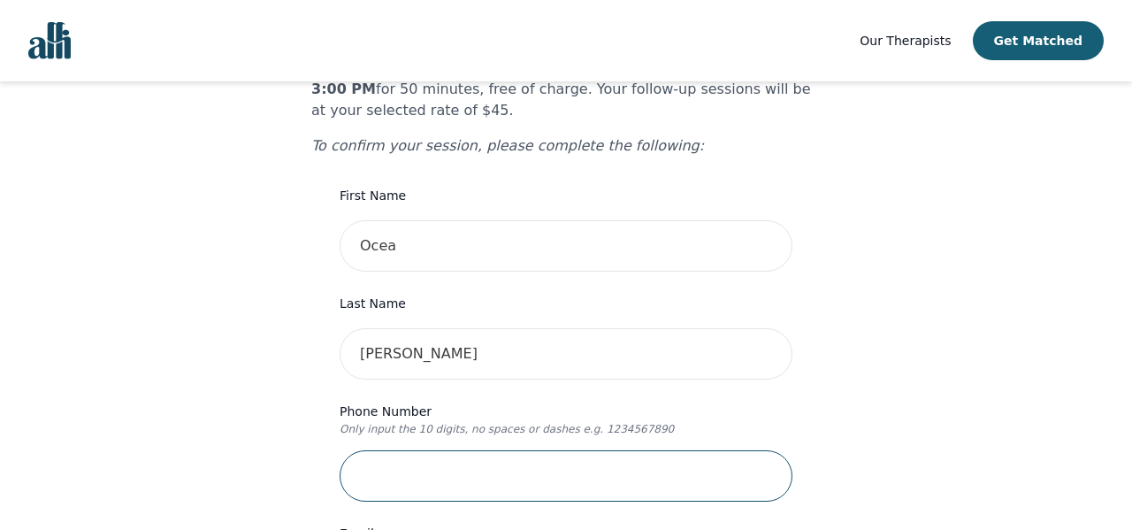
type input "2502543734"
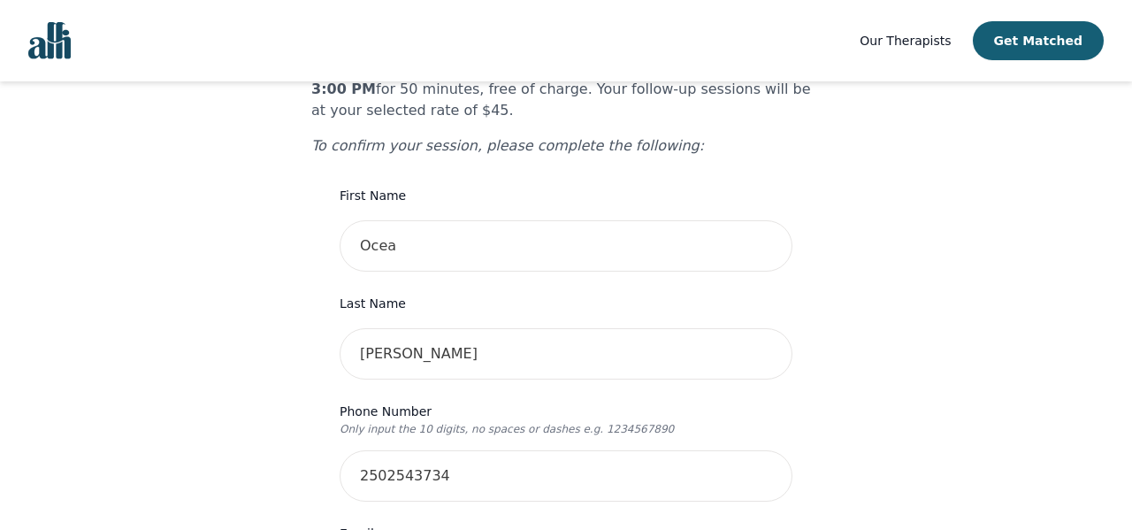
type input "[STREET_ADDRESS]"
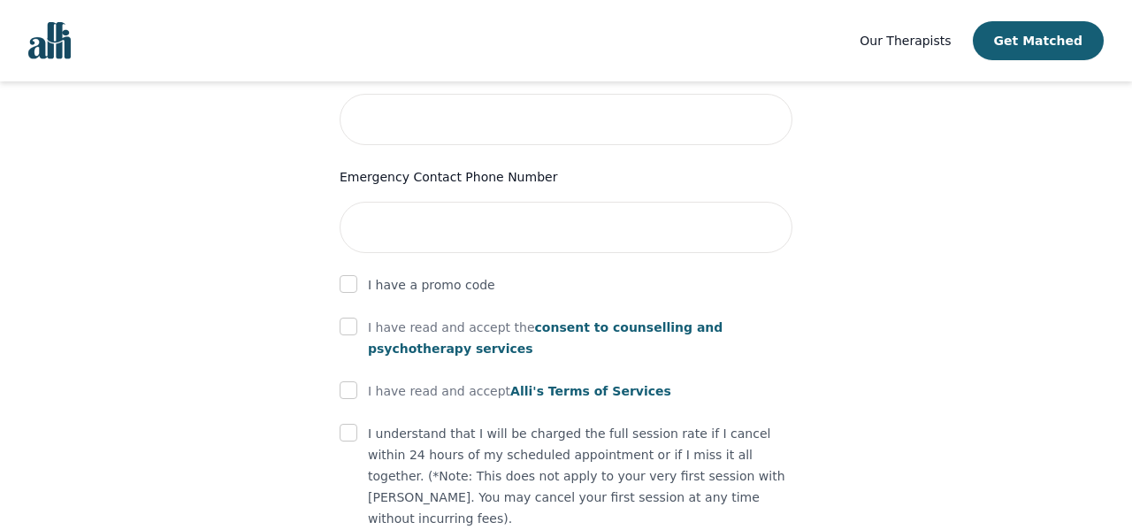
scroll to position [948, 0]
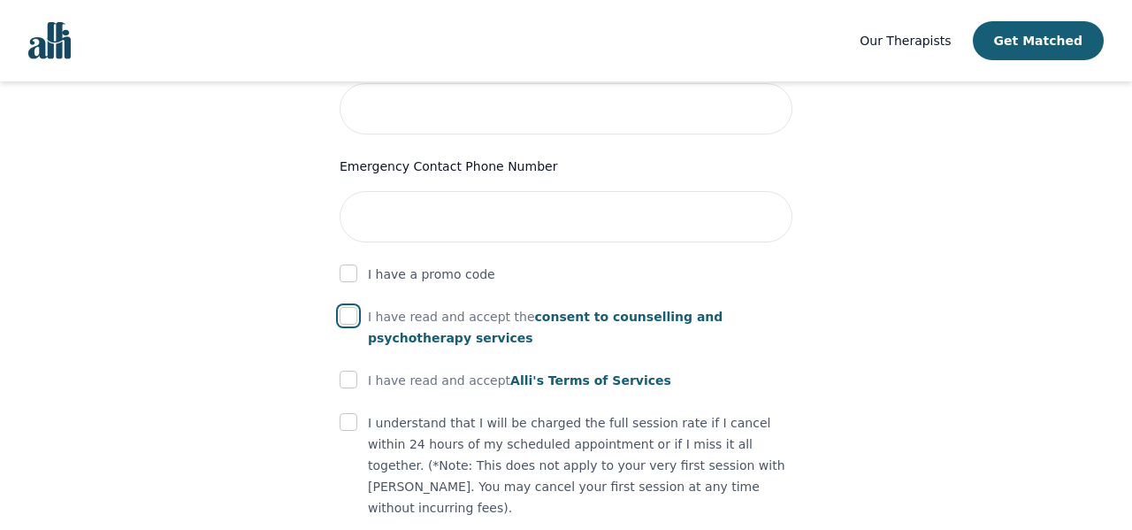
click at [352, 307] on input "checkbox" at bounding box center [349, 316] width 18 height 18
checkbox input "true"
click at [352, 371] on input "checkbox" at bounding box center [349, 380] width 18 height 18
checkbox input "true"
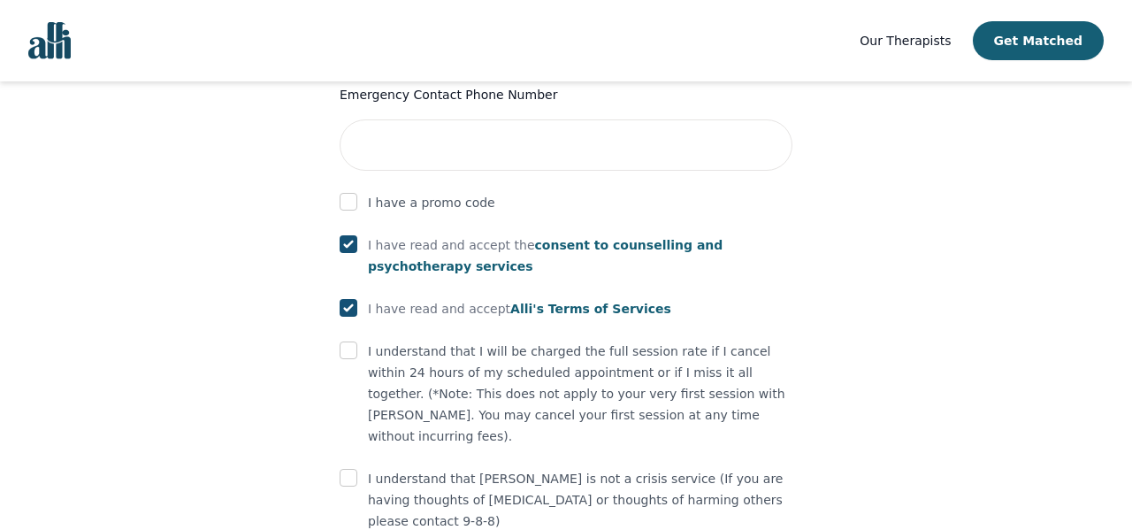
scroll to position [1063, 0]
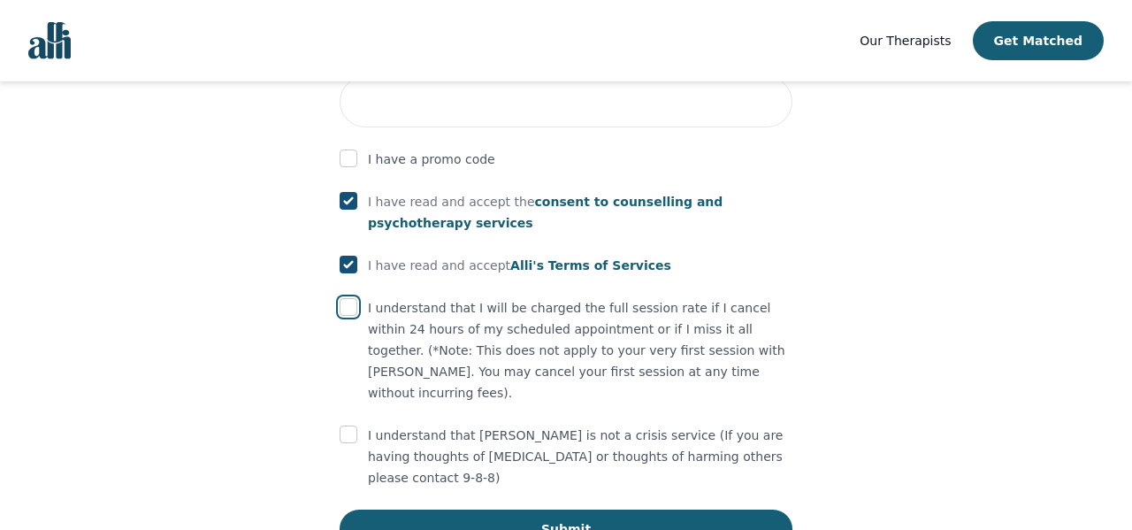
click at [345, 298] on input "checkbox" at bounding box center [349, 307] width 18 height 18
checkbox input "true"
click at [344, 425] on input "checkbox" at bounding box center [349, 434] width 18 height 18
checkbox input "true"
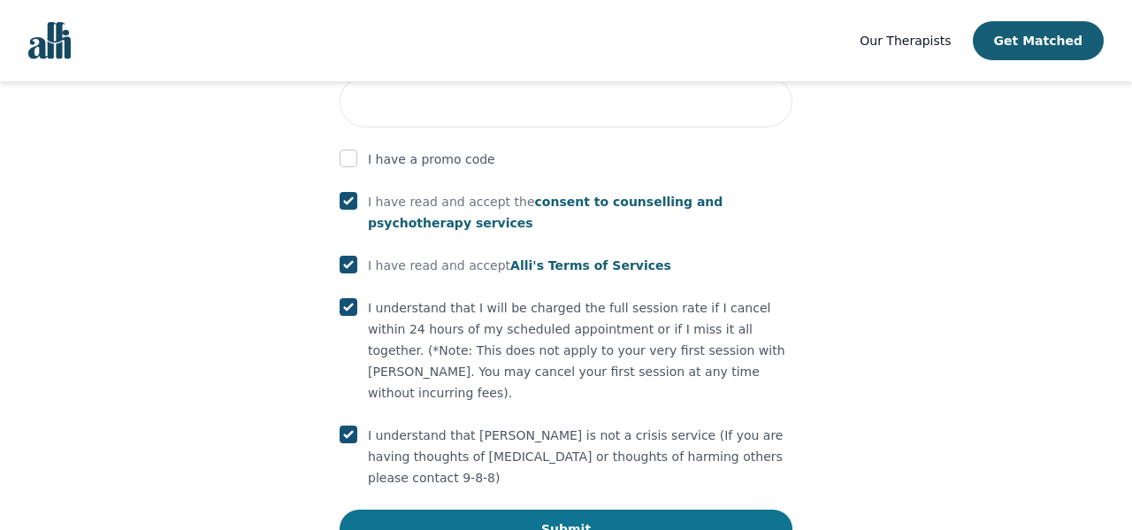
click at [515, 509] on button "Submit" at bounding box center [566, 528] width 453 height 39
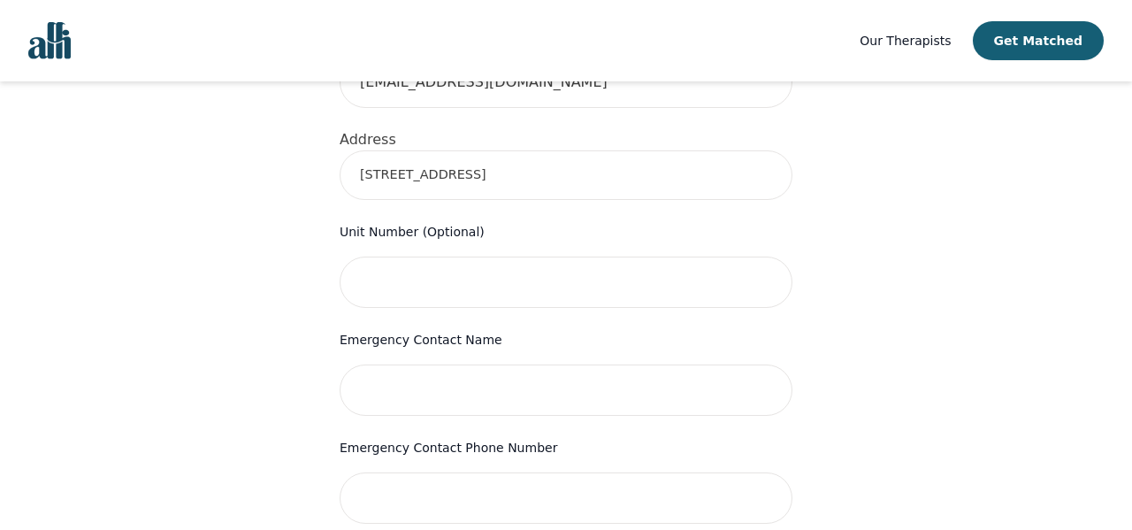
scroll to position [794, 0]
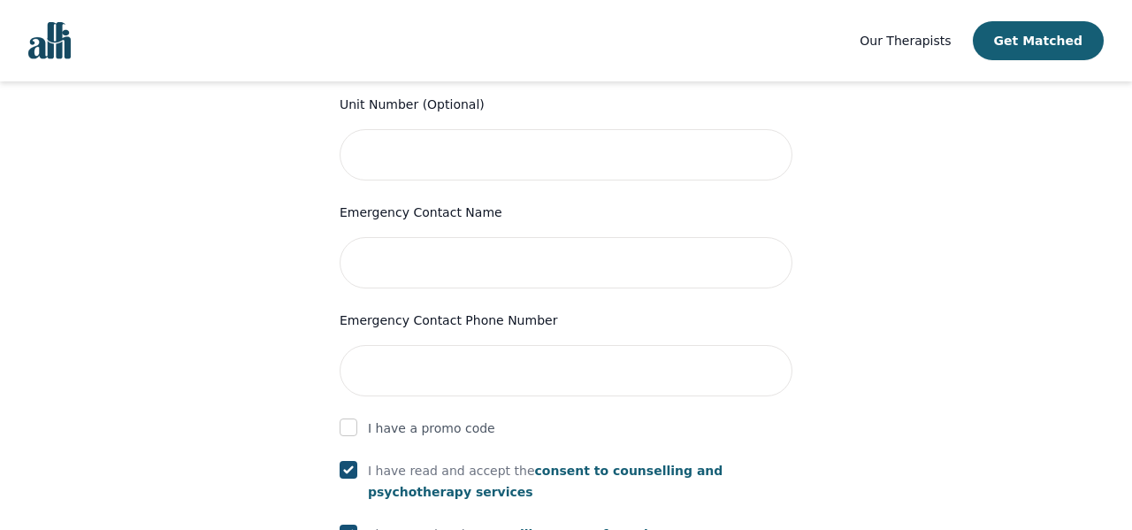
click at [399, 417] on p "I have a promo code" at bounding box center [431, 427] width 127 height 21
click at [350, 417] on div at bounding box center [349, 427] width 18 height 21
click at [348, 418] on input "checkbox" at bounding box center [349, 427] width 18 height 18
checkbox input "true"
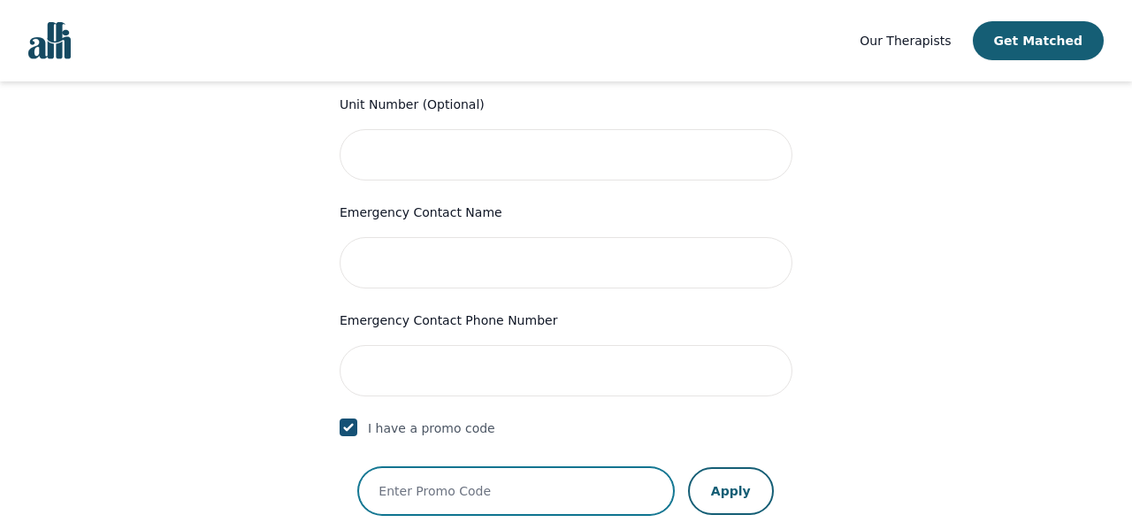
click at [433, 469] on input "text" at bounding box center [516, 491] width 316 height 48
paste input "RP_2307_Ally_10%"
type input "RP_2307_Ally_10%"
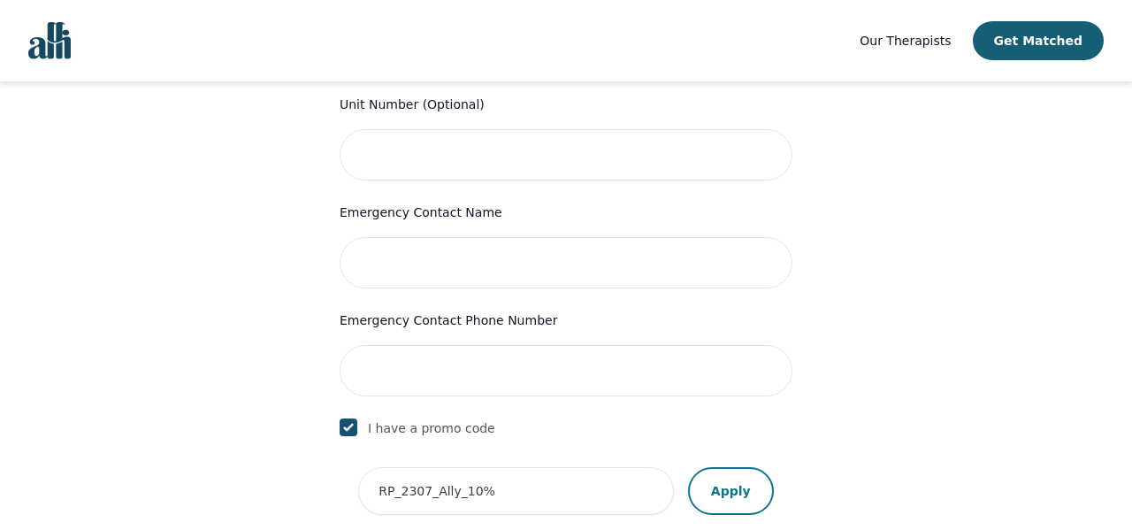
click at [725, 469] on button "Apply" at bounding box center [731, 491] width 86 height 48
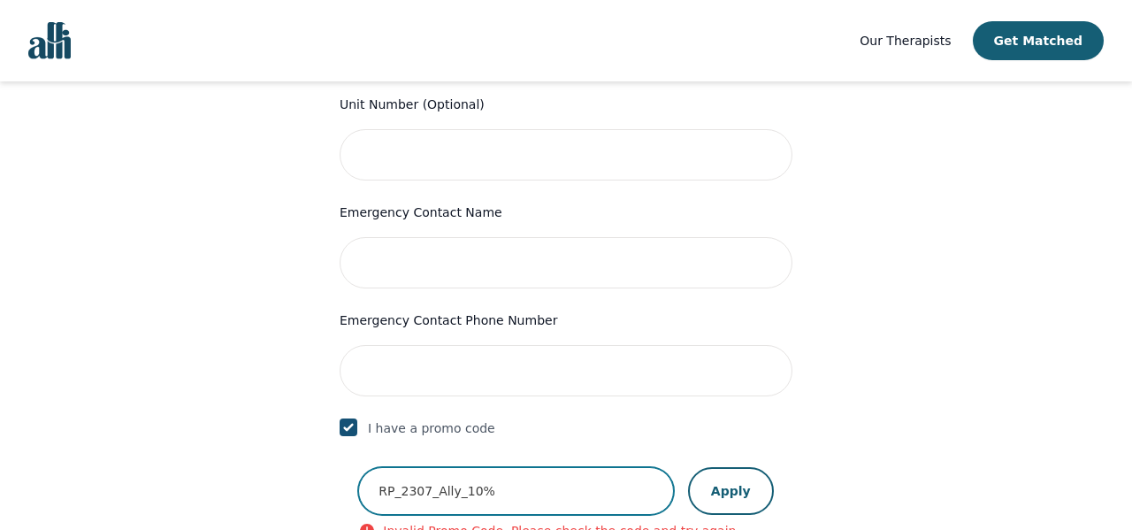
click at [528, 467] on input "RP_2307_Ally_10%" at bounding box center [516, 491] width 316 height 48
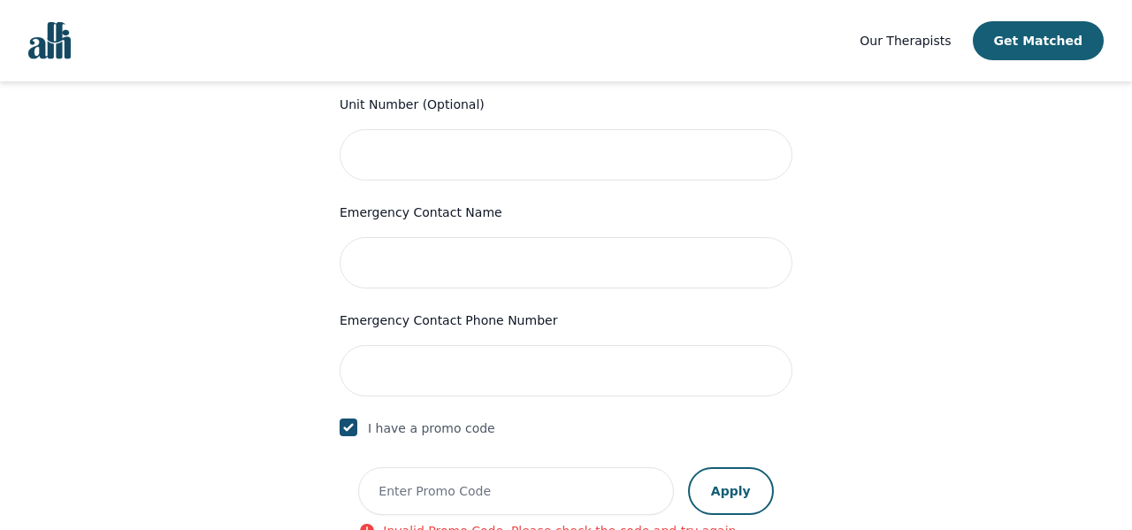
click at [508, 417] on div "I have a promo code" at bounding box center [566, 427] width 453 height 21
click at [376, 417] on p "I have a promo code" at bounding box center [431, 427] width 127 height 21
click at [353, 417] on div at bounding box center [349, 427] width 18 height 21
click at [345, 418] on input "checkbox" at bounding box center [349, 427] width 18 height 18
checkbox input "false"
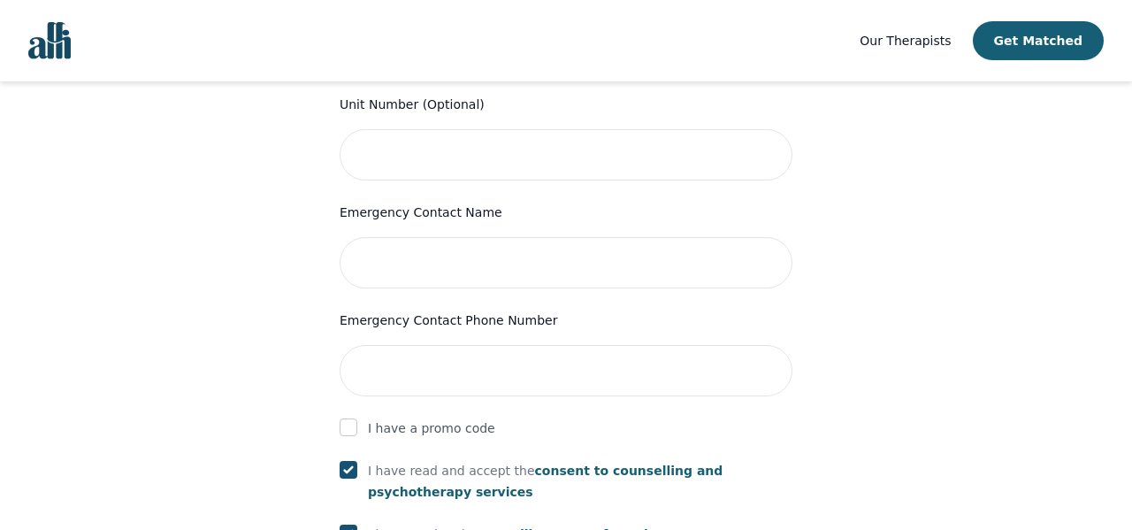
click at [275, 164] on div "Your therapy journey is about to begin! Your initial assessment session with [P…" at bounding box center [565, 114] width 1089 height 1654
click at [276, 202] on div "Your therapy journey is about to begin! Your initial assessment session with [P…" at bounding box center [565, 114] width 1089 height 1654
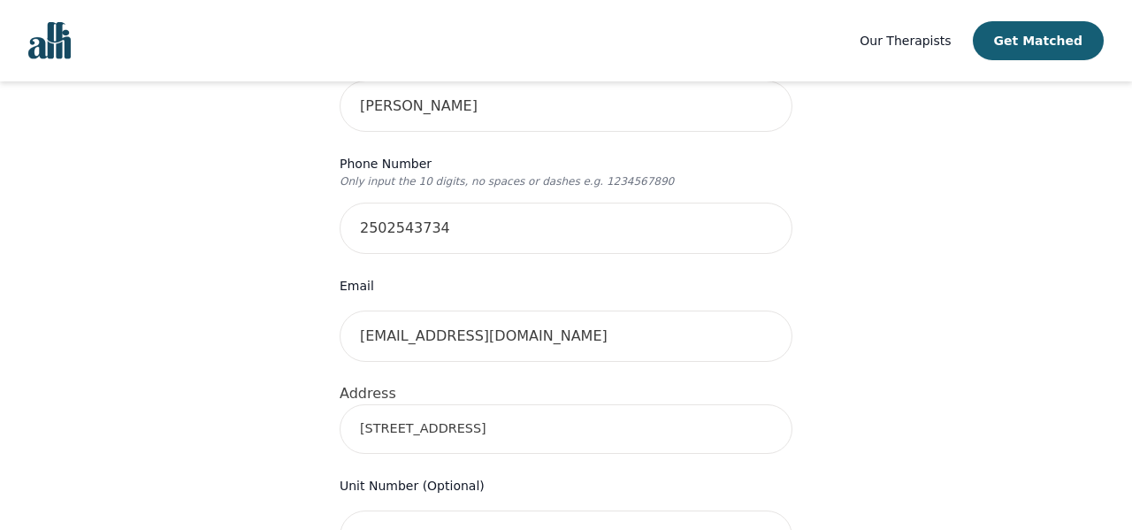
scroll to position [414, 0]
click at [447, 412] on input "[STREET_ADDRESS]" at bounding box center [566, 428] width 453 height 50
click at [513, 403] on input "[STREET_ADDRESS]" at bounding box center [566, 428] width 453 height 50
click at [233, 403] on div "Your therapy journey is about to begin! Your initial assessment session with [P…" at bounding box center [565, 495] width 1089 height 1654
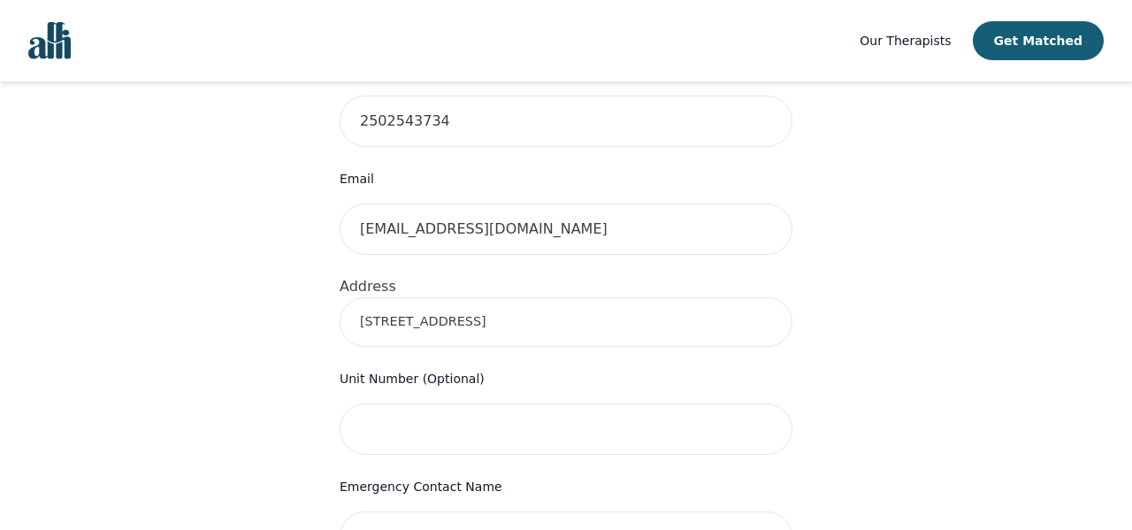
scroll to position [457, 0]
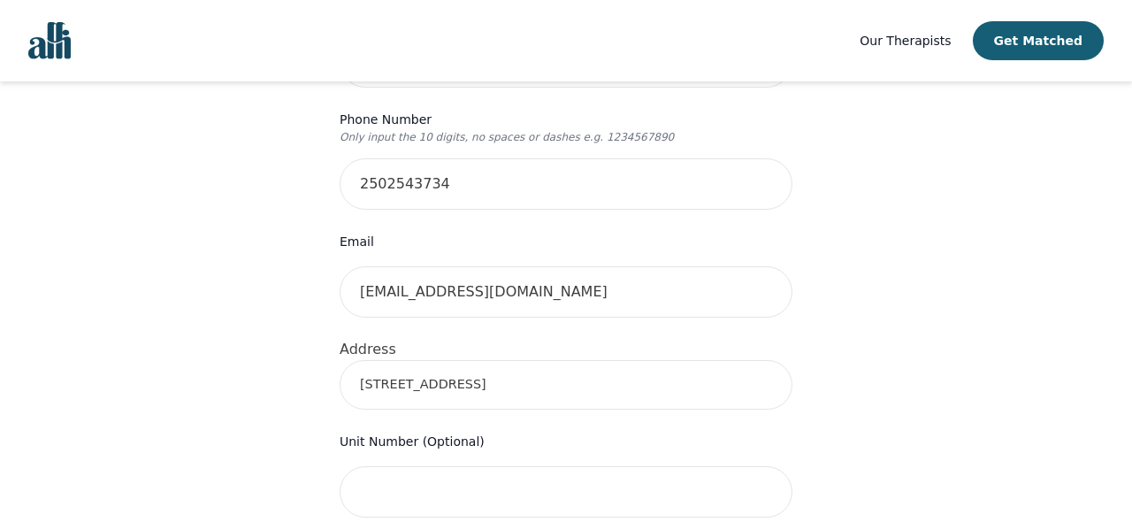
click at [455, 360] on input "[STREET_ADDRESS]" at bounding box center [566, 385] width 453 height 50
type input "[STREET_ADDRESS][PERSON_NAME]"
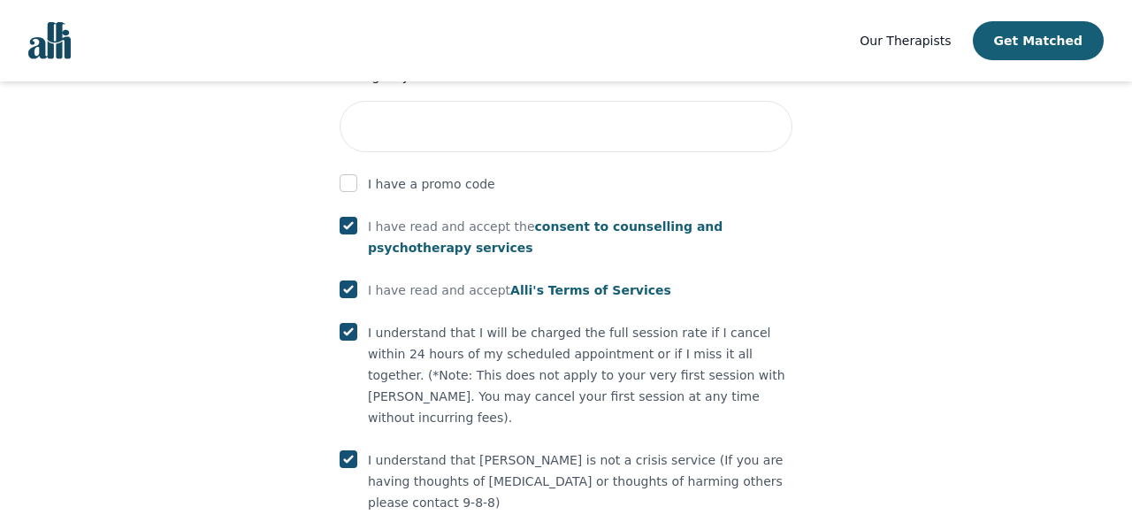
scroll to position [1130, 0]
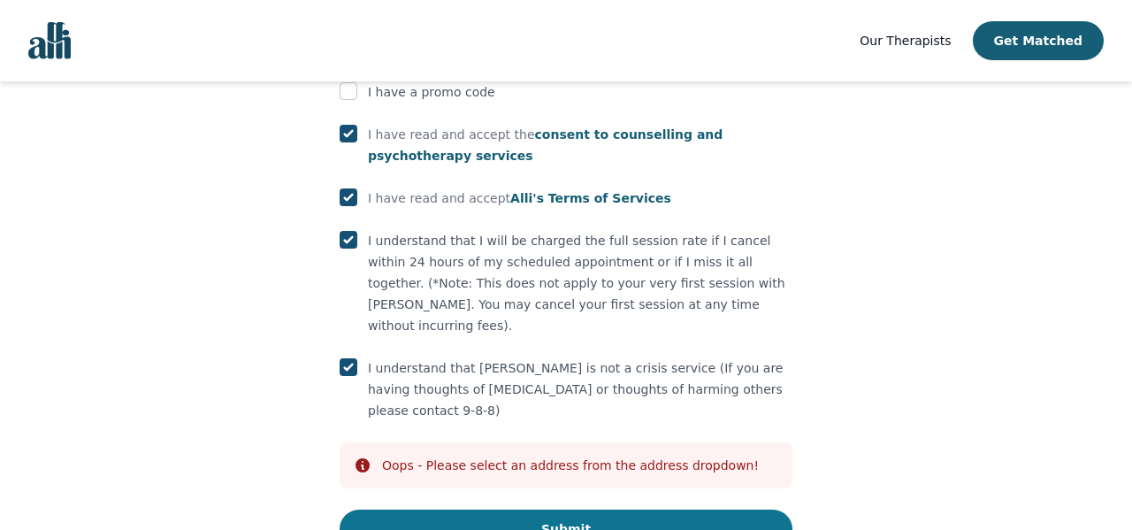
click at [533, 509] on button "Submit" at bounding box center [566, 528] width 453 height 39
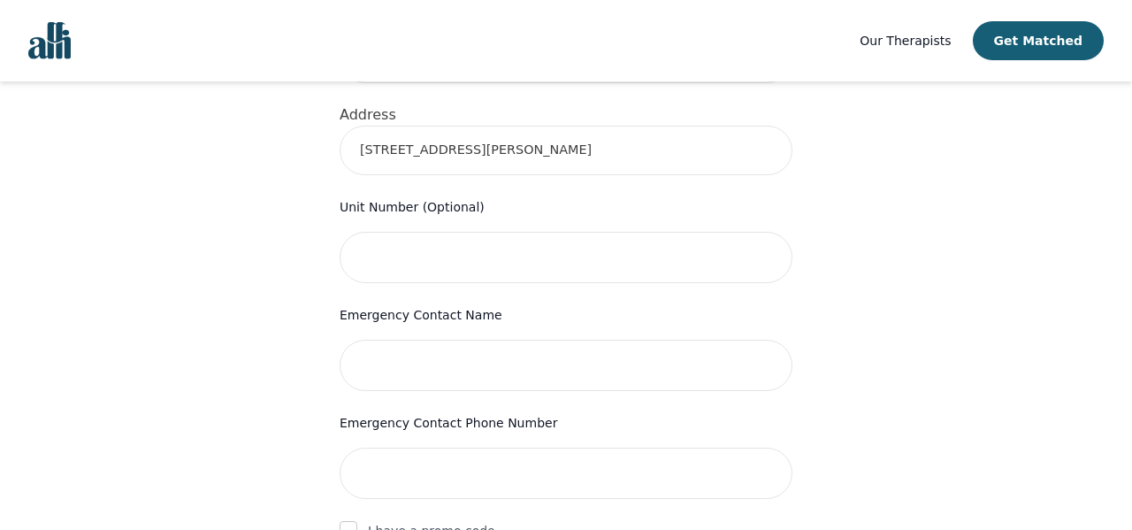
scroll to position [706, 0]
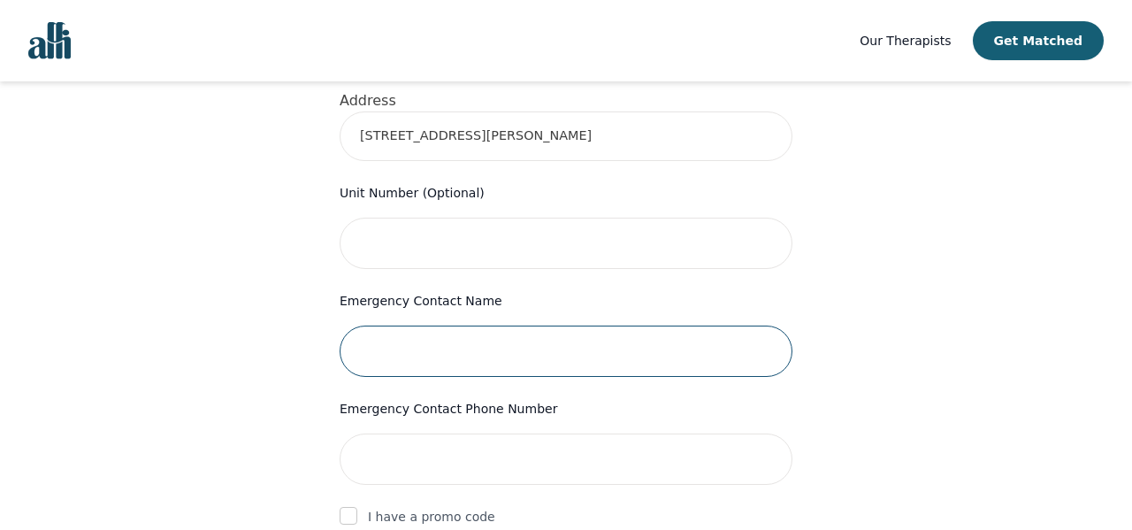
click at [470, 325] on input "text" at bounding box center [566, 350] width 453 height 51
type input "[PERSON_NAME]"
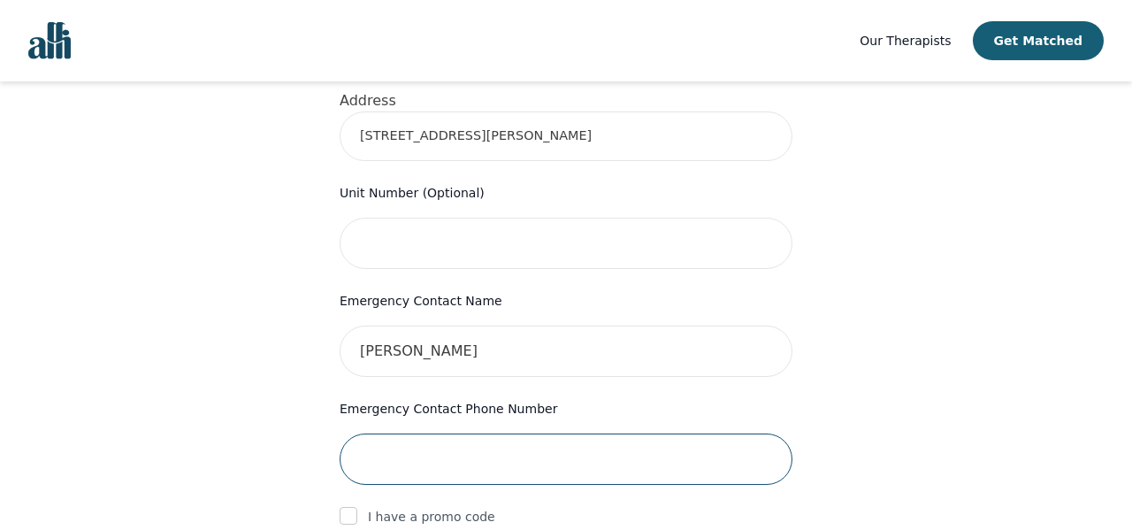
click at [452, 433] on input "tel" at bounding box center [566, 458] width 453 height 51
type input "2502295313"
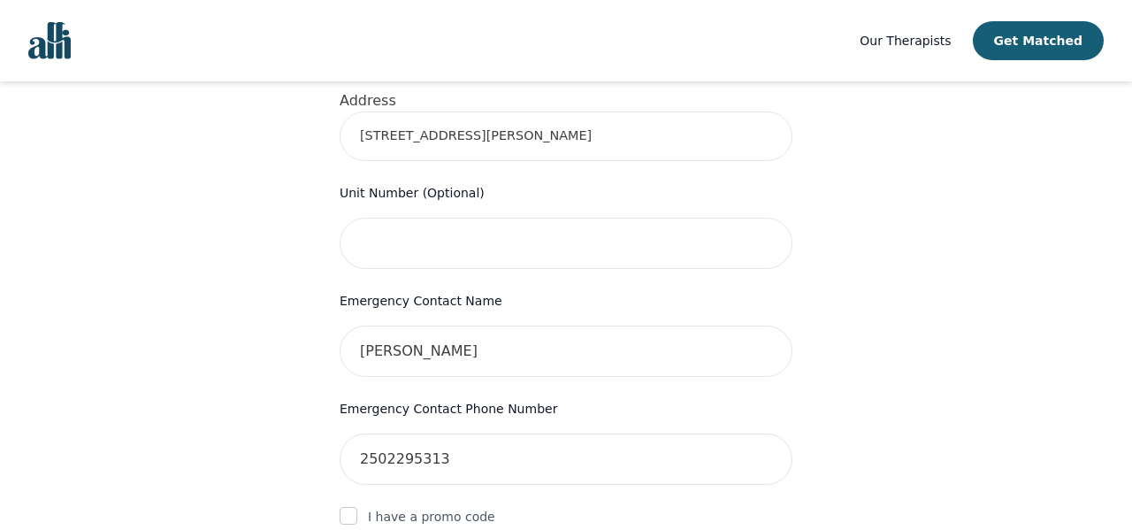
click at [312, 386] on div "Your therapy journey is about to begin! Your initial assessment session with [P…" at bounding box center [565, 202] width 509 height 1540
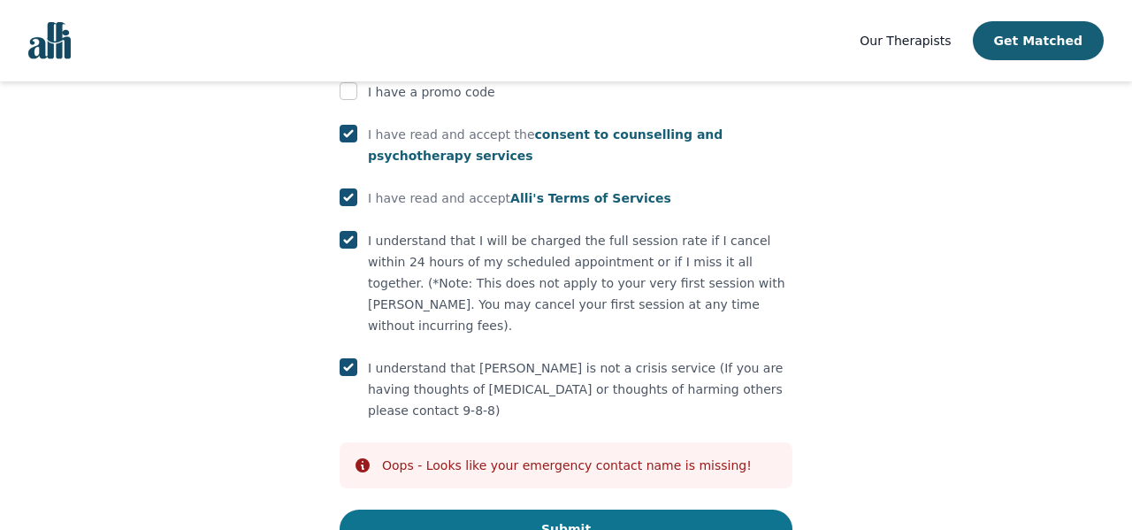
click at [469, 509] on button "Submit" at bounding box center [566, 528] width 453 height 39
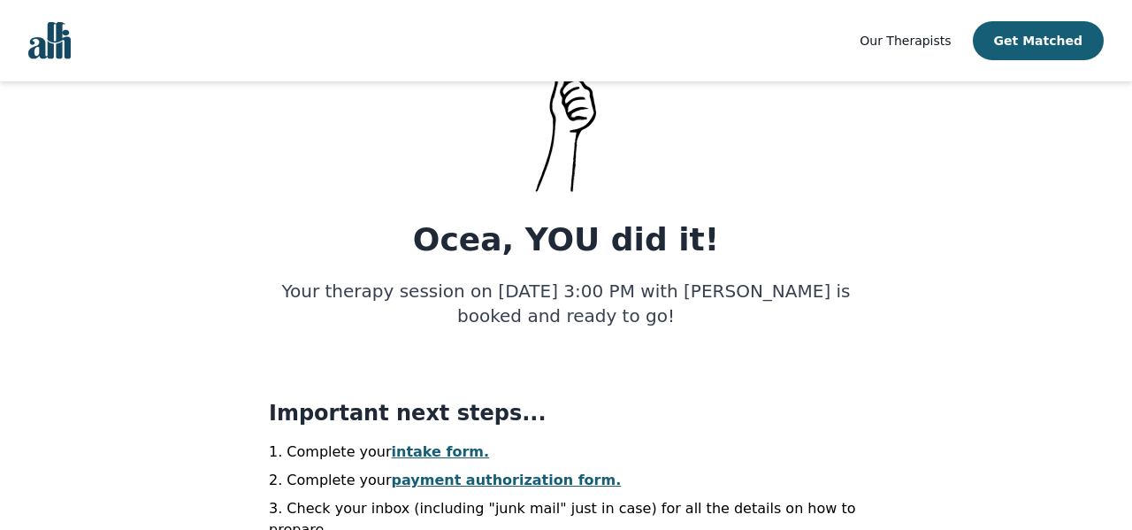
scroll to position [143, 0]
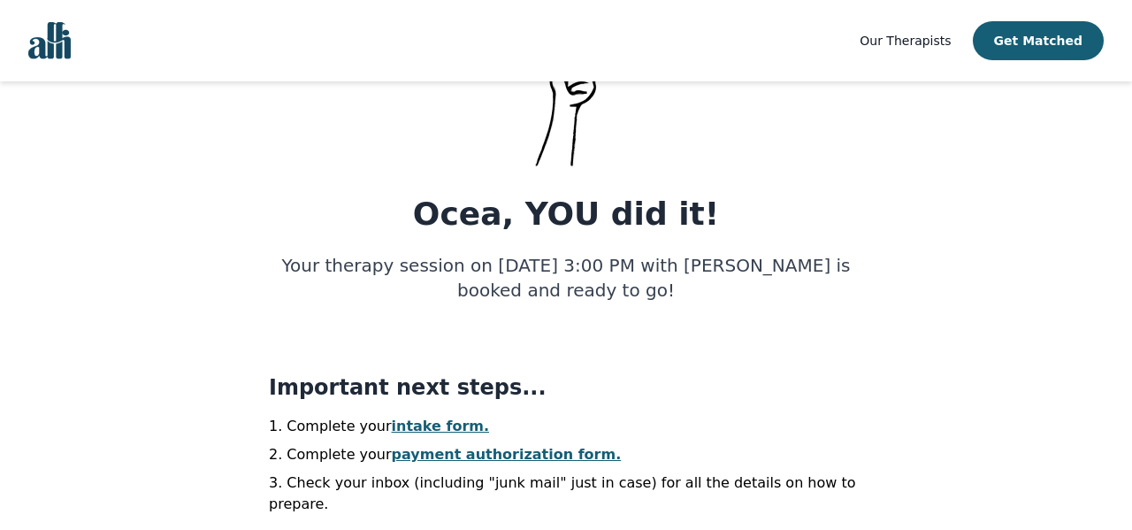
click at [646, 332] on div "Ocea, YOU did it! Your therapy session on [DATE] 3:00 PM with [PERSON_NAME] is …" at bounding box center [566, 355] width 594 height 318
